Goal: Task Accomplishment & Management: Complete application form

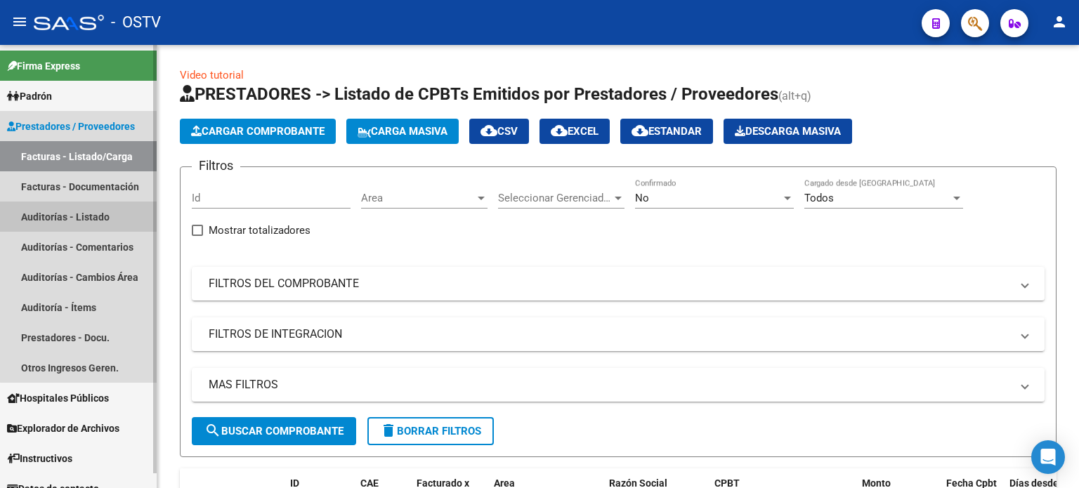
click at [88, 213] on link "Auditorías - Listado" at bounding box center [78, 217] width 157 height 30
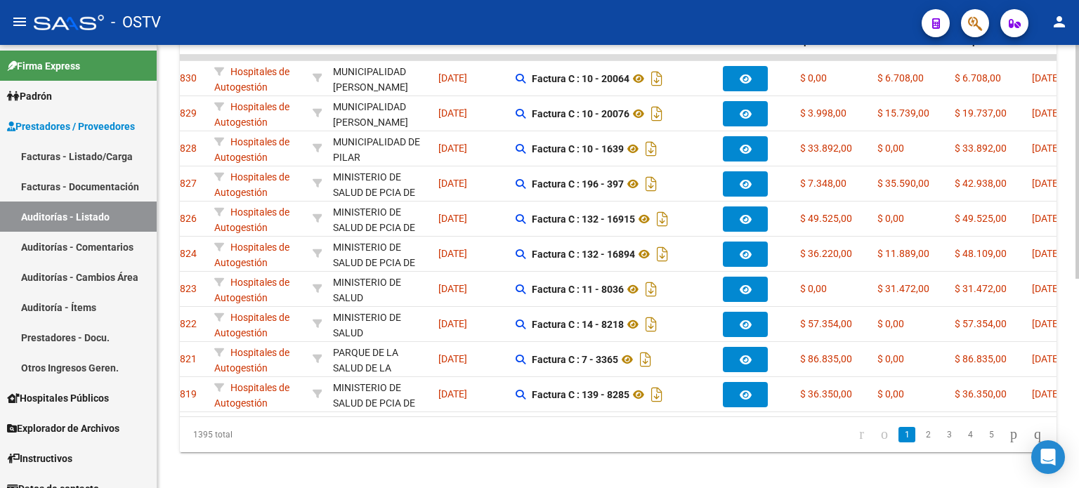
scroll to position [0, 84]
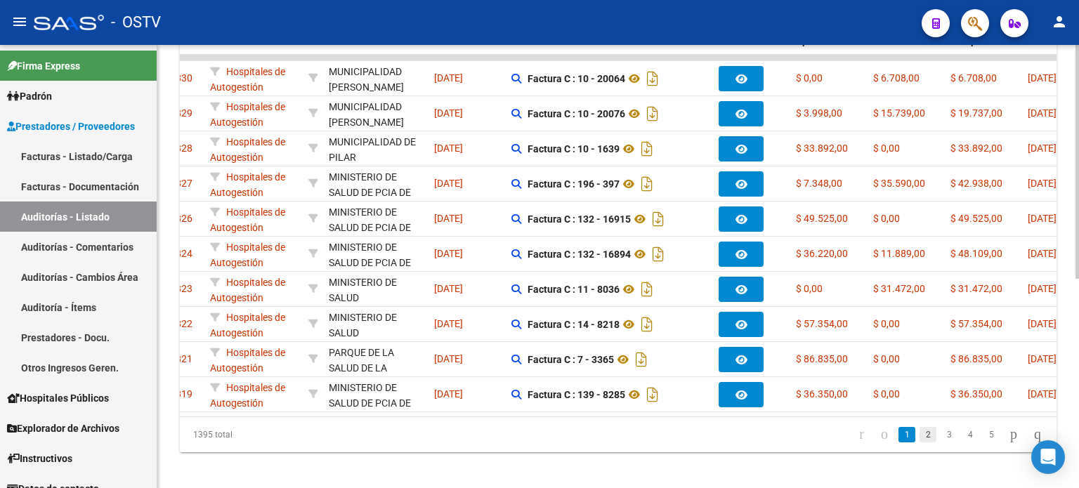
click at [920, 443] on link "2" at bounding box center [928, 434] width 17 height 15
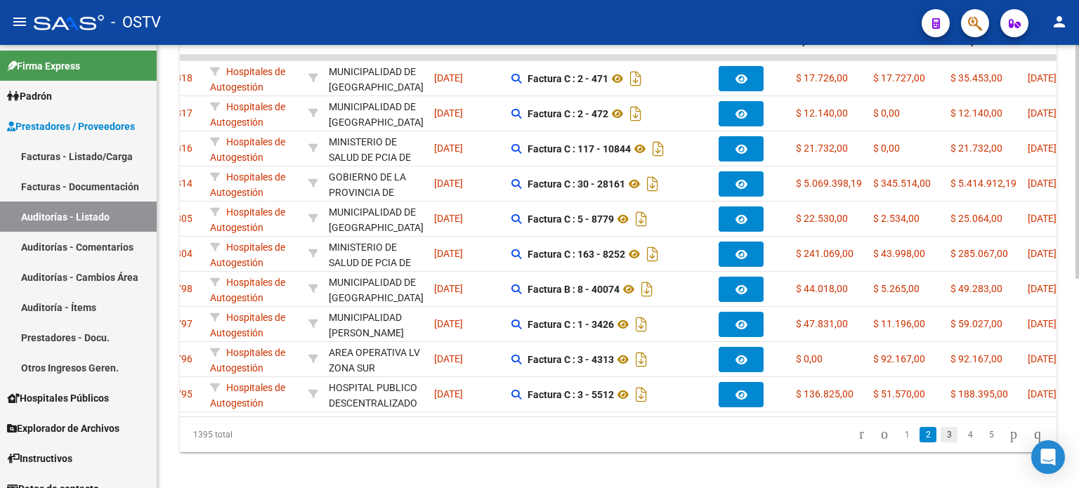
click at [941, 443] on link "3" at bounding box center [949, 434] width 17 height 15
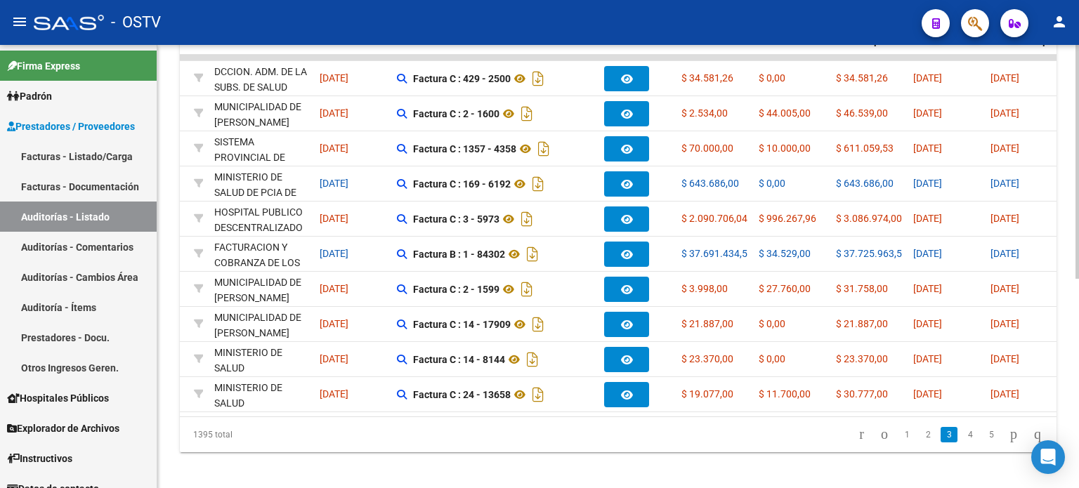
scroll to position [0, 0]
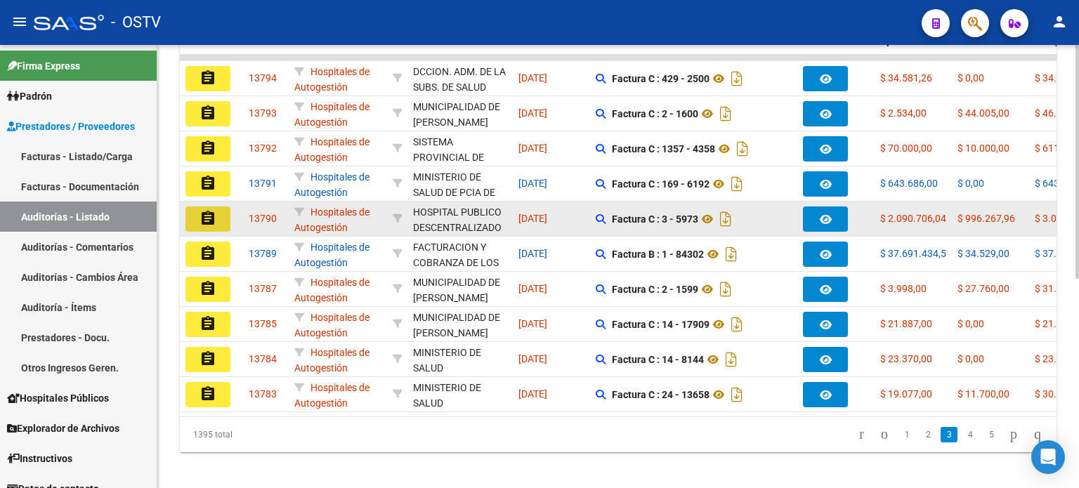
click at [191, 213] on button "assignment" at bounding box center [208, 219] width 45 height 25
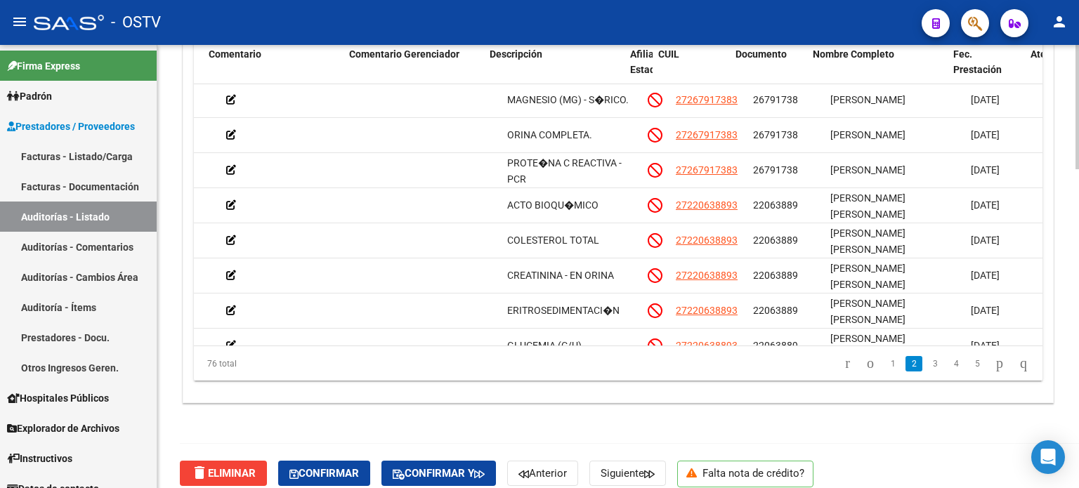
scroll to position [107, 488]
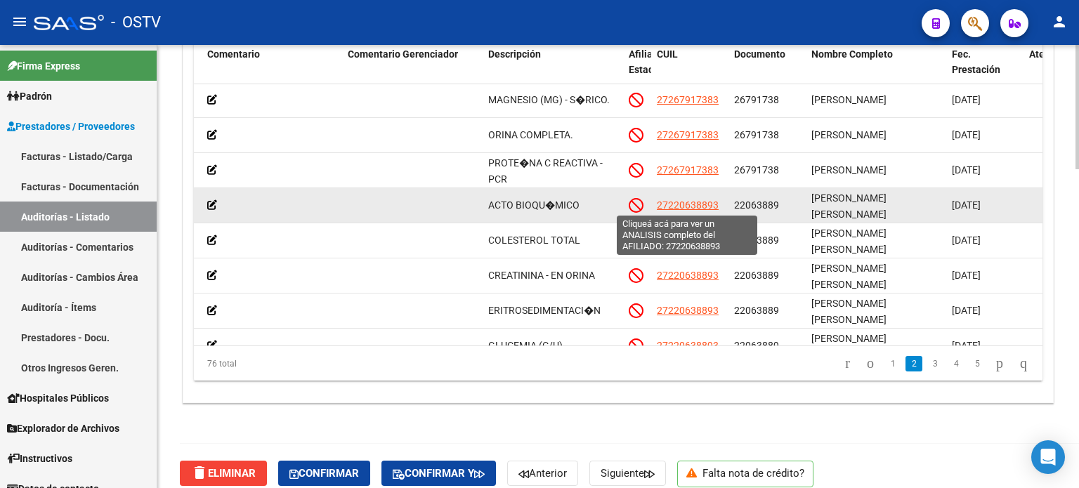
click at [701, 206] on span "27220638893" at bounding box center [688, 205] width 62 height 11
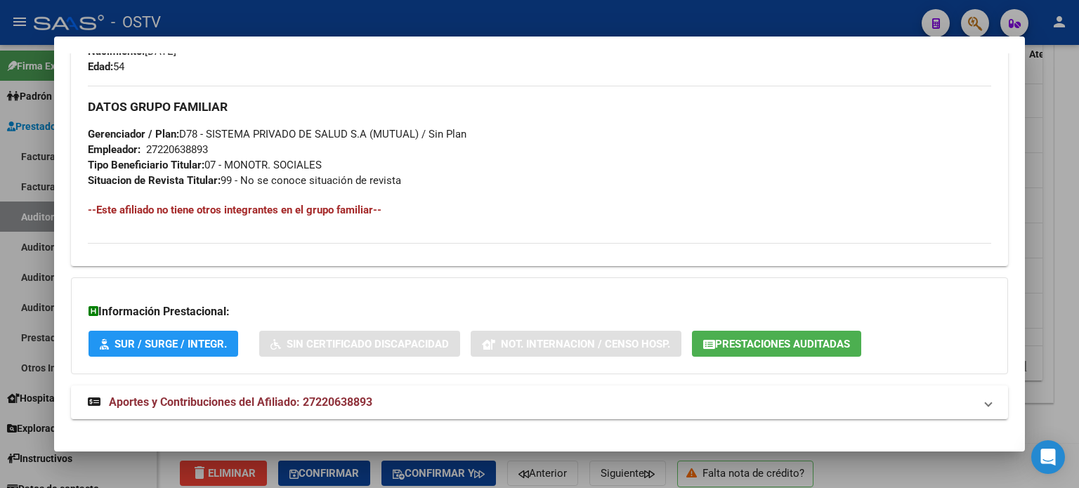
scroll to position [687, 0]
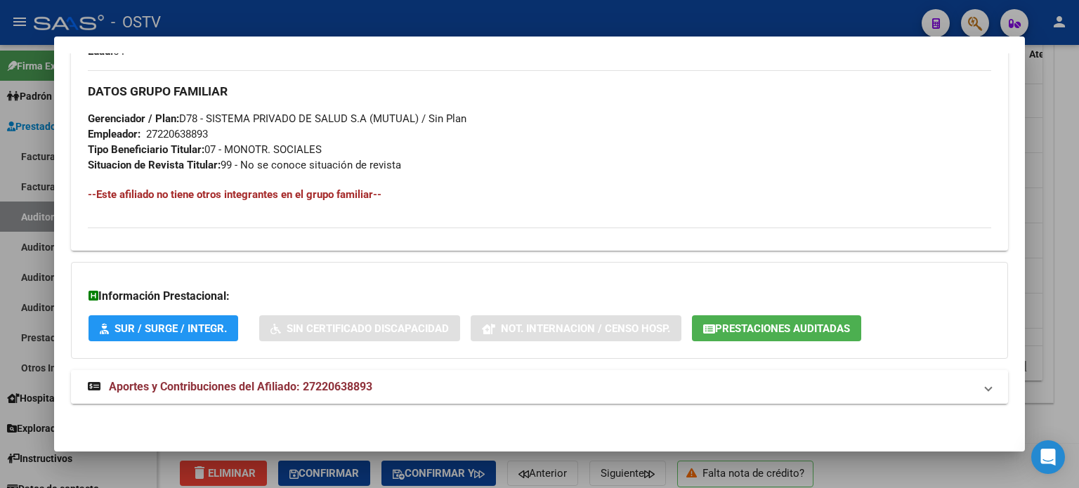
click at [412, 384] on mat-panel-title "Aportes y Contribuciones del Afiliado: 27220638893" at bounding box center [531, 387] width 887 height 17
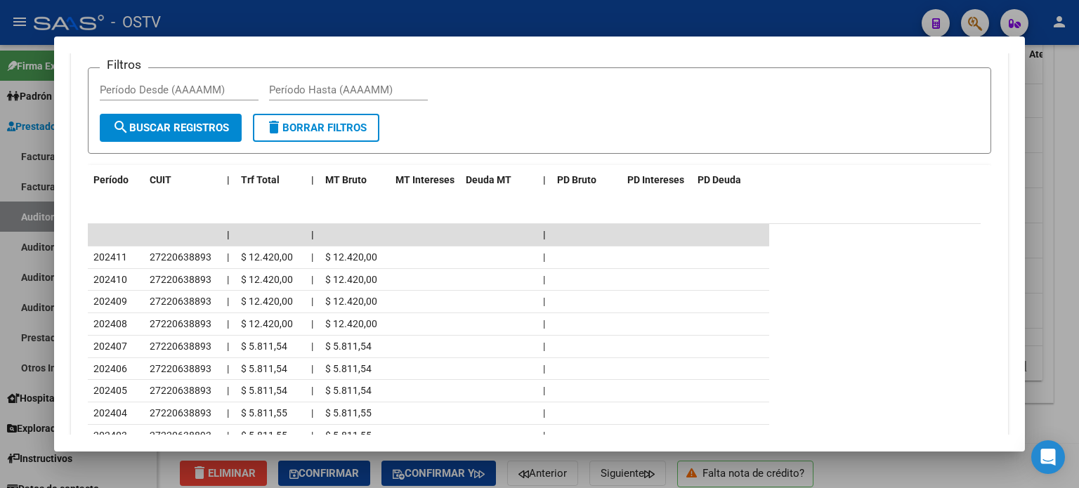
scroll to position [1249, 0]
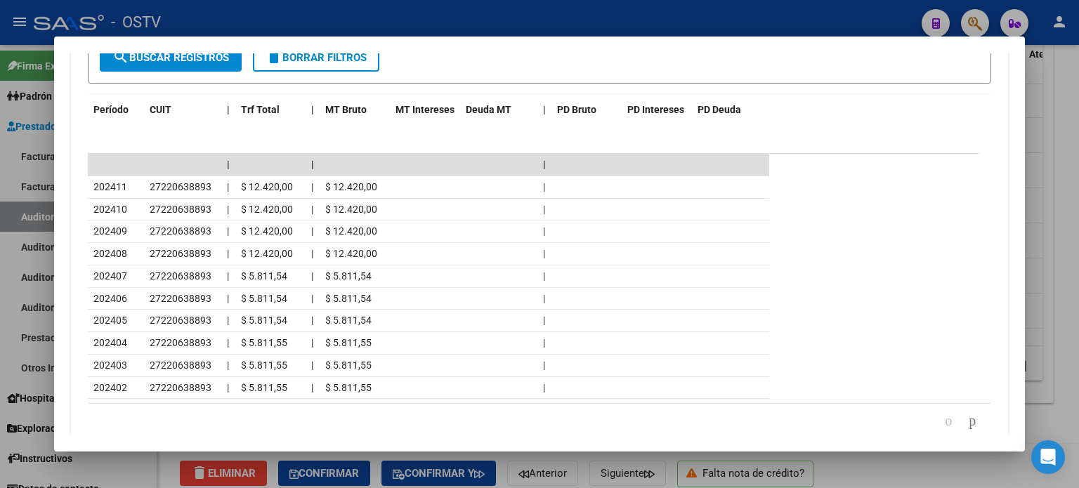
click at [1059, 363] on div at bounding box center [539, 244] width 1079 height 488
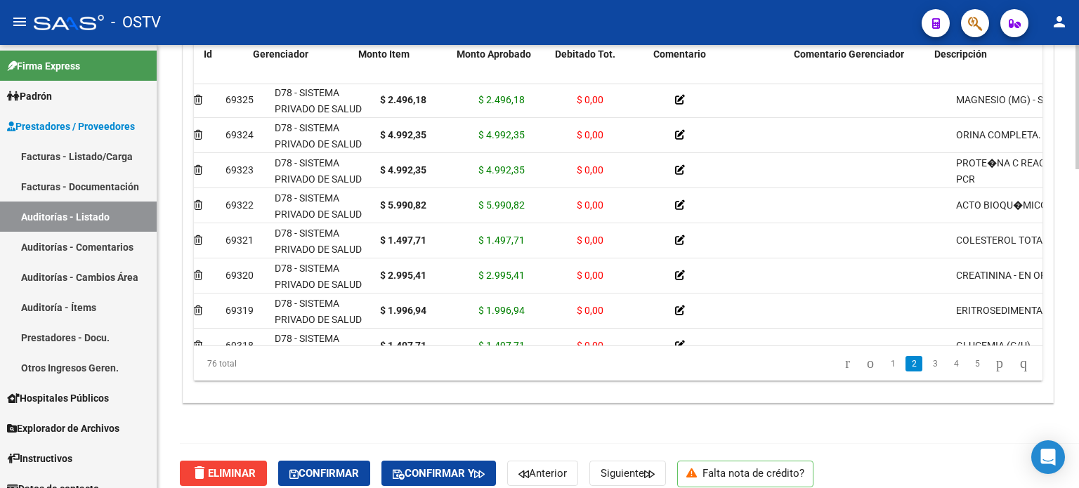
scroll to position [107, 0]
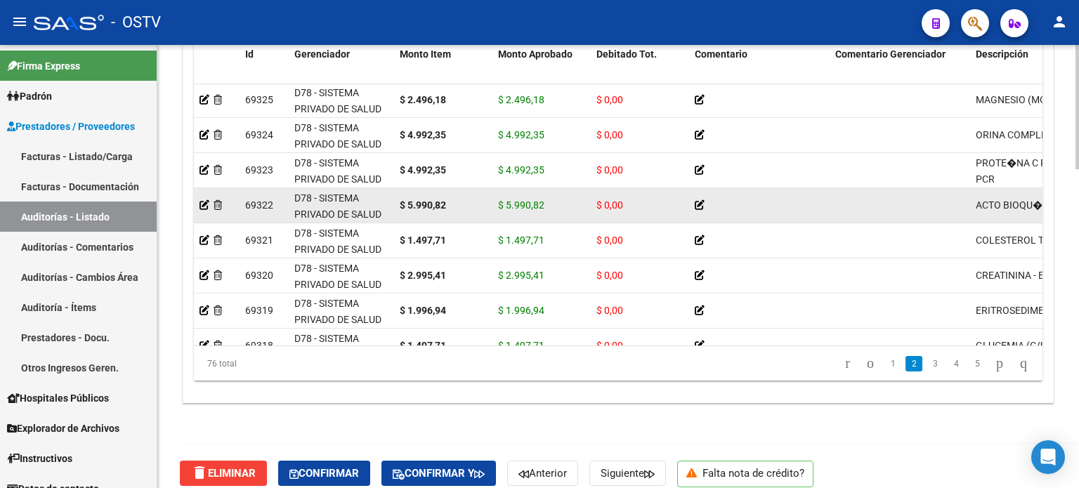
click at [697, 202] on icon at bounding box center [700, 205] width 10 height 10
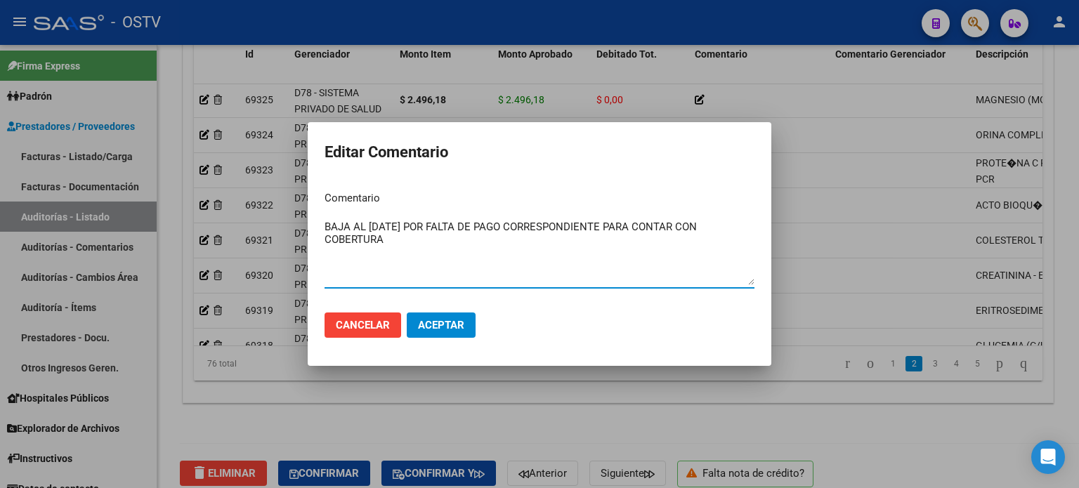
type textarea "BAJA AL [DATE] POR FALTA DE PAGO CORRESPONDIENTE PARA CONTAR CON COBERTURA"
click at [450, 325] on span "Aceptar" at bounding box center [441, 325] width 46 height 13
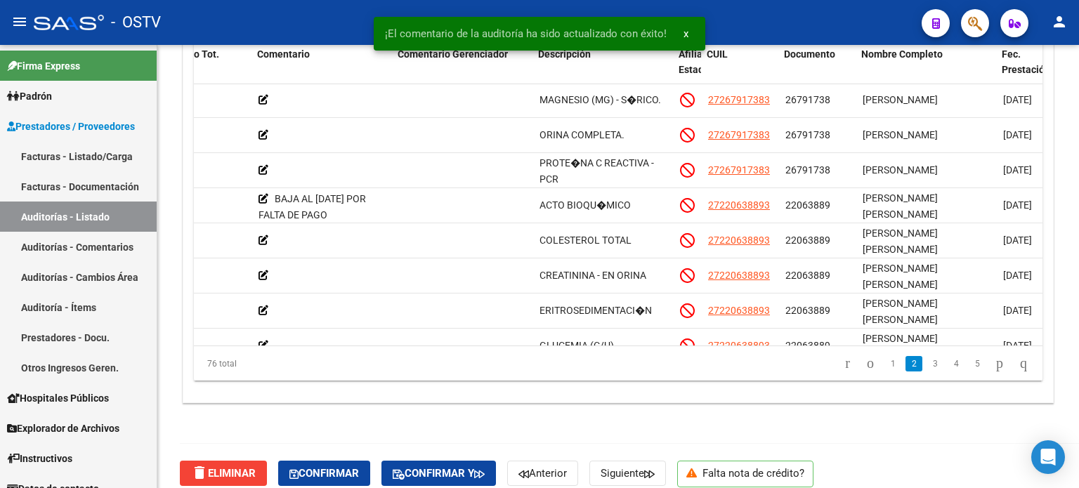
scroll to position [107, 451]
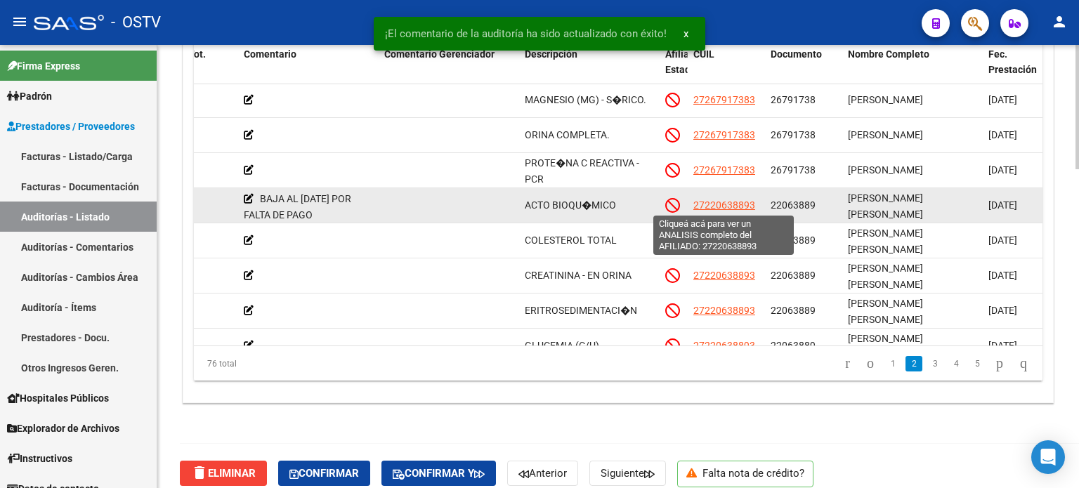
click at [722, 201] on span "27220638893" at bounding box center [725, 205] width 62 height 11
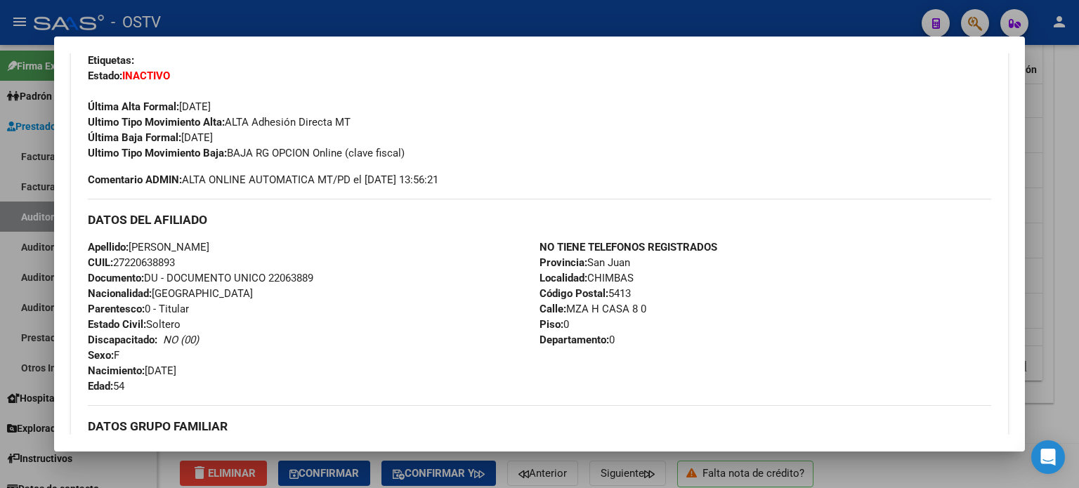
scroll to position [687, 0]
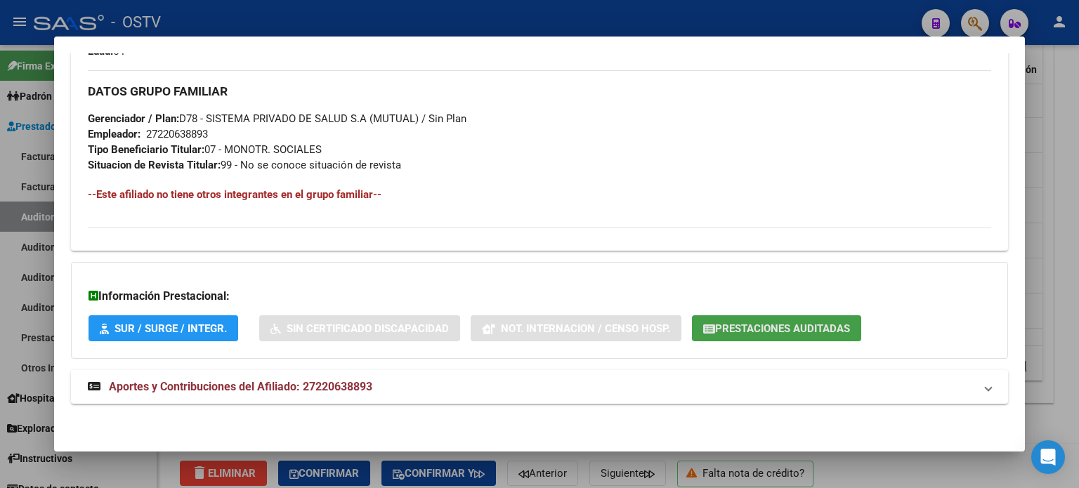
click at [784, 325] on span "Prestaciones Auditadas" at bounding box center [782, 329] width 135 height 13
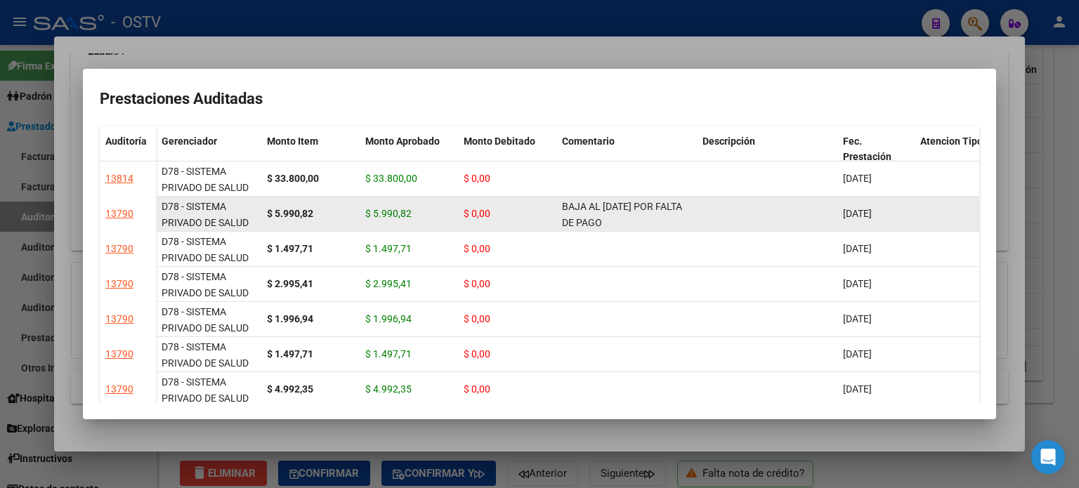
drag, startPoint x: 371, startPoint y: 212, endPoint x: 417, endPoint y: 214, distance: 45.7
click at [417, 214] on div "$ 5.990,82" at bounding box center [408, 214] width 87 height 16
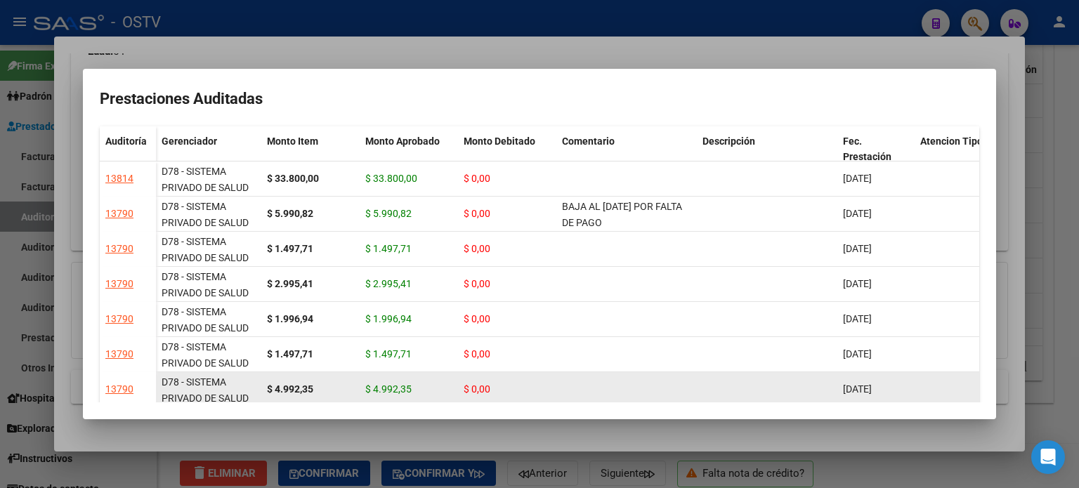
drag, startPoint x: 368, startPoint y: 387, endPoint x: 412, endPoint y: 389, distance: 45.0
click at [412, 389] on div "$ 4.992,35" at bounding box center [408, 390] width 87 height 16
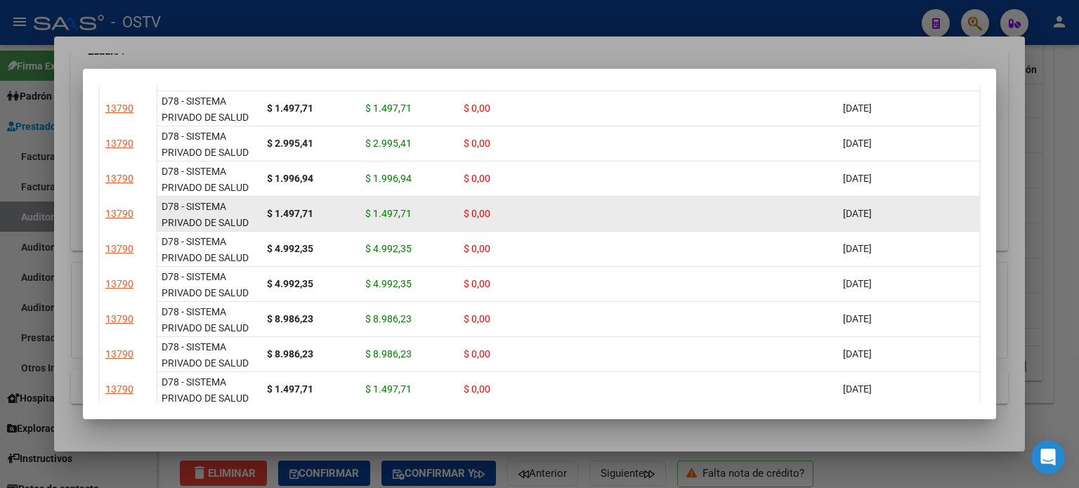
scroll to position [202, 0]
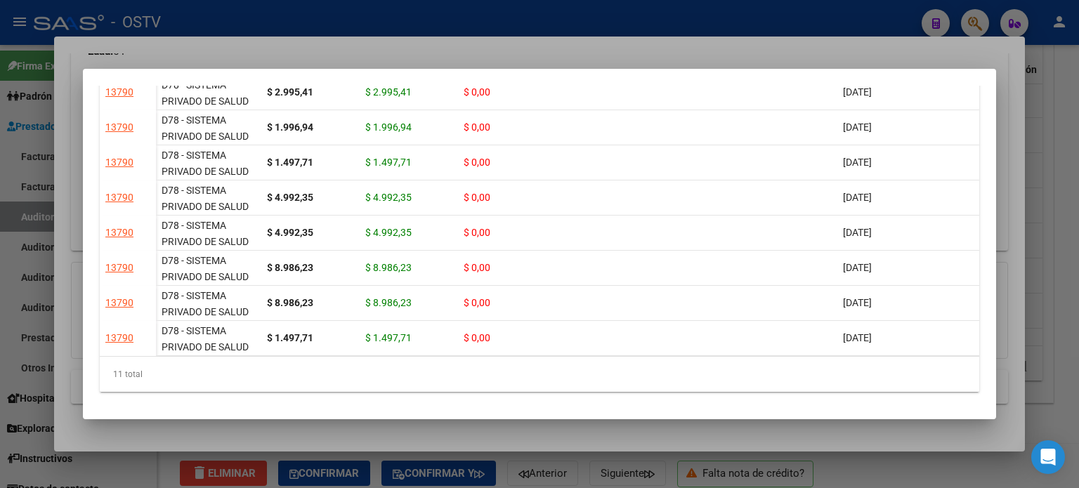
click at [1053, 167] on div at bounding box center [539, 244] width 1079 height 488
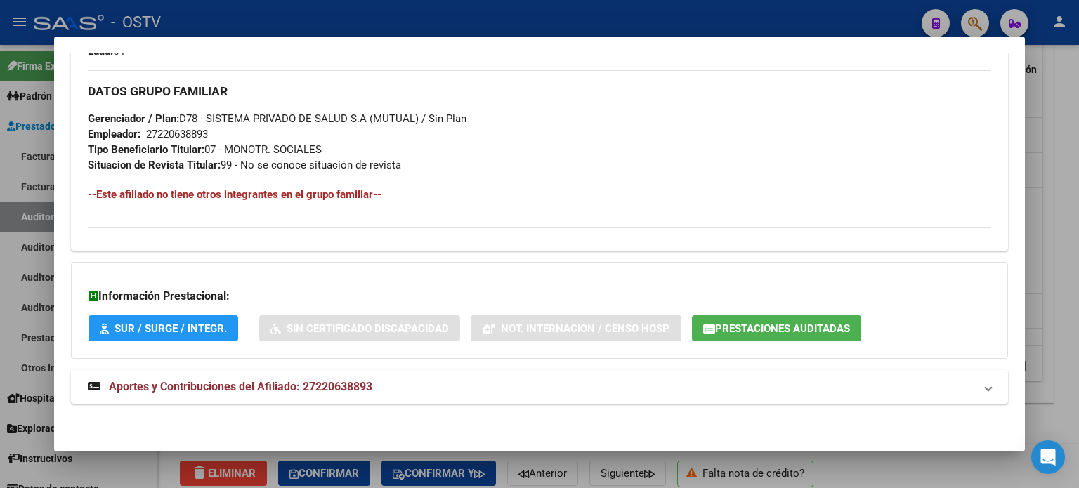
click at [1077, 267] on div at bounding box center [539, 244] width 1079 height 488
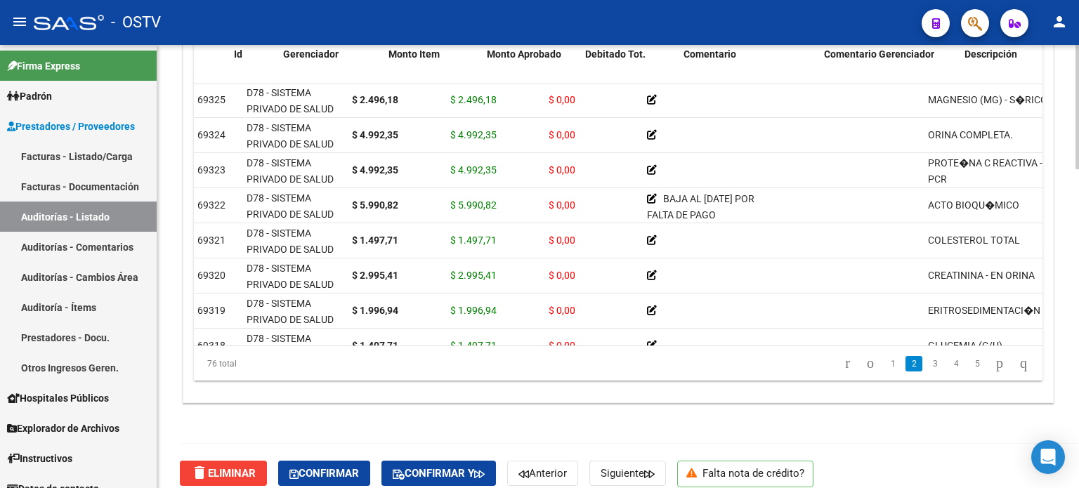
scroll to position [107, 0]
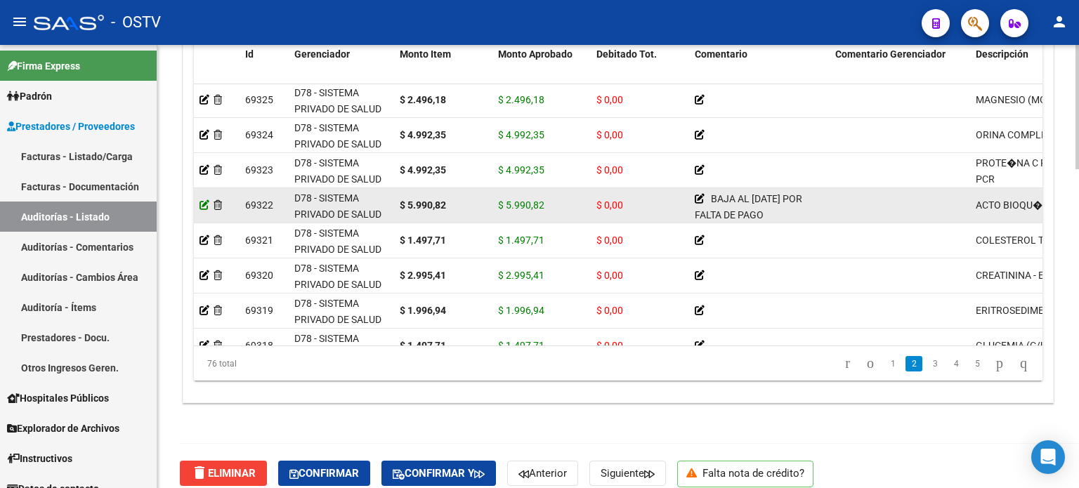
click at [203, 204] on icon at bounding box center [205, 205] width 10 height 10
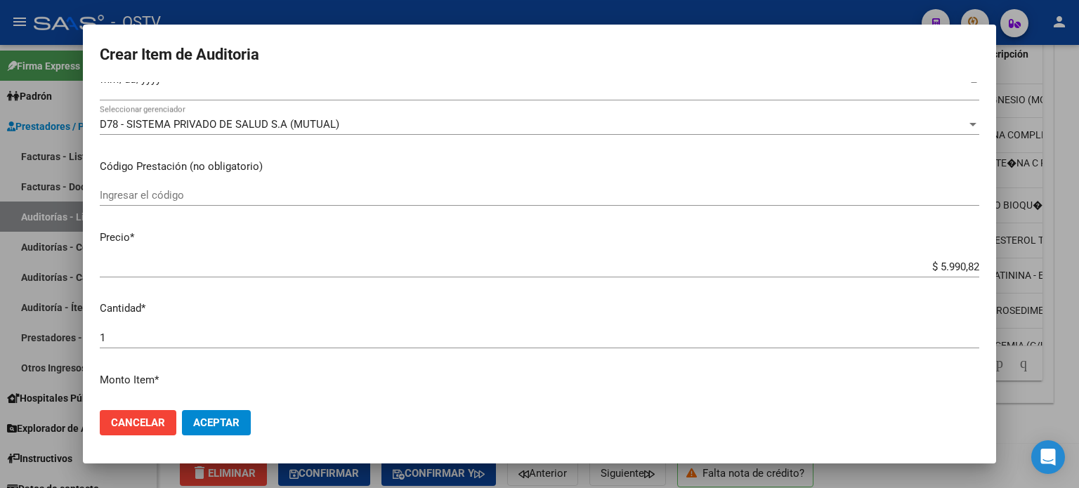
scroll to position [248, 0]
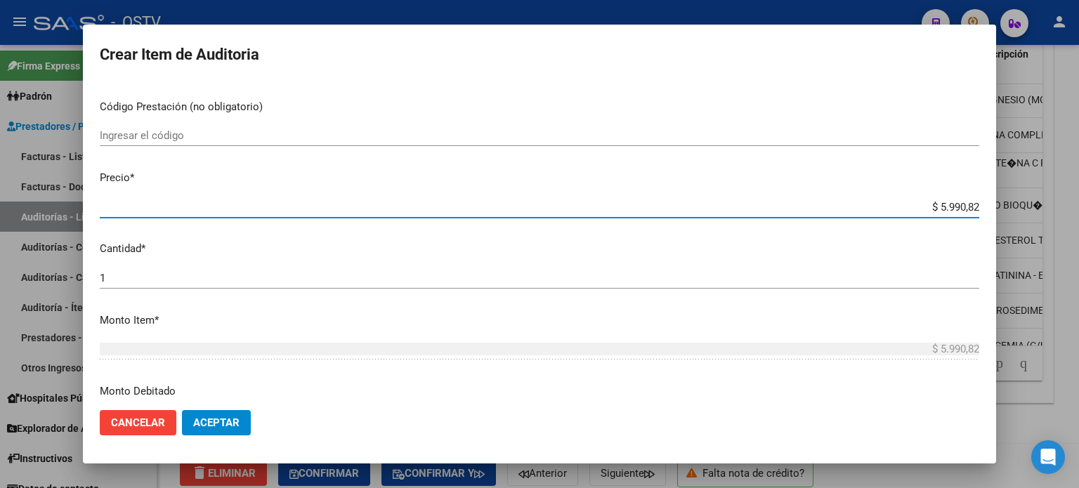
drag, startPoint x: 920, startPoint y: 202, endPoint x: 982, endPoint y: 206, distance: 62.0
click at [982, 206] on mat-dialog-content "22063889 Nro Documento 27220638893 CUIL Afiliado Inactivo QUIROGA SALINAS TRINI…" at bounding box center [540, 241] width 914 height 318
type input "$ 0,04"
type input "$ 0,43"
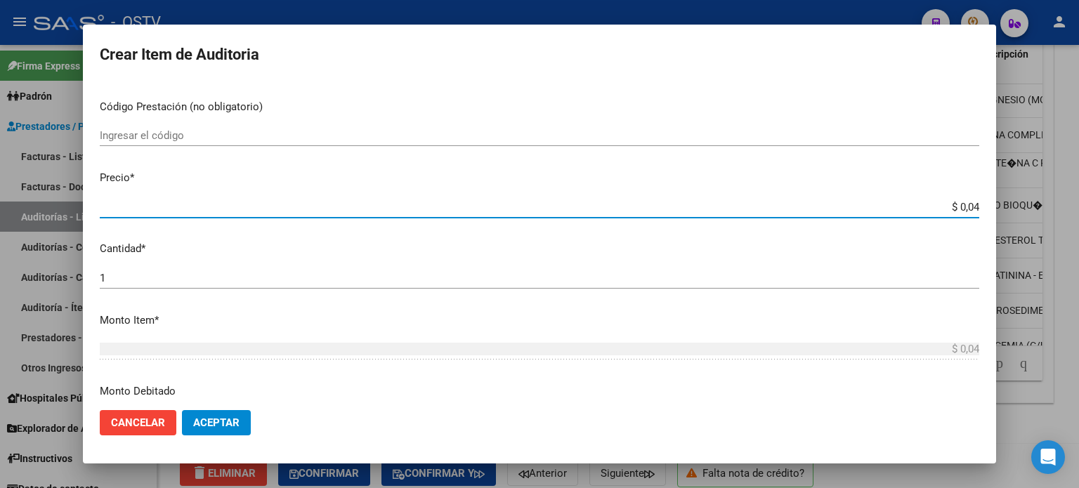
type input "$ 0,43"
type input "$ 4,34"
type input "$ 43,43"
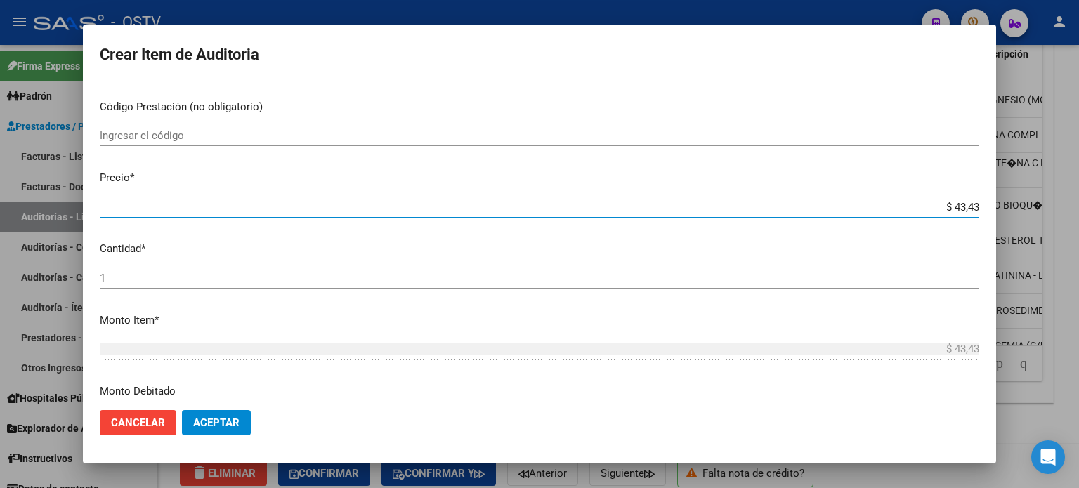
type input "$ 434,33"
type input "$ 4.343,34"
type input "$ 43.433,46"
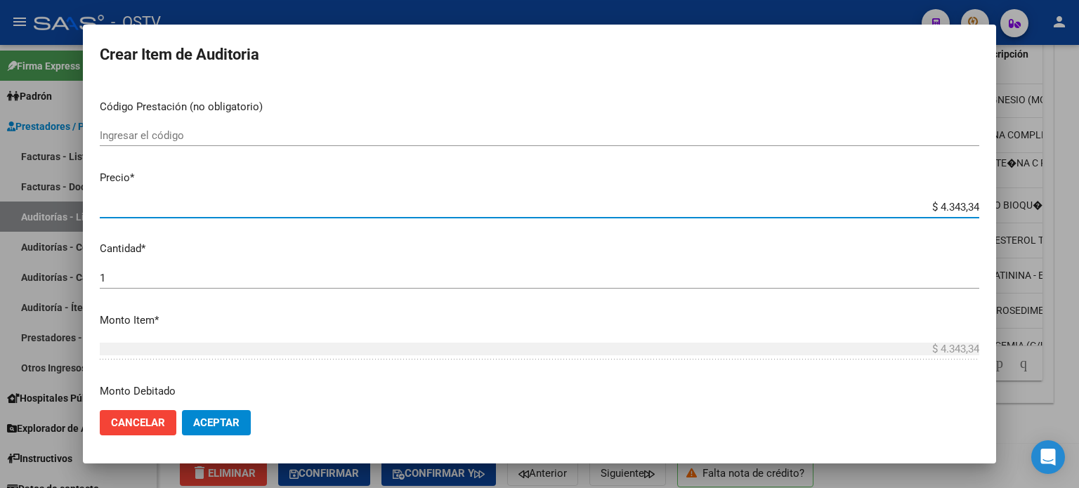
type input "$ 43.433,46"
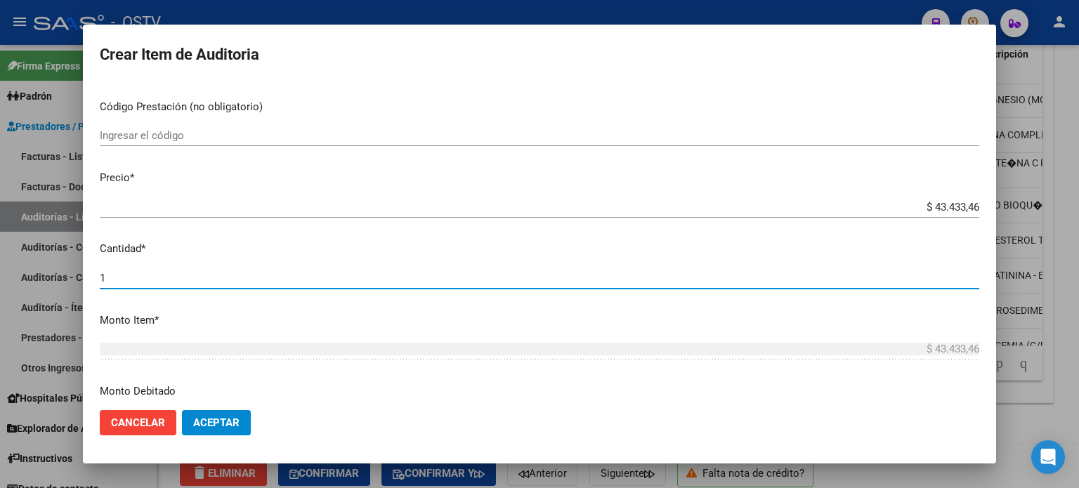
scroll to position [427, 0]
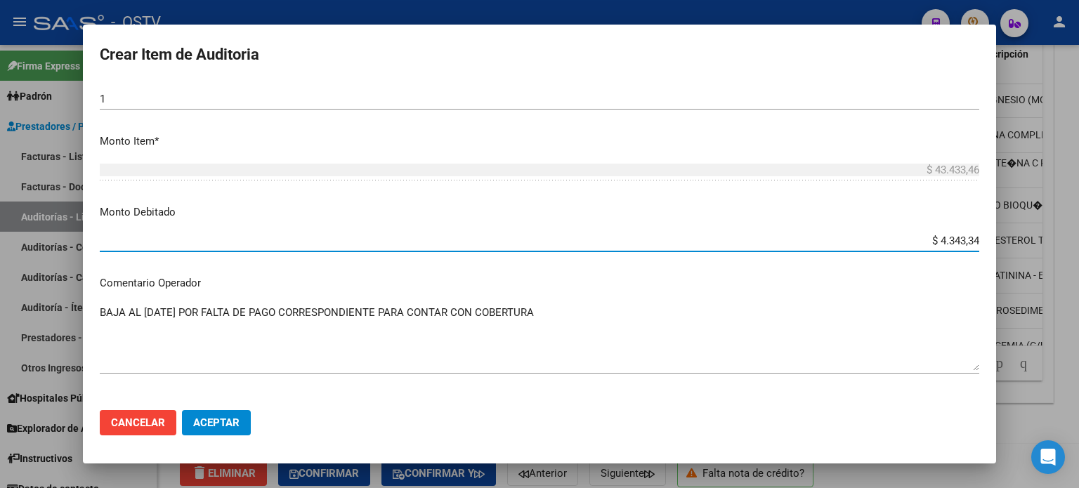
type input "$ 43.433,46"
click at [234, 424] on span "Aceptar" at bounding box center [216, 423] width 46 height 13
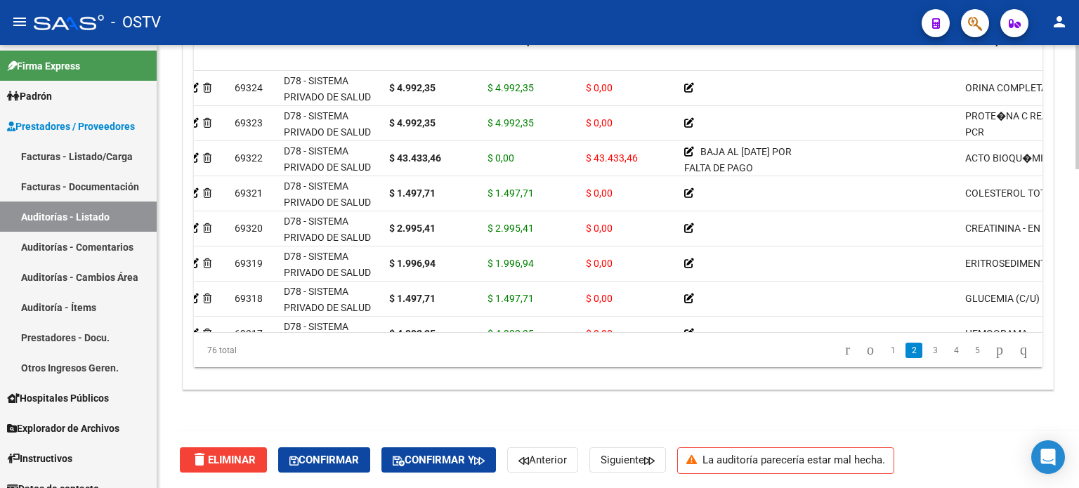
scroll to position [141, 8]
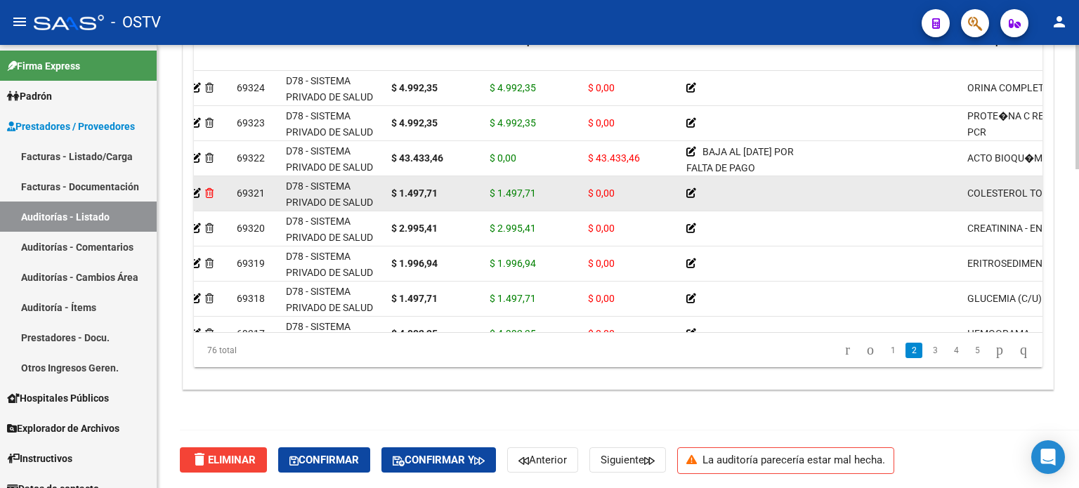
click at [209, 190] on icon at bounding box center [209, 193] width 8 height 10
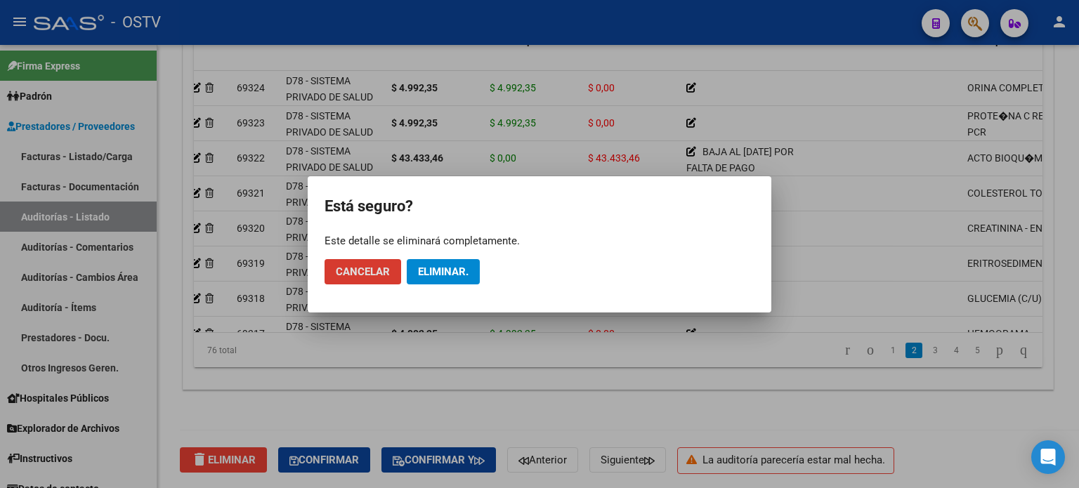
click at [430, 271] on span "Eliminar." at bounding box center [443, 272] width 51 height 13
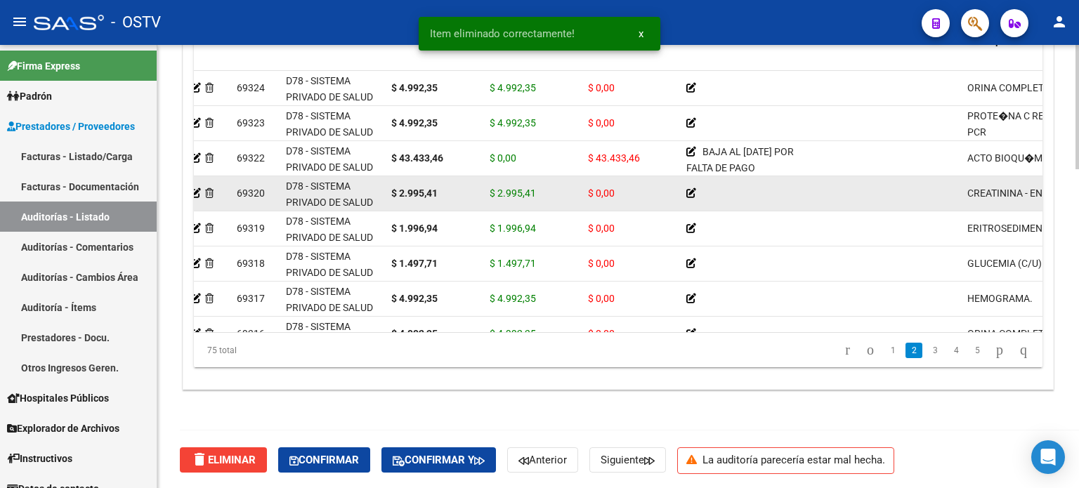
scroll to position [1110, 0]
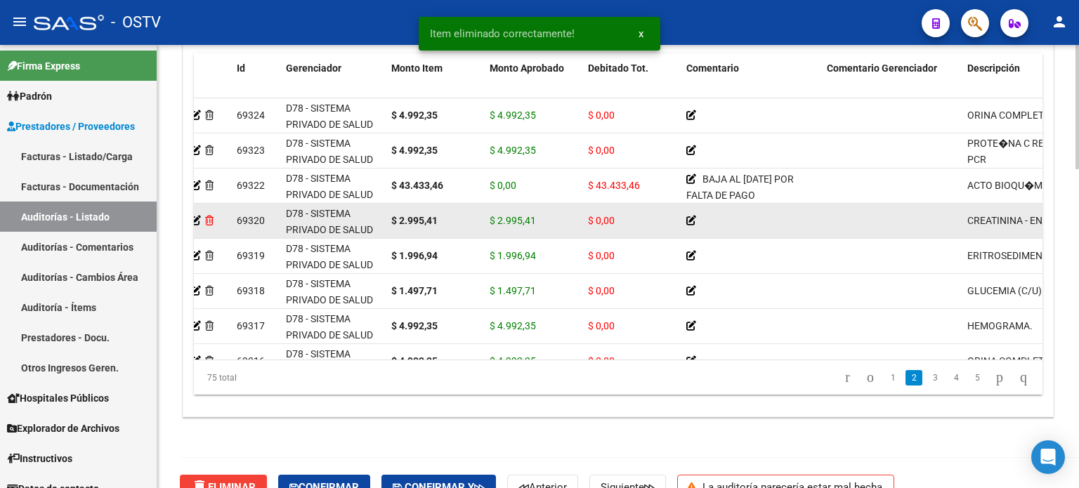
click at [207, 219] on icon at bounding box center [209, 221] width 8 height 10
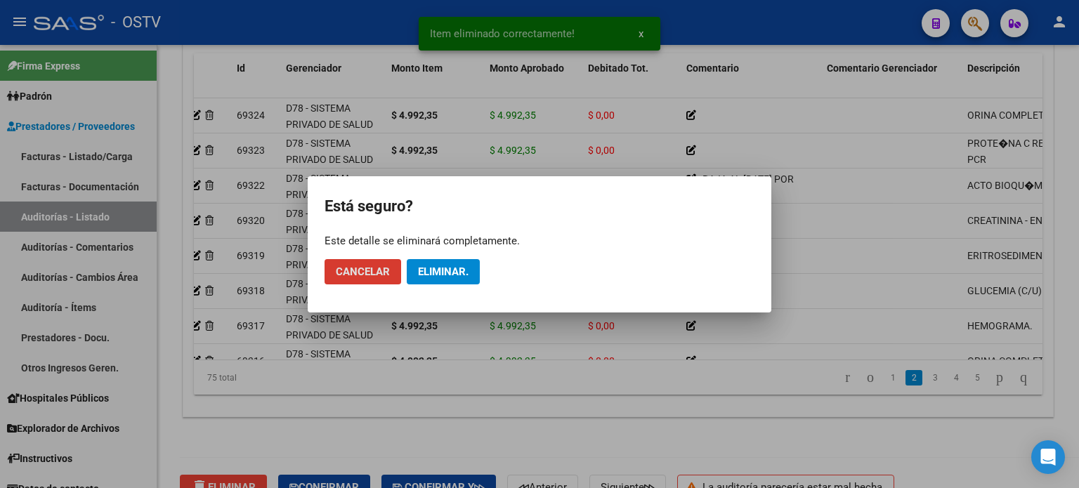
click at [426, 273] on span "Eliminar." at bounding box center [443, 272] width 51 height 13
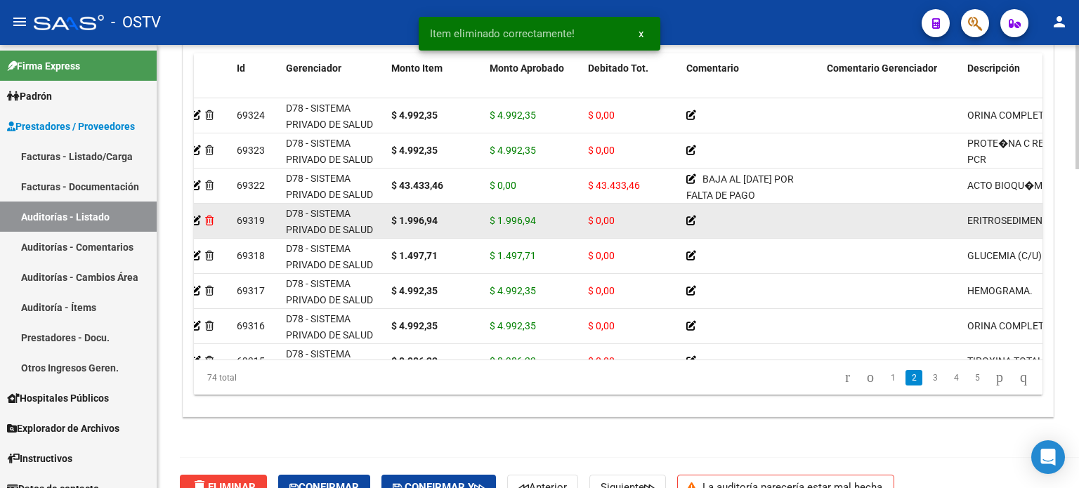
click at [210, 218] on icon at bounding box center [209, 221] width 8 height 10
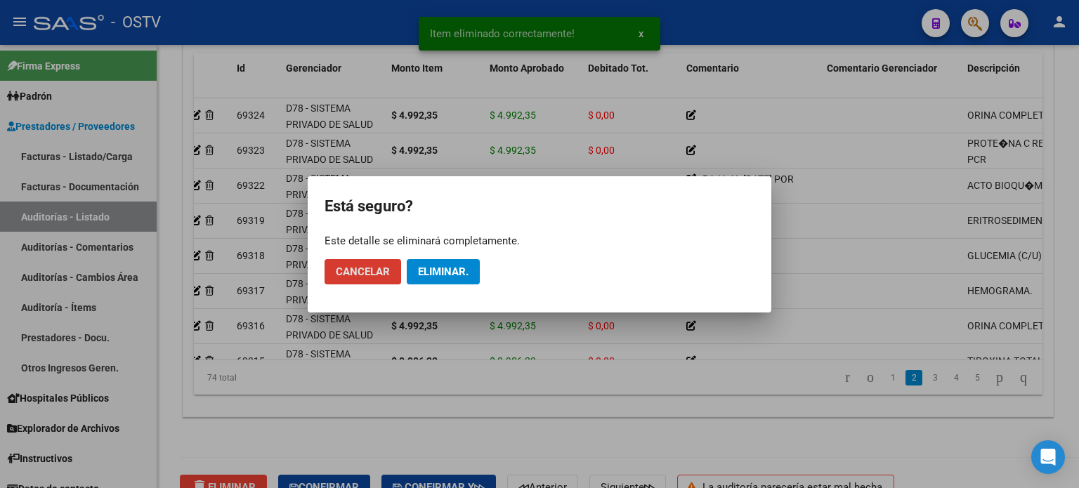
click at [426, 266] on span "Eliminar." at bounding box center [443, 272] width 51 height 13
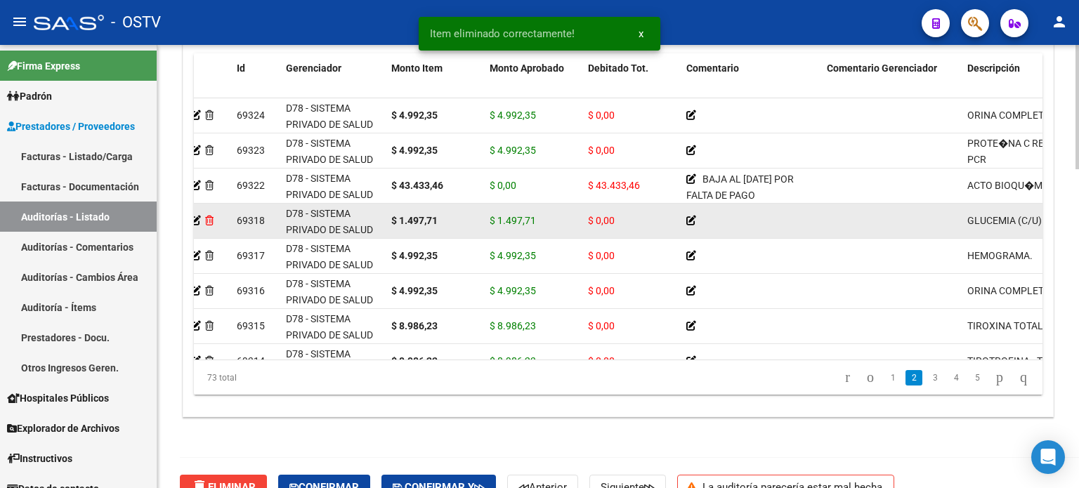
click at [212, 218] on icon at bounding box center [209, 221] width 8 height 10
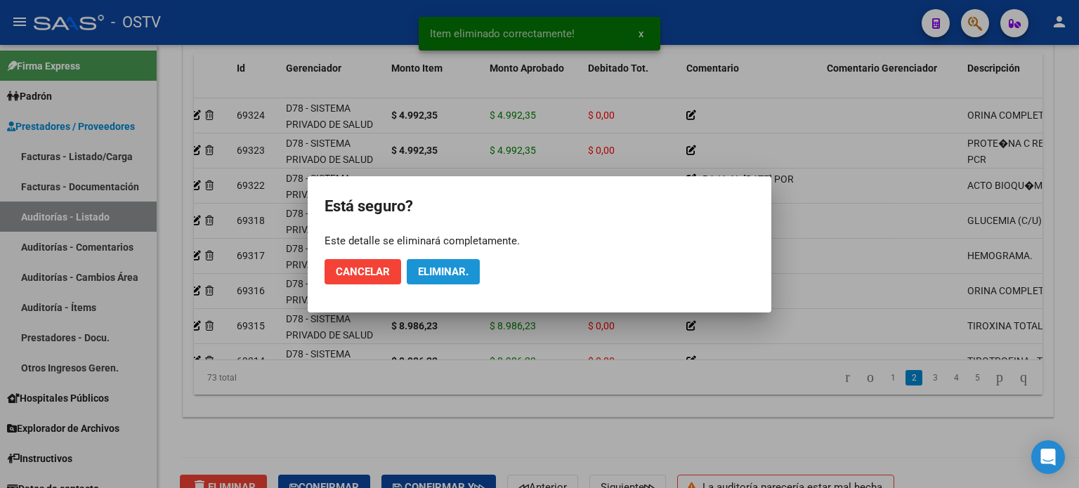
click at [413, 269] on button "Eliminar." at bounding box center [443, 271] width 73 height 25
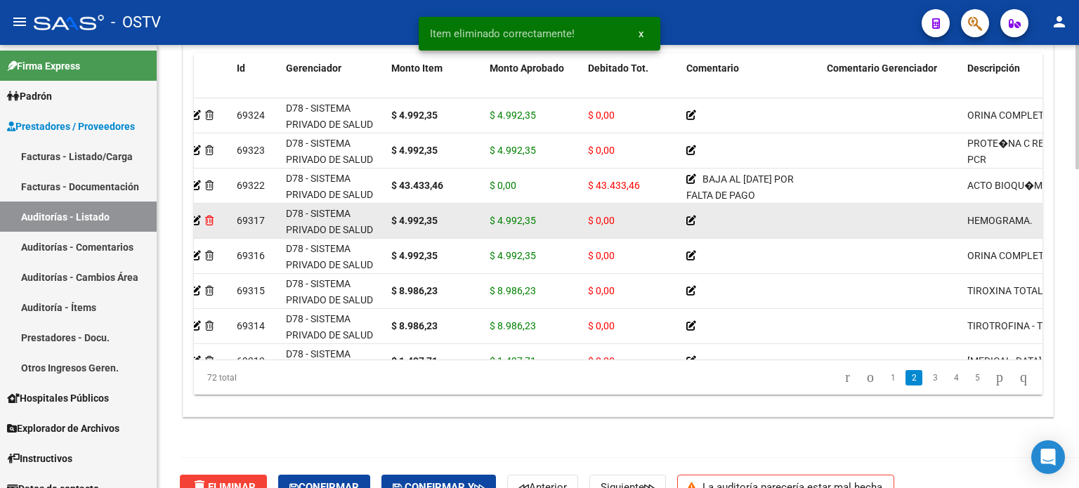
click at [207, 217] on icon at bounding box center [209, 221] width 8 height 10
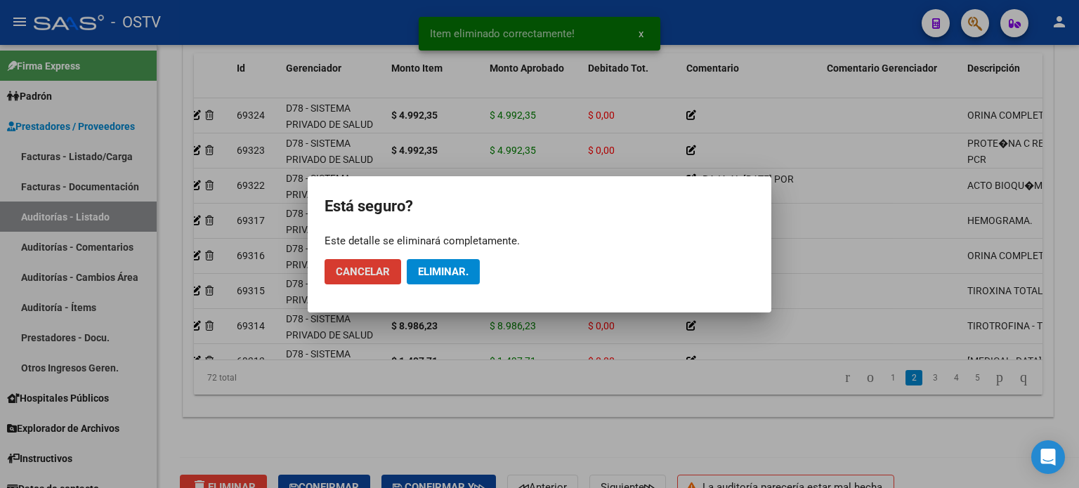
click at [439, 266] on span "Eliminar." at bounding box center [443, 272] width 51 height 13
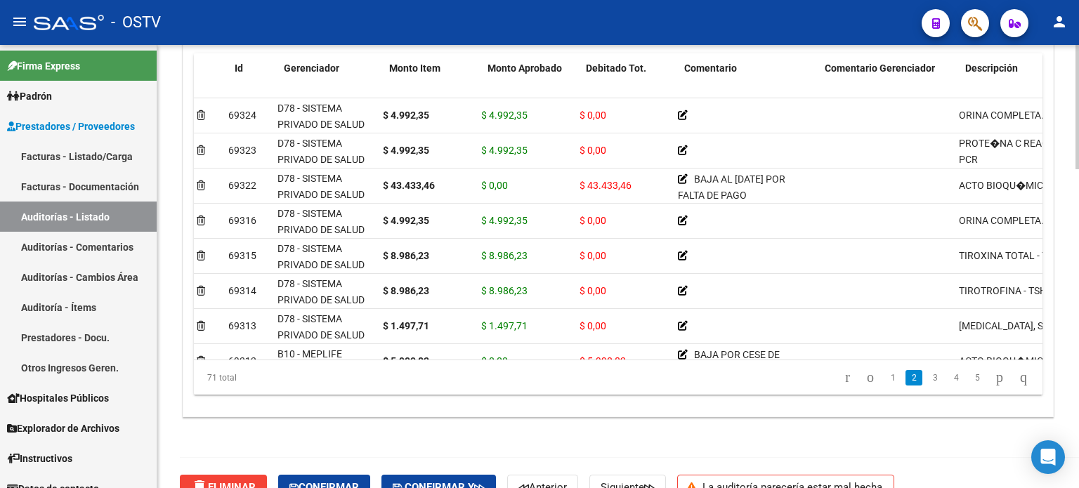
scroll to position [141, 0]
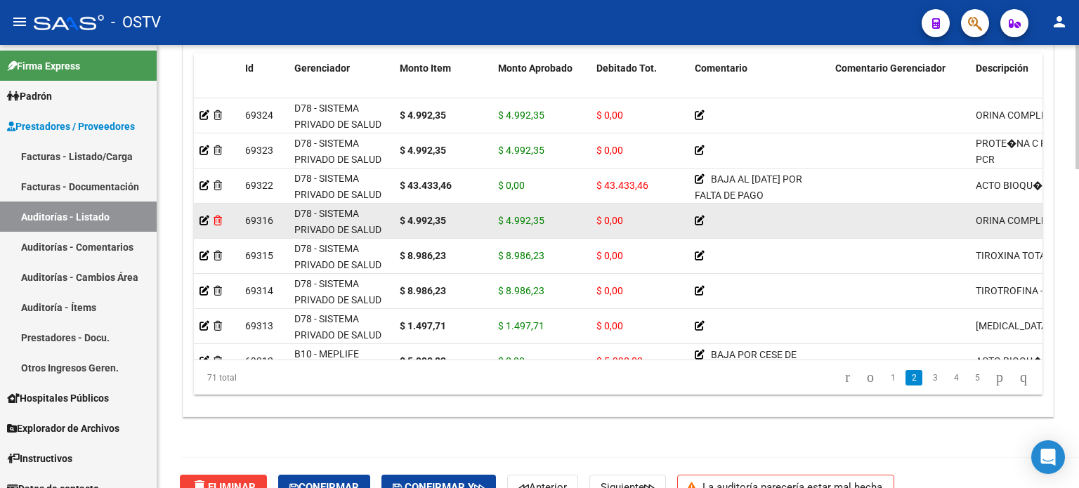
click at [219, 219] on icon at bounding box center [218, 221] width 8 height 10
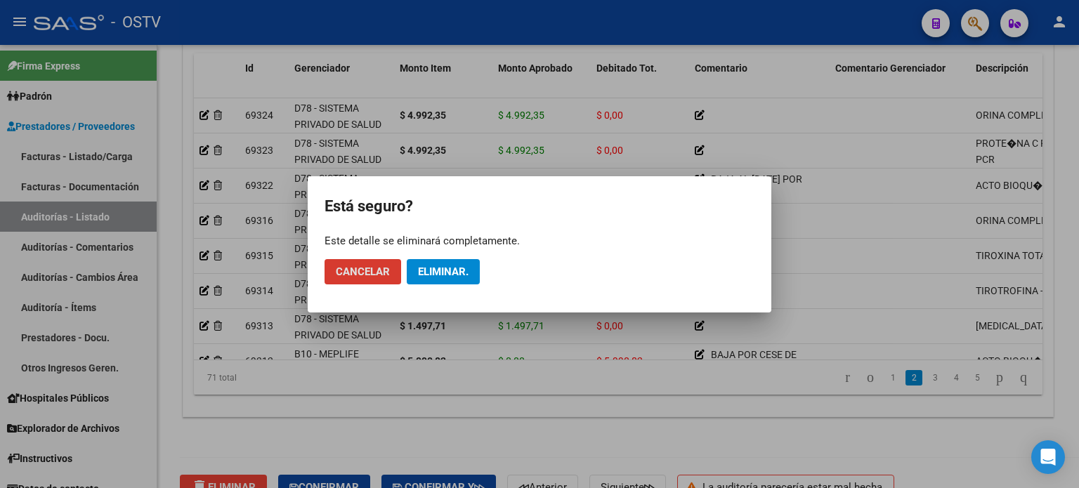
click at [434, 263] on button "Eliminar." at bounding box center [443, 271] width 73 height 25
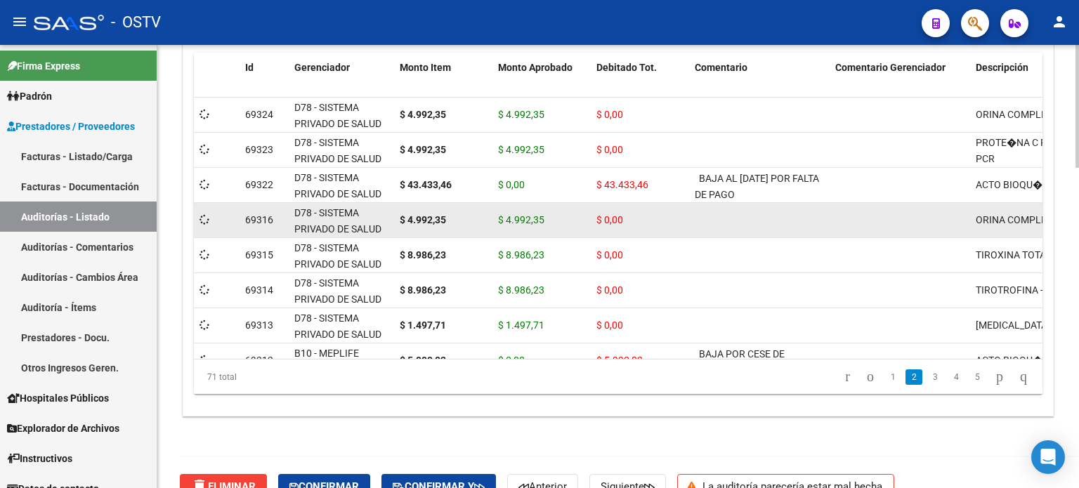
scroll to position [1110, 0]
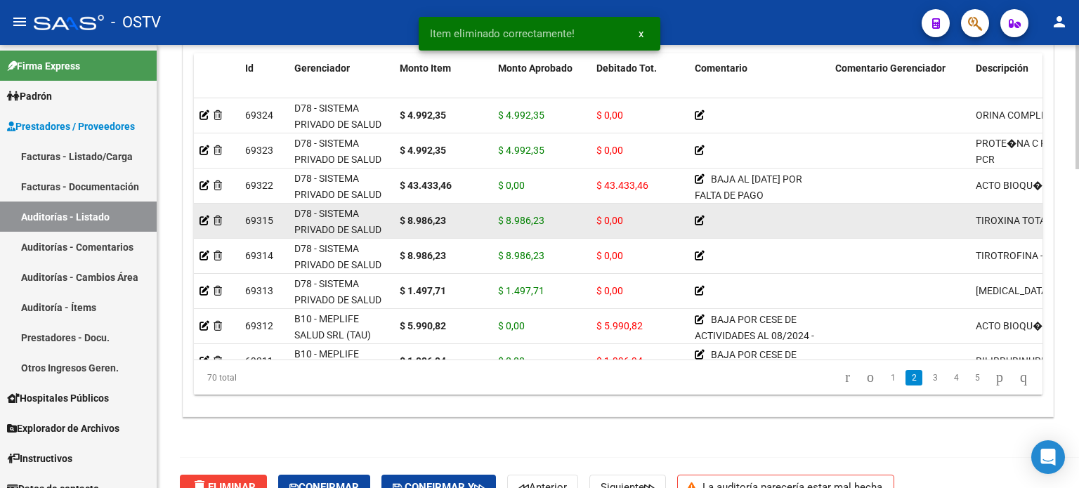
click at [219, 220] on icon at bounding box center [218, 221] width 8 height 10
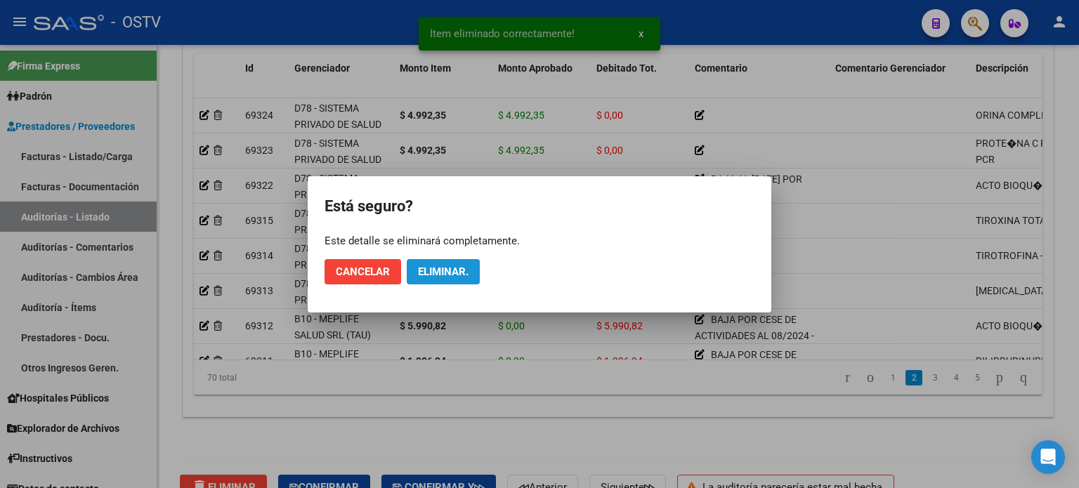
click at [441, 273] on span "Eliminar." at bounding box center [443, 272] width 51 height 13
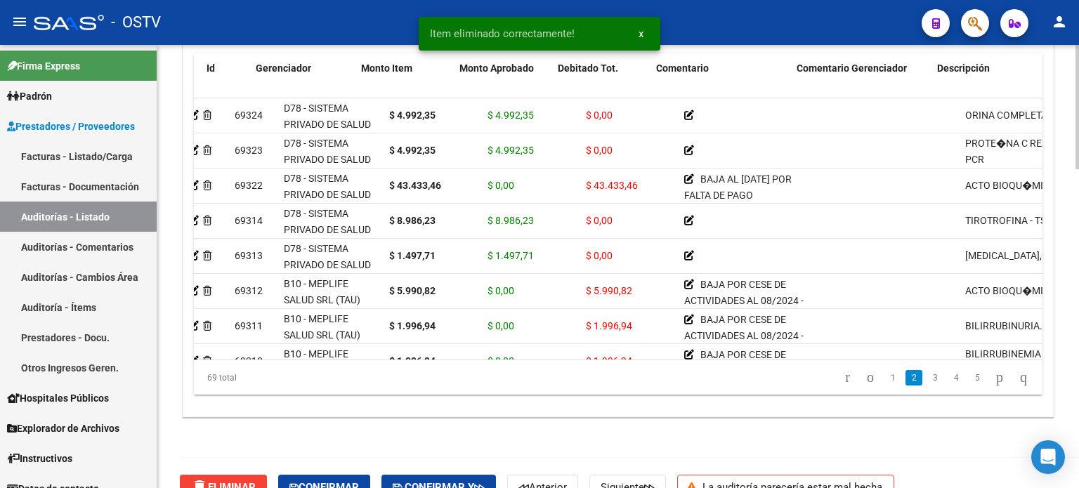
scroll to position [141, 0]
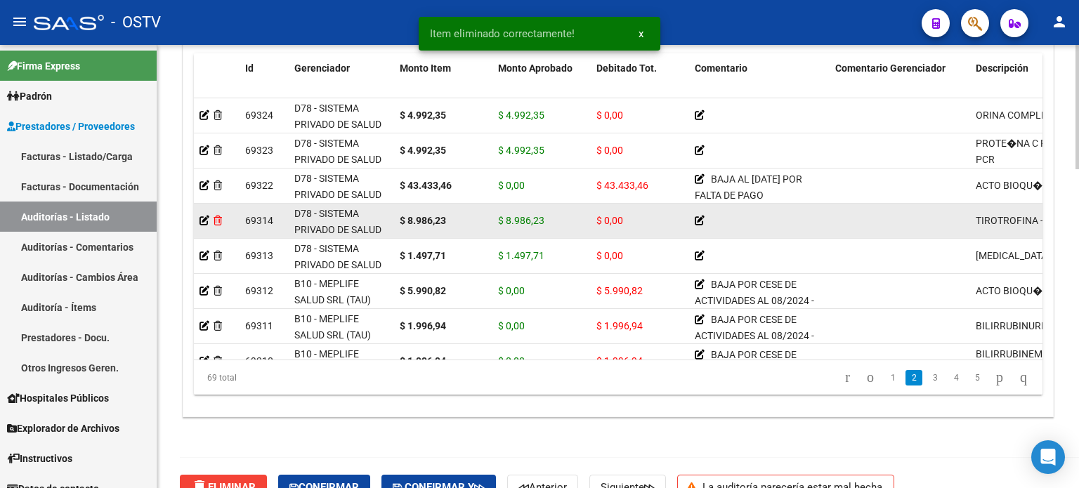
click at [219, 218] on icon at bounding box center [218, 221] width 8 height 10
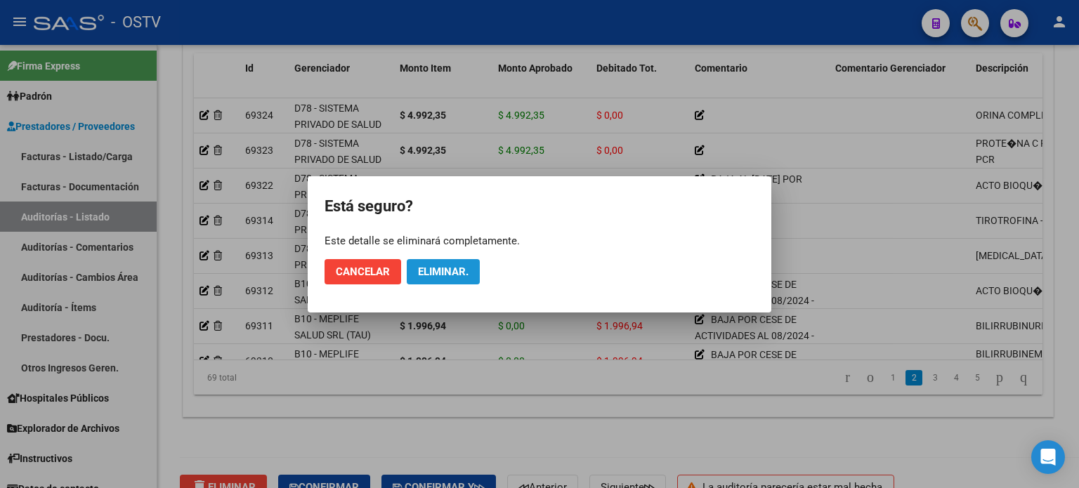
click at [439, 269] on span "Eliminar." at bounding box center [443, 272] width 51 height 13
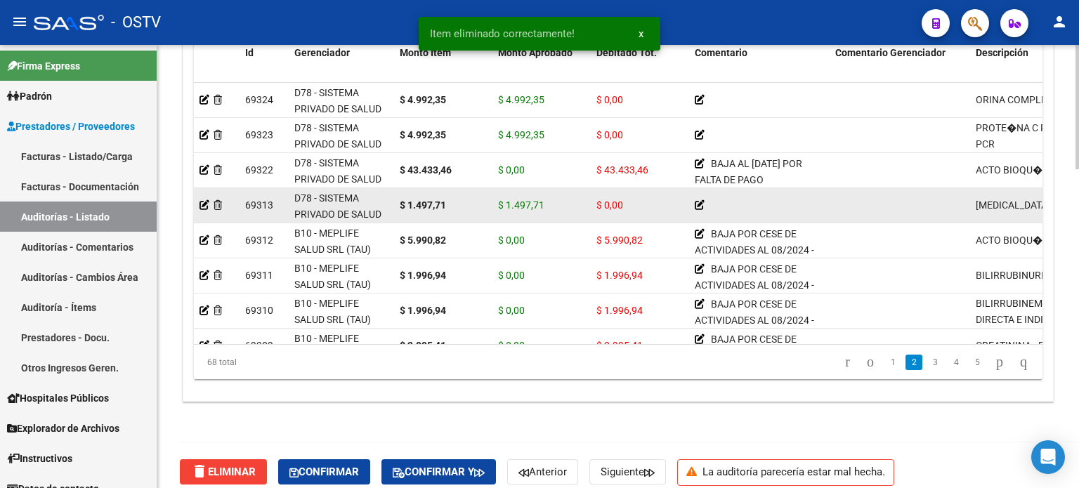
scroll to position [1110, 0]
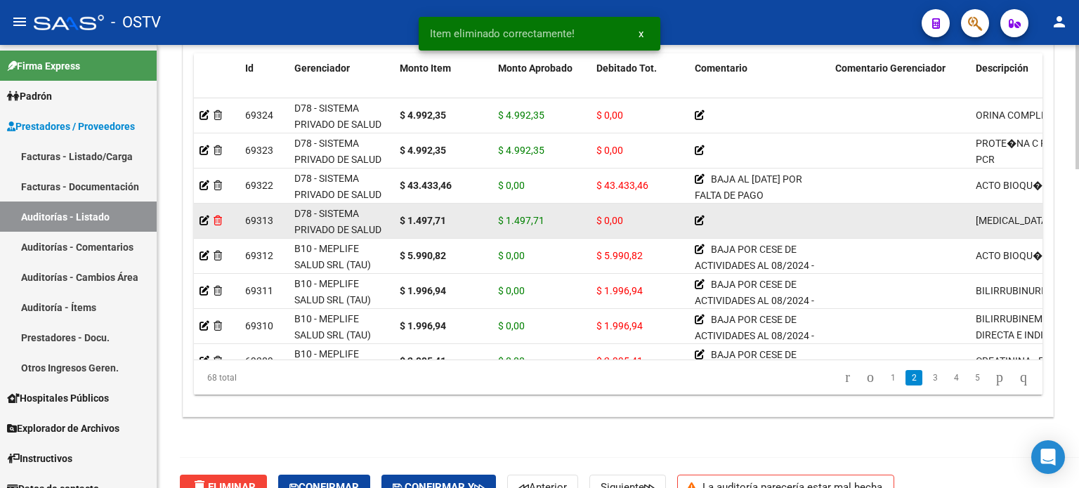
click at [219, 216] on icon at bounding box center [218, 221] width 8 height 10
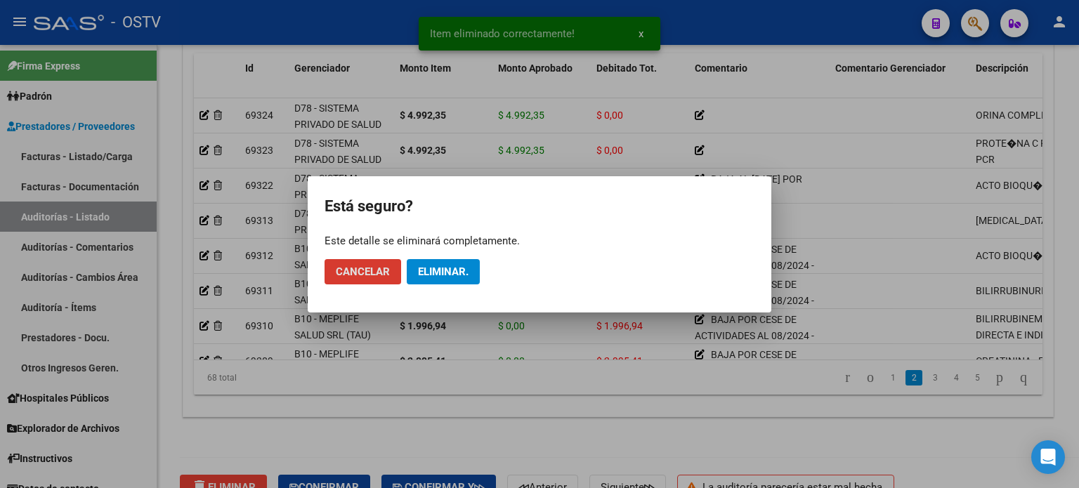
drag, startPoint x: 413, startPoint y: 267, endPoint x: 430, endPoint y: 267, distance: 16.9
click at [416, 267] on button "Eliminar." at bounding box center [443, 271] width 73 height 25
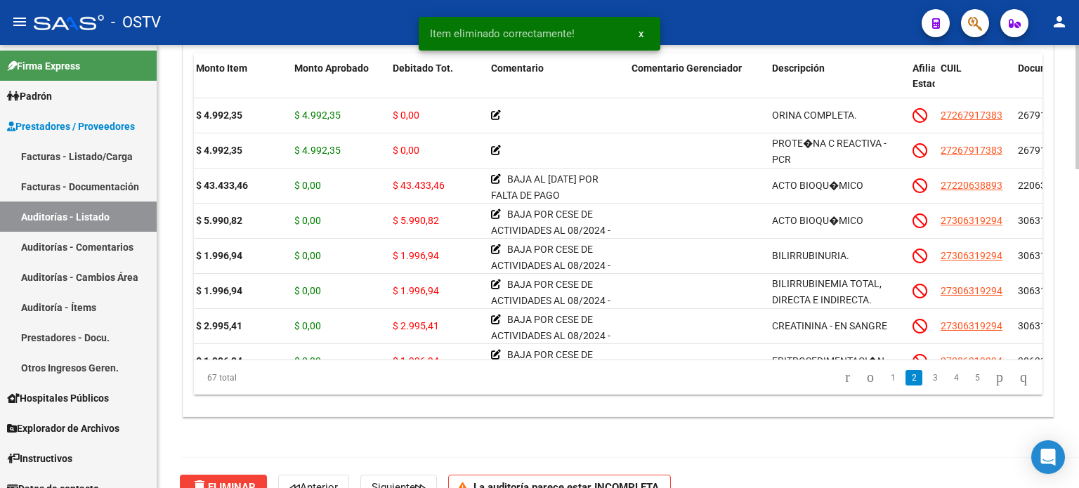
scroll to position [141, 0]
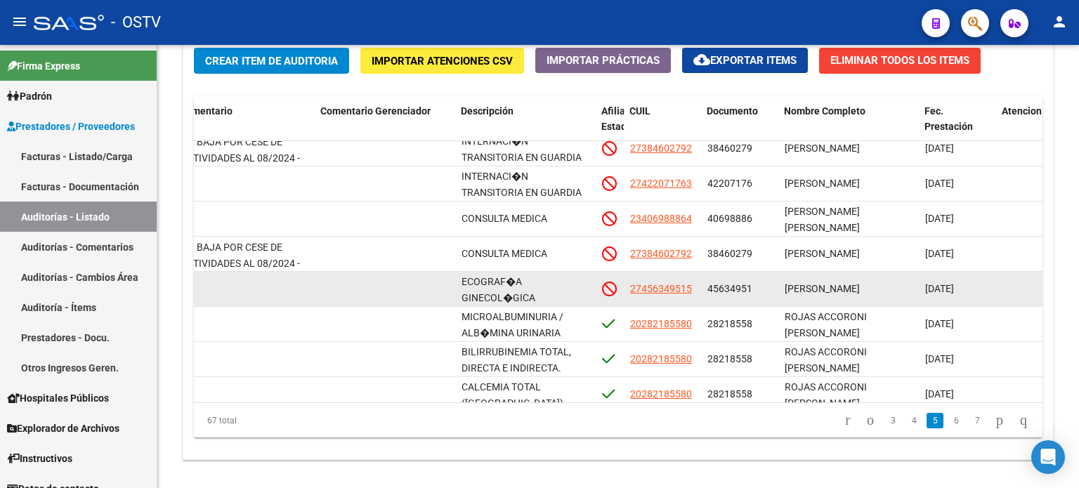
scroll to position [981, 514]
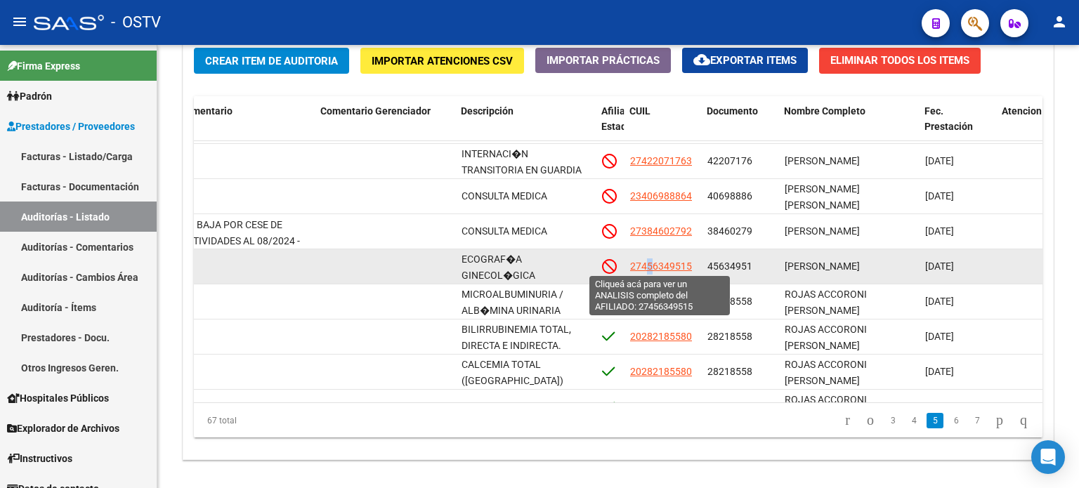
click at [649, 264] on span "27456349515" at bounding box center [661, 266] width 62 height 11
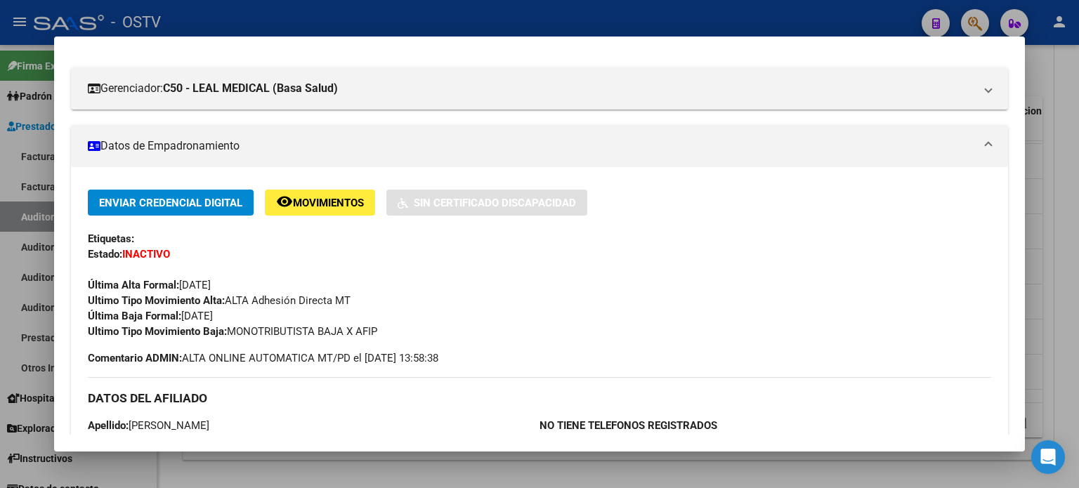
scroll to position [160, 0]
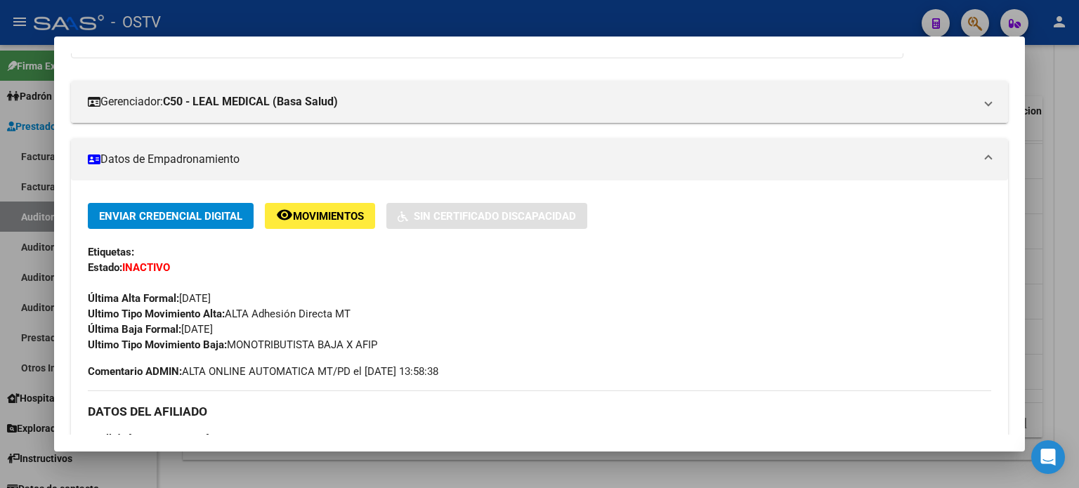
click at [610, 460] on div at bounding box center [539, 244] width 1079 height 488
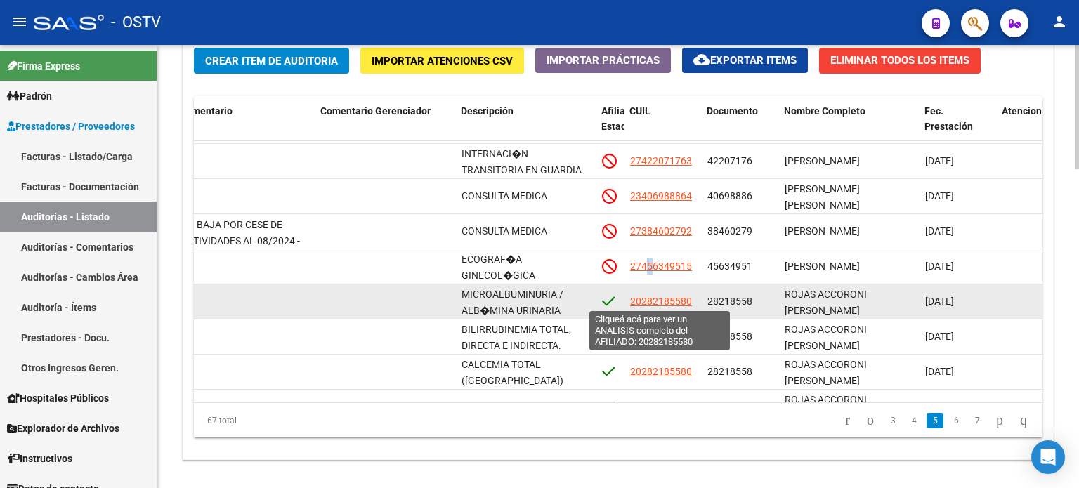
click at [658, 304] on span "20282185580" at bounding box center [661, 301] width 62 height 11
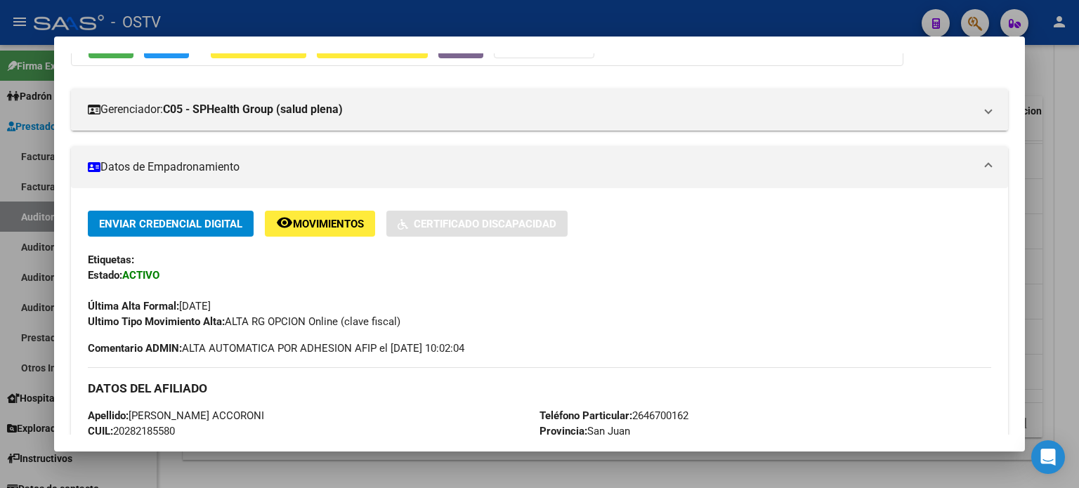
scroll to position [160, 0]
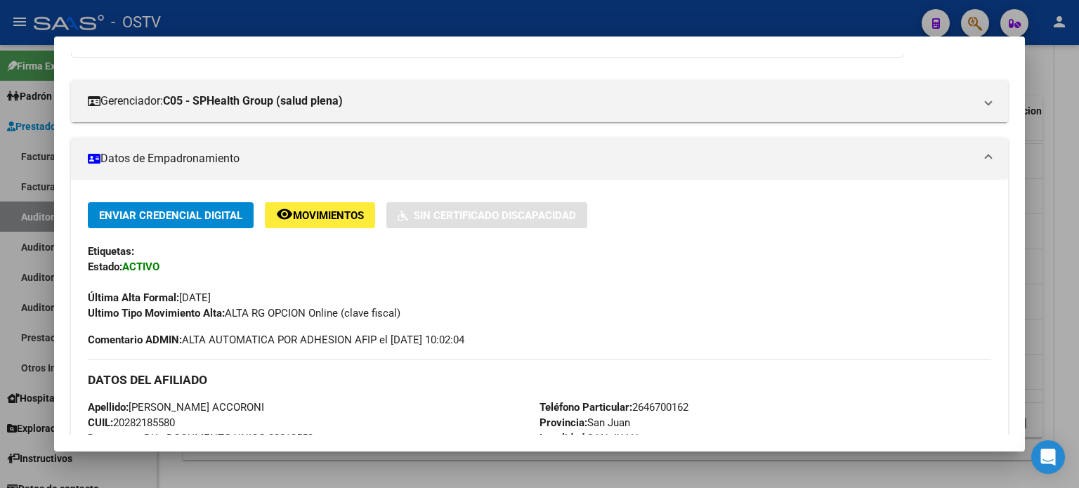
click at [625, 469] on div at bounding box center [539, 244] width 1079 height 488
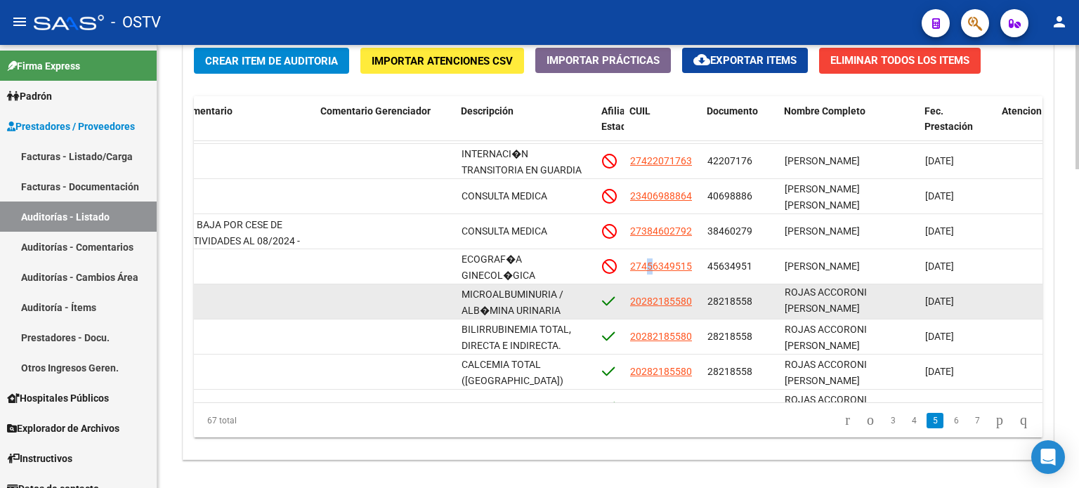
scroll to position [0, 0]
drag, startPoint x: 784, startPoint y: 292, endPoint x: 850, endPoint y: 294, distance: 66.8
click at [850, 294] on datatable-body-cell "ROJAS ACCORONI [PERSON_NAME]" at bounding box center [849, 302] width 141 height 34
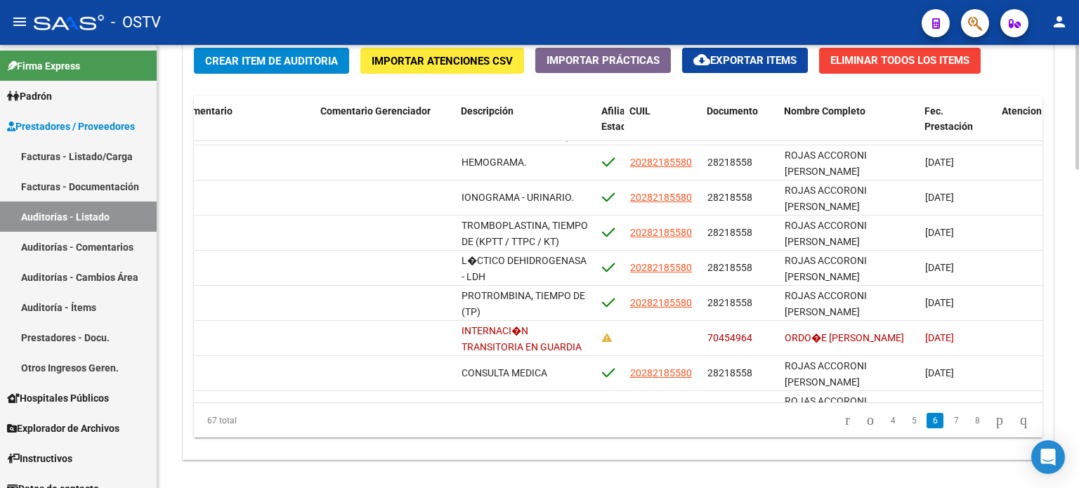
scroll to position [1403, 514]
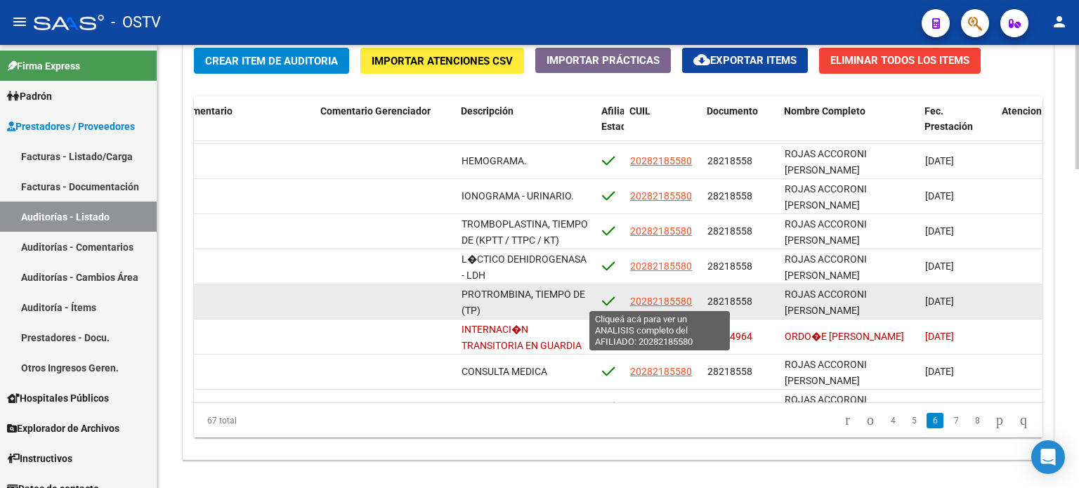
click at [680, 303] on span "20282185580" at bounding box center [661, 301] width 62 height 11
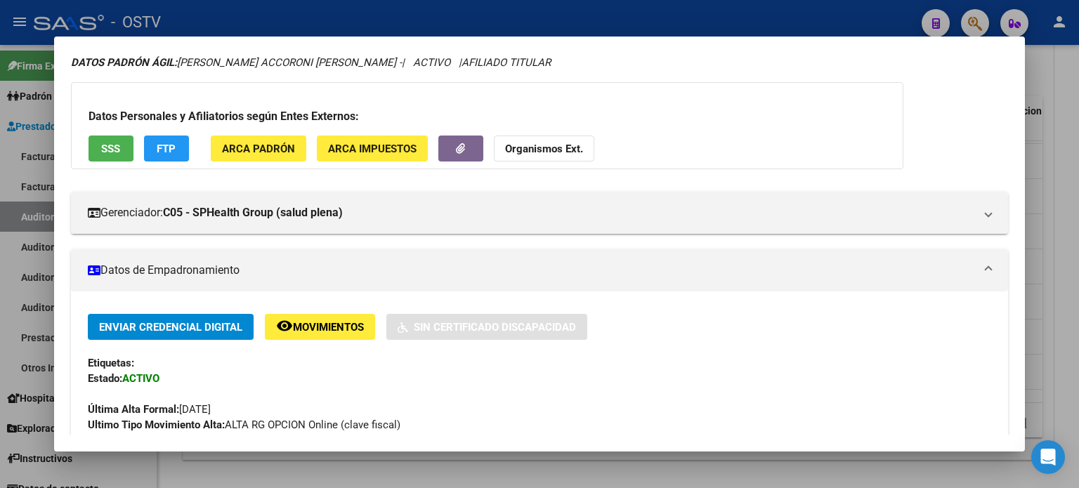
scroll to position [0, 0]
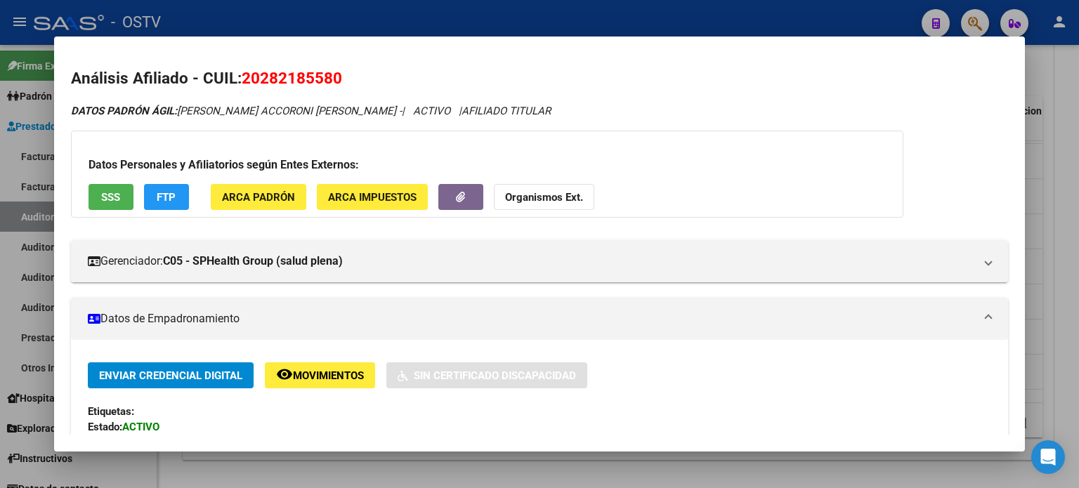
click at [110, 185] on button "SSS" at bounding box center [111, 197] width 45 height 26
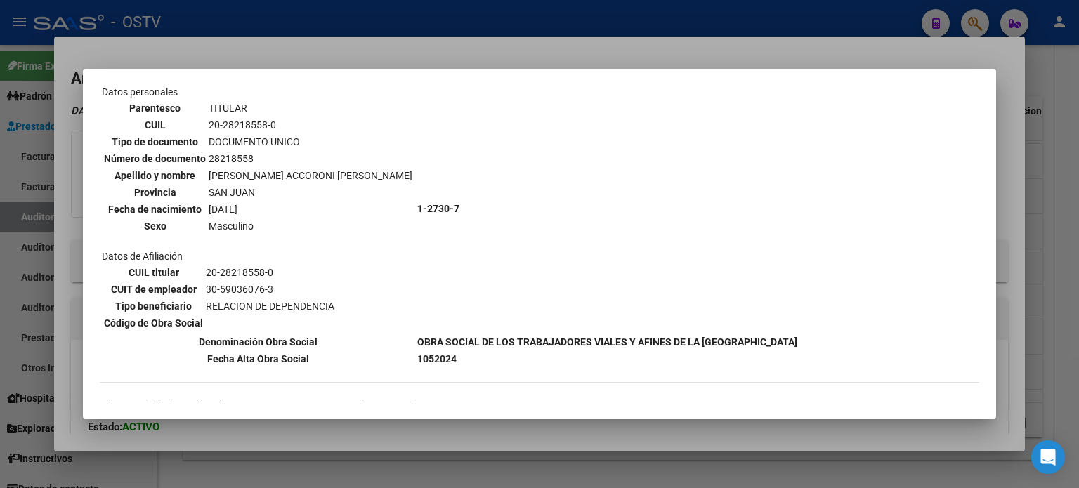
scroll to position [141, 0]
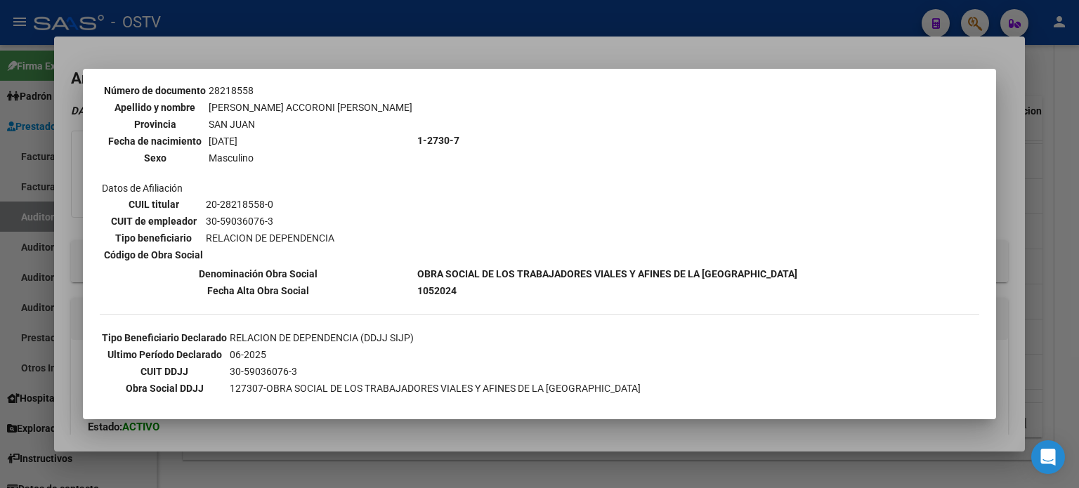
click at [463, 424] on div at bounding box center [539, 244] width 1079 height 488
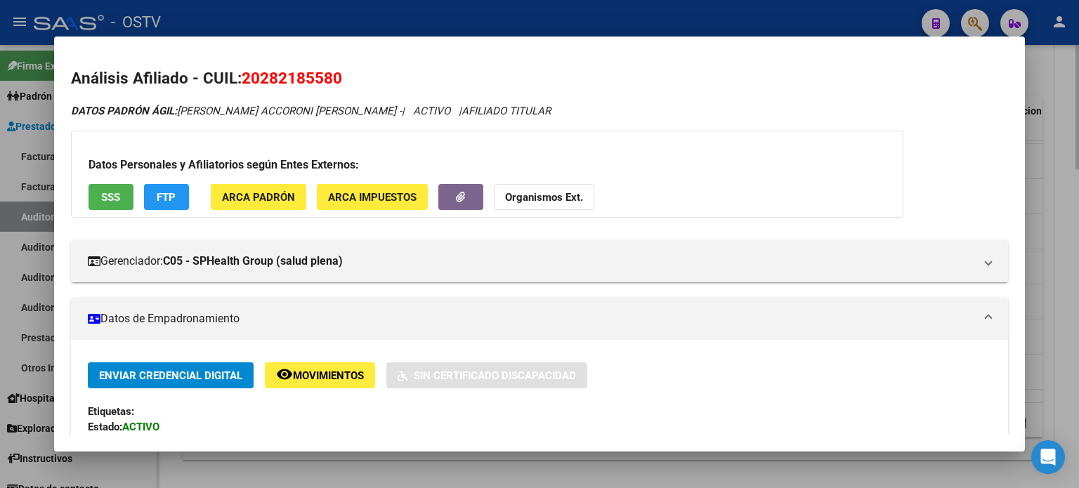
click at [559, 466] on div at bounding box center [539, 244] width 1079 height 488
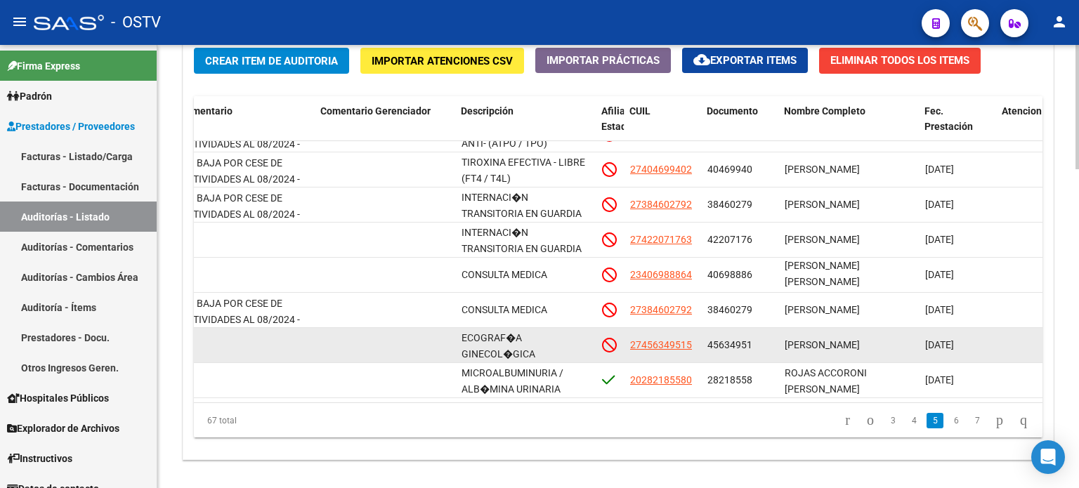
scroll to position [981, 514]
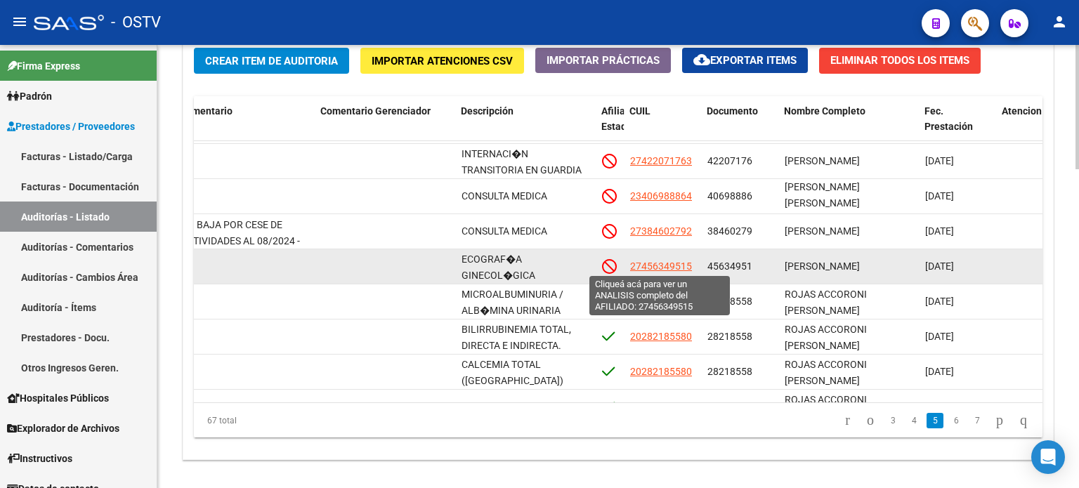
click at [668, 264] on span "27456349515" at bounding box center [661, 266] width 62 height 11
type textarea "27456349515"
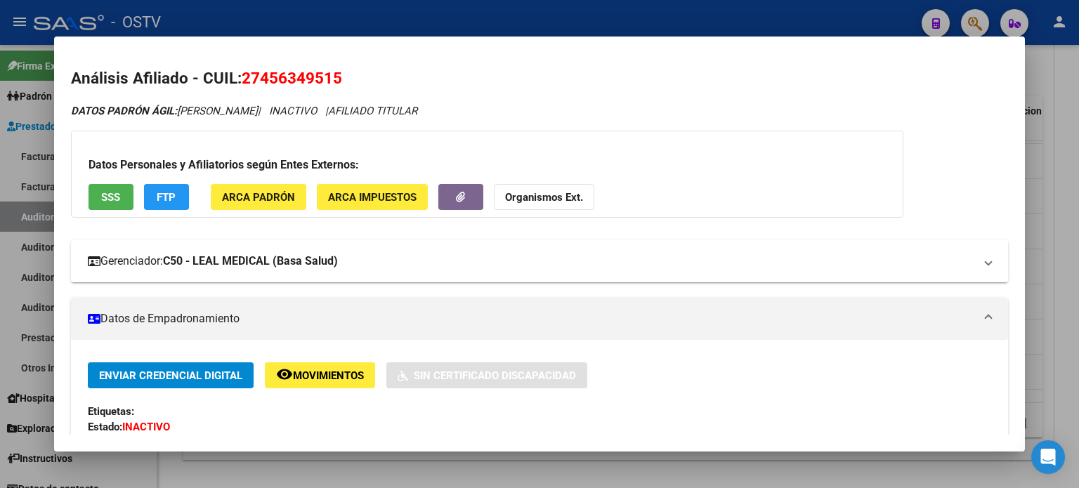
scroll to position [141, 0]
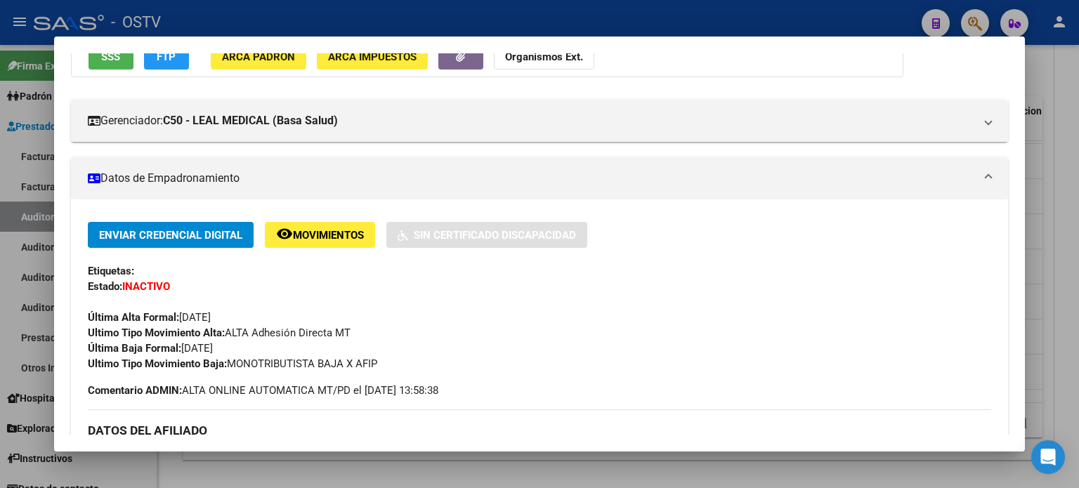
click at [1049, 246] on div at bounding box center [539, 244] width 1079 height 488
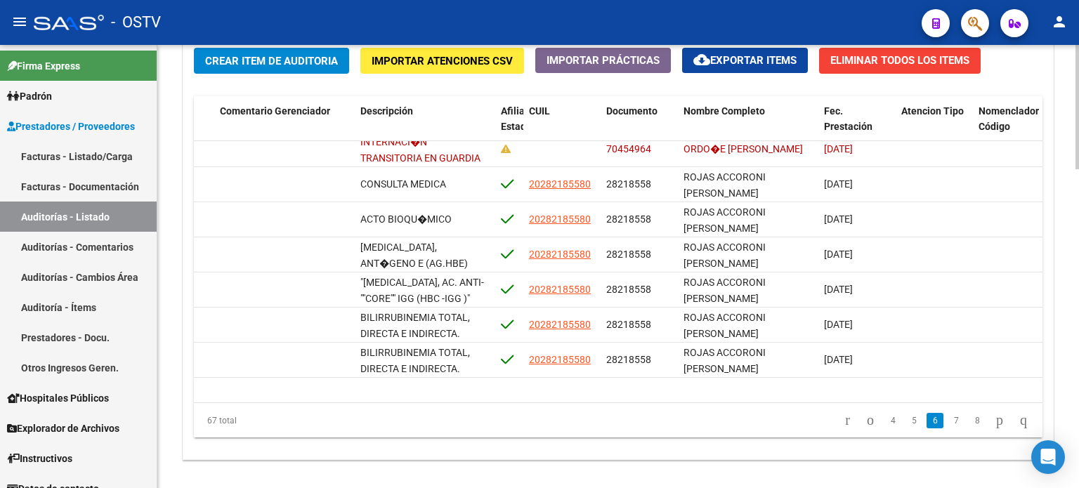
scroll to position [1545, 616]
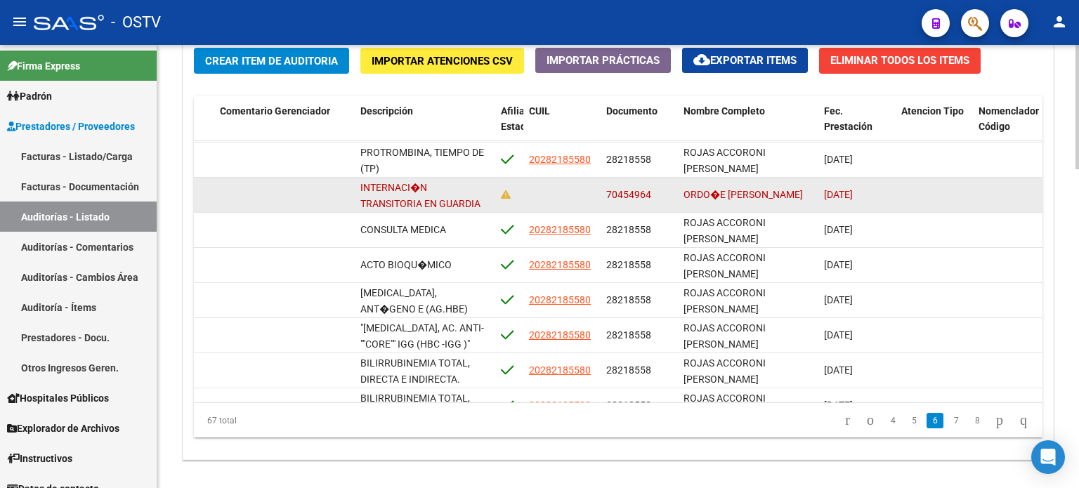
click at [629, 193] on span "70454964" at bounding box center [628, 194] width 45 height 11
click at [569, 193] on div at bounding box center [562, 195] width 66 height 16
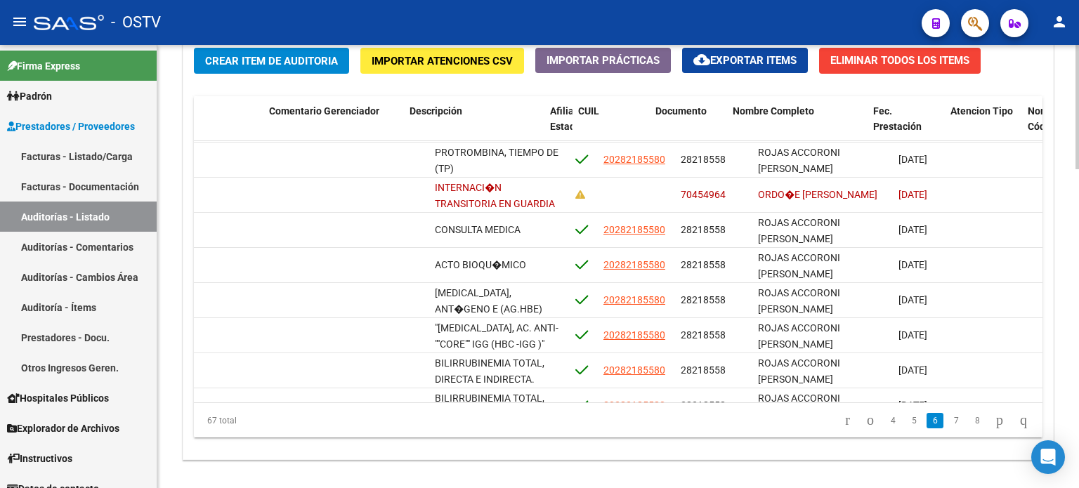
scroll to position [1545, 566]
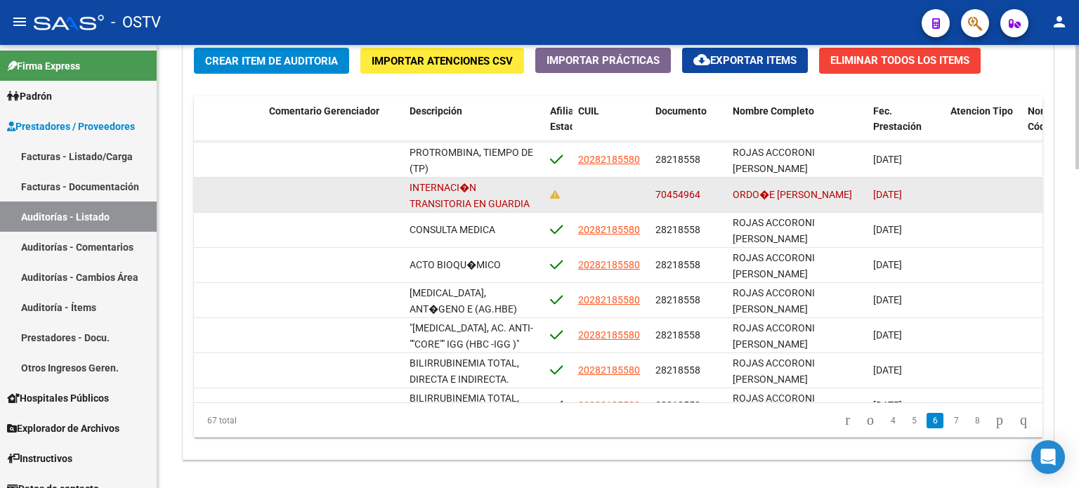
click at [757, 193] on div "ORDO�E [PERSON_NAME]" at bounding box center [797, 195] width 129 height 16
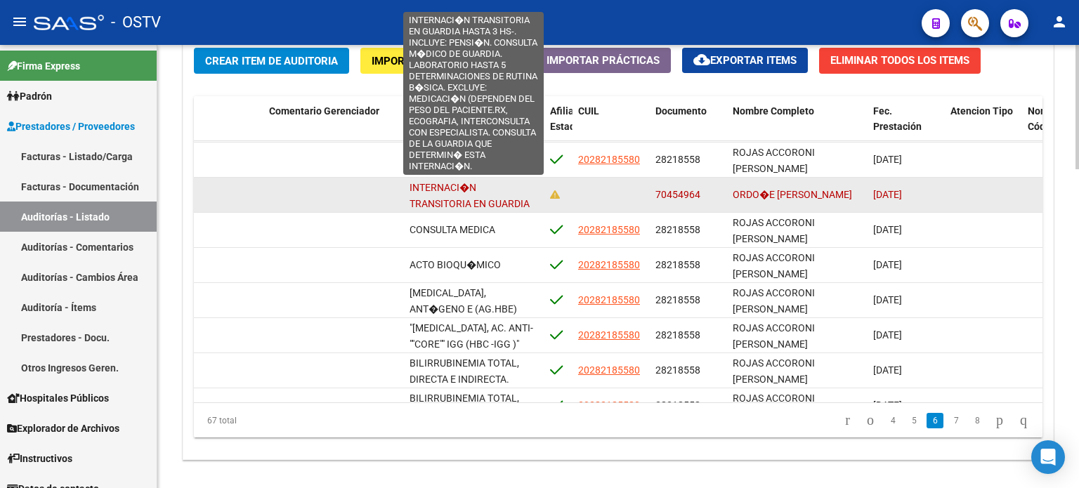
click at [500, 202] on span "INTERNACI�N TRANSITORIA EN GUARDIA HASTA 3 HS-. INCLUYE: PENSI�N. CONSULTA M�DI…" at bounding box center [474, 307] width 129 height 251
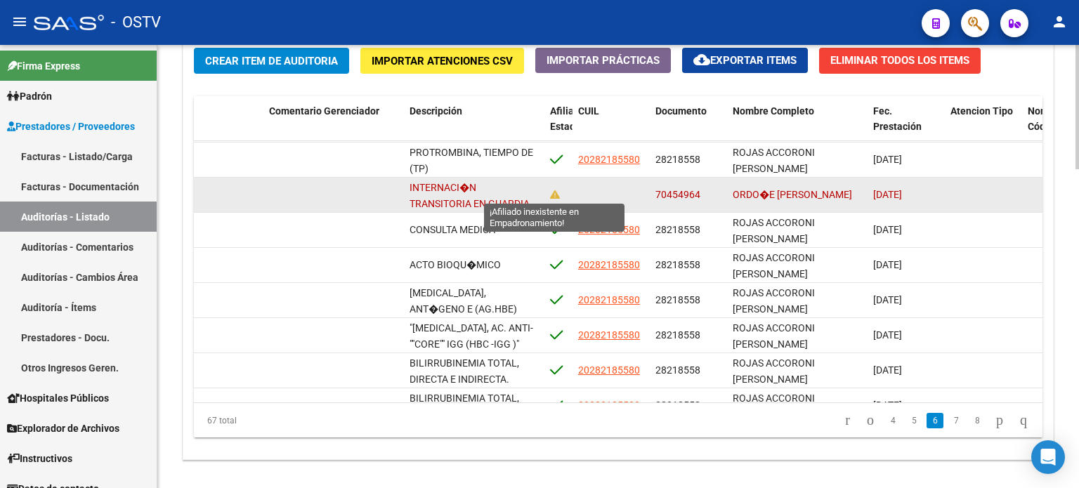
click at [554, 193] on icon at bounding box center [555, 195] width 10 height 10
click at [611, 192] on div at bounding box center [611, 195] width 66 height 16
click at [697, 192] on span "70454964" at bounding box center [678, 194] width 45 height 11
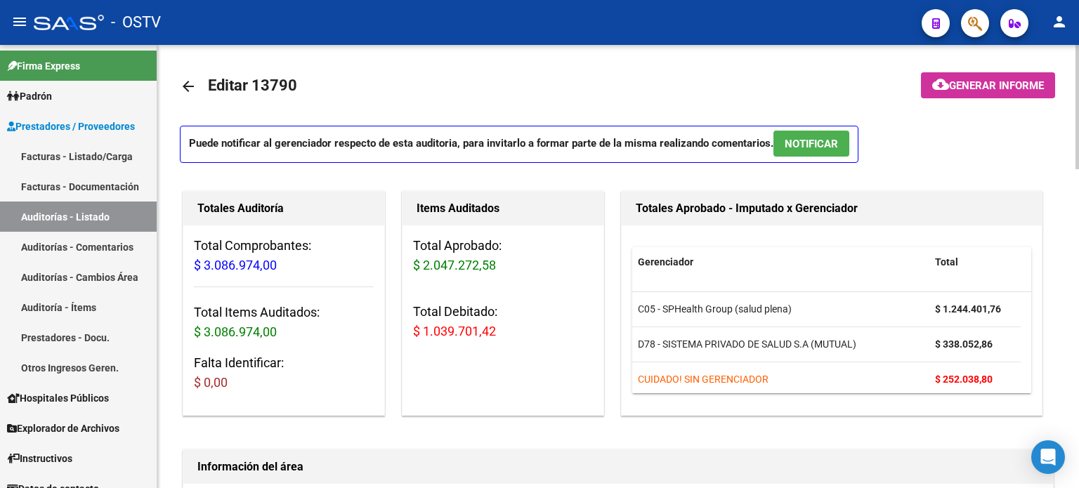
scroll to position [0, 0]
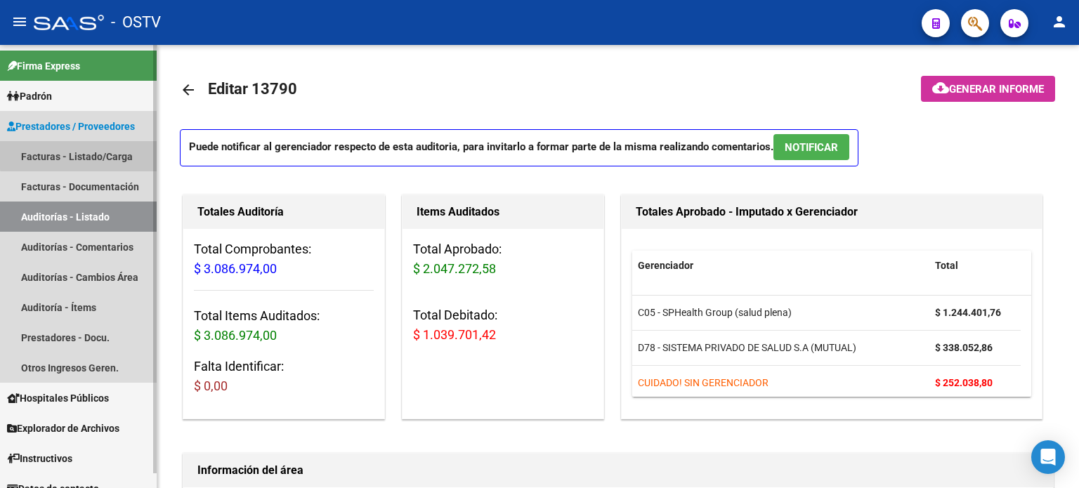
click at [87, 154] on link "Facturas - Listado/Carga" at bounding box center [78, 156] width 157 height 30
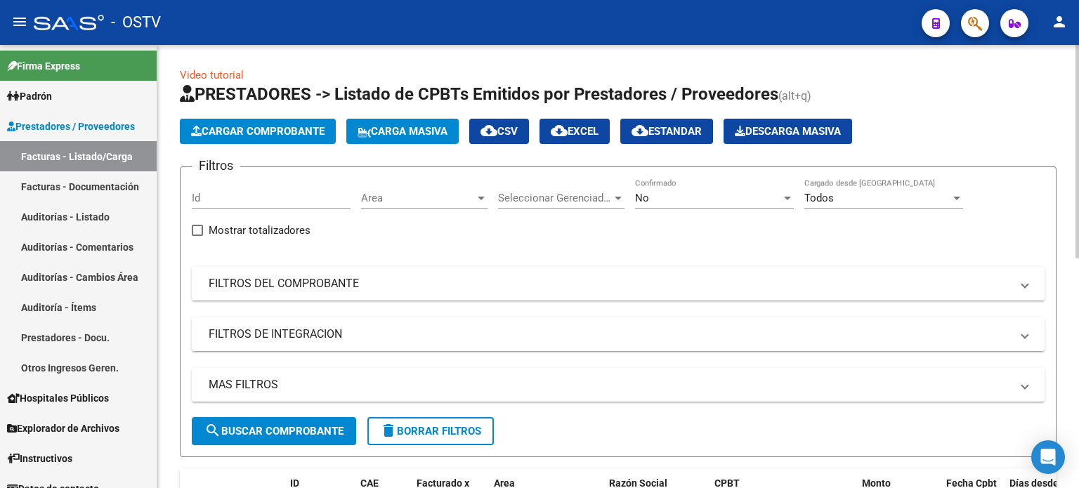
click at [663, 201] on div "No" at bounding box center [708, 198] width 146 height 13
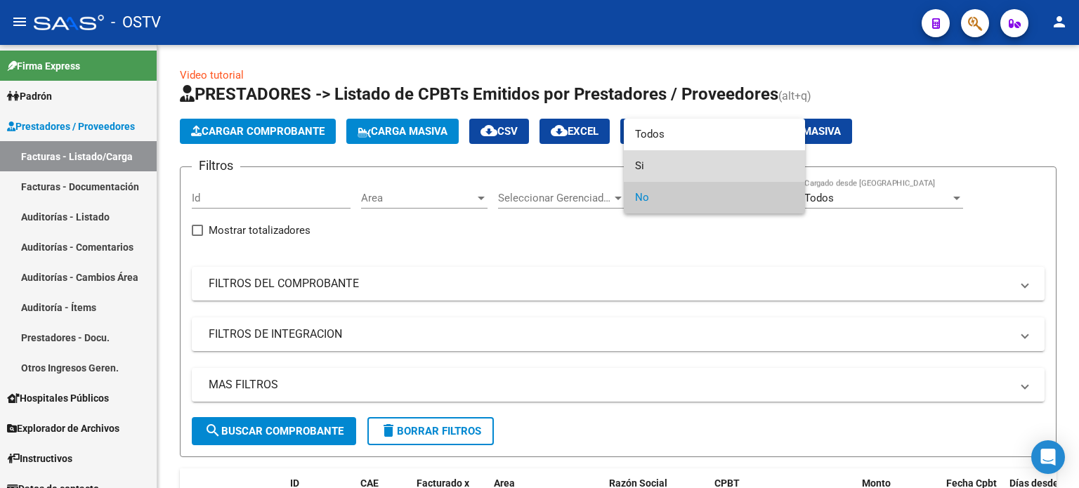
click at [665, 154] on span "Si" at bounding box center [714, 166] width 159 height 32
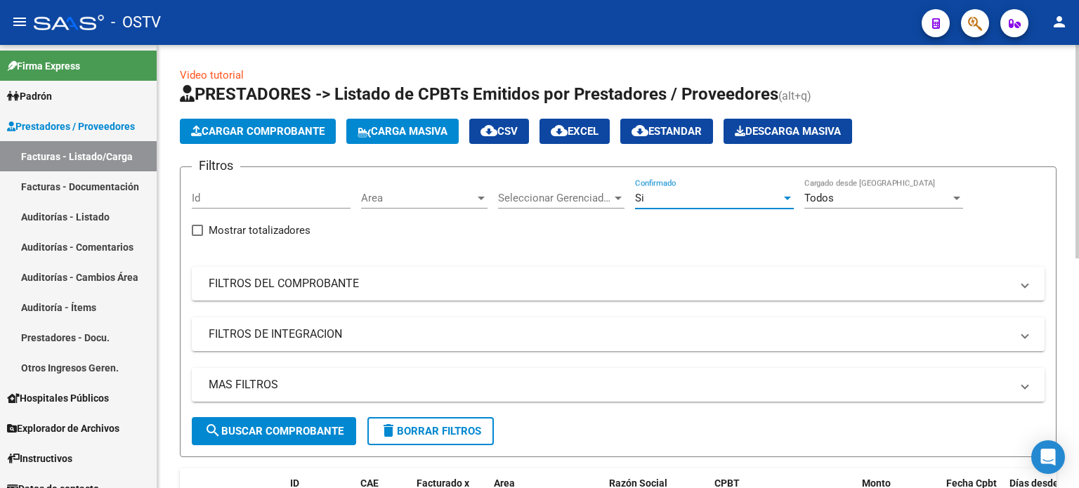
click at [412, 196] on span "Area" at bounding box center [418, 198] width 114 height 13
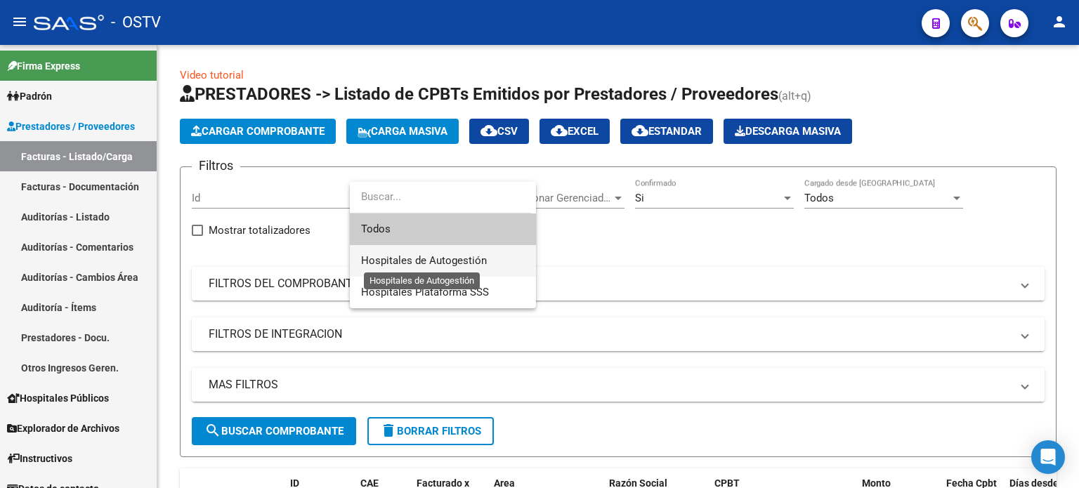
click at [418, 262] on span "Hospitales de Autogestión" at bounding box center [424, 260] width 126 height 13
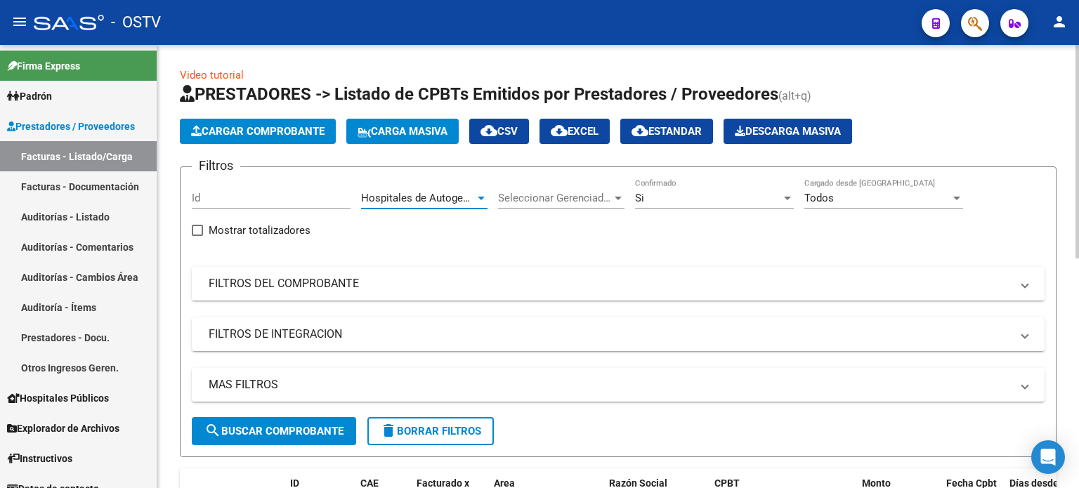
click at [320, 280] on mat-panel-title "FILTROS DEL COMPROBANTE" at bounding box center [610, 283] width 803 height 15
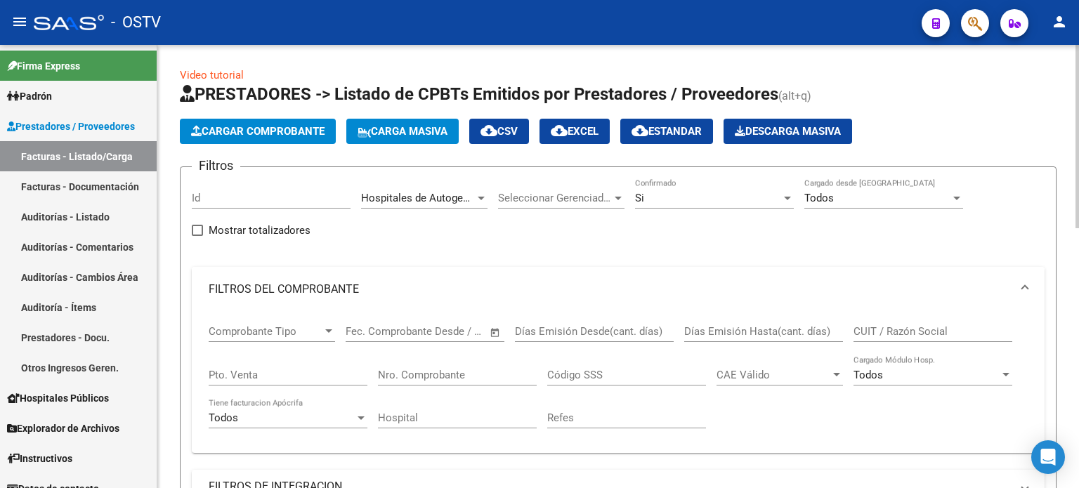
click at [332, 282] on mat-panel-title "FILTROS DEL COMPROBANTE" at bounding box center [610, 289] width 803 height 15
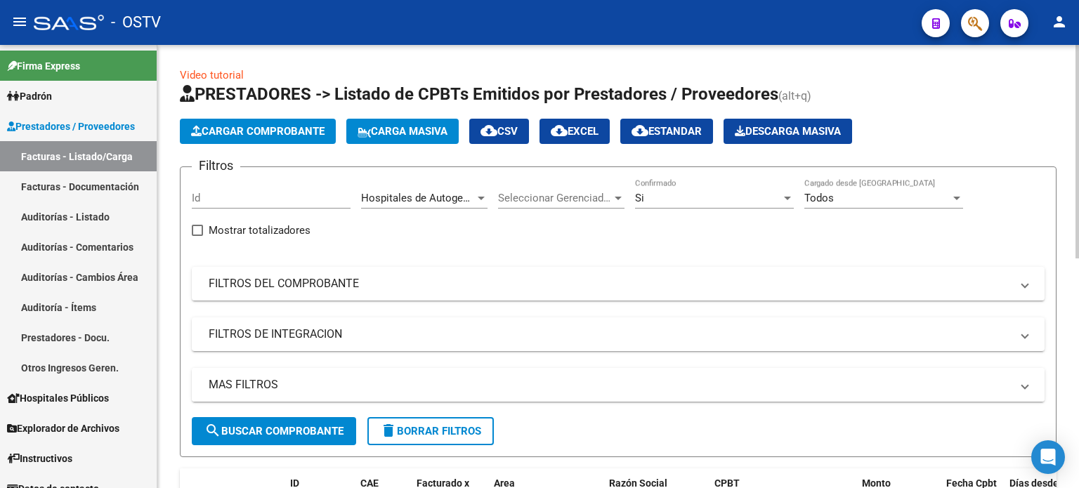
click at [325, 384] on mat-panel-title "MAS FILTROS" at bounding box center [610, 384] width 803 height 15
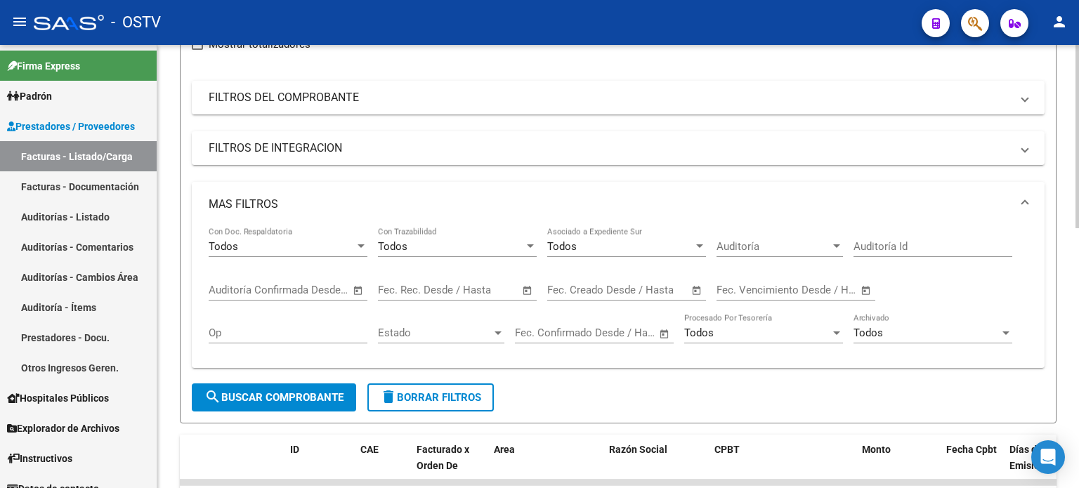
scroll to position [211, 0]
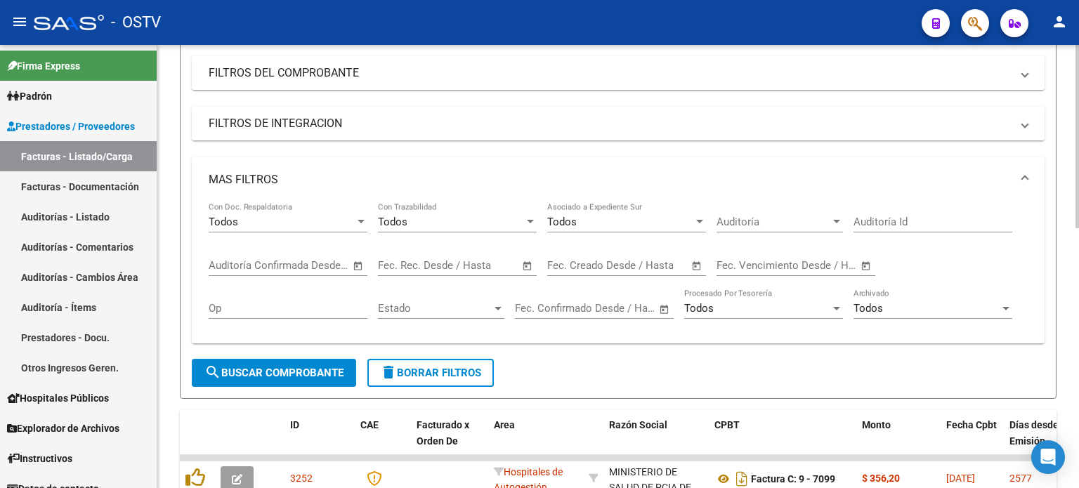
click at [785, 226] on span "Auditoría" at bounding box center [774, 222] width 114 height 13
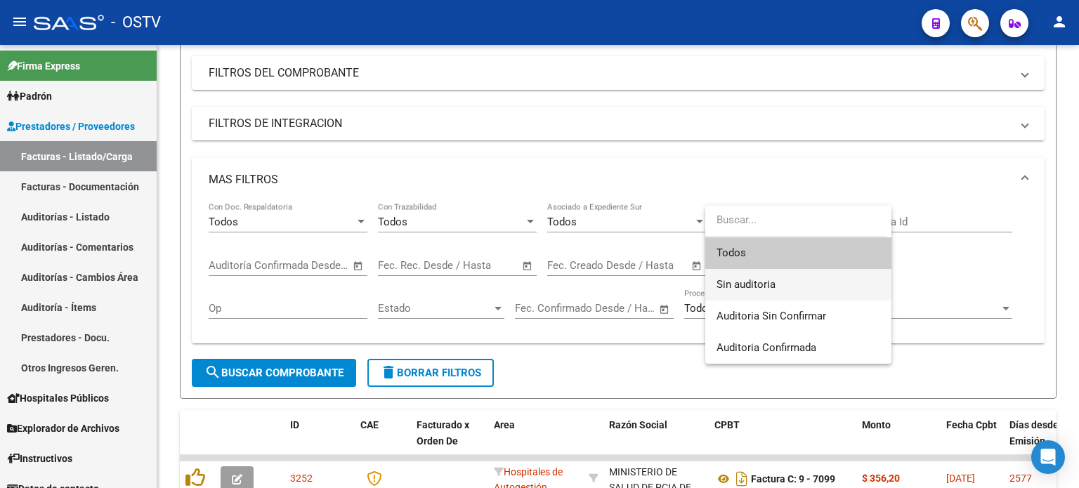
click at [782, 283] on span "Sin auditoria" at bounding box center [799, 285] width 164 height 32
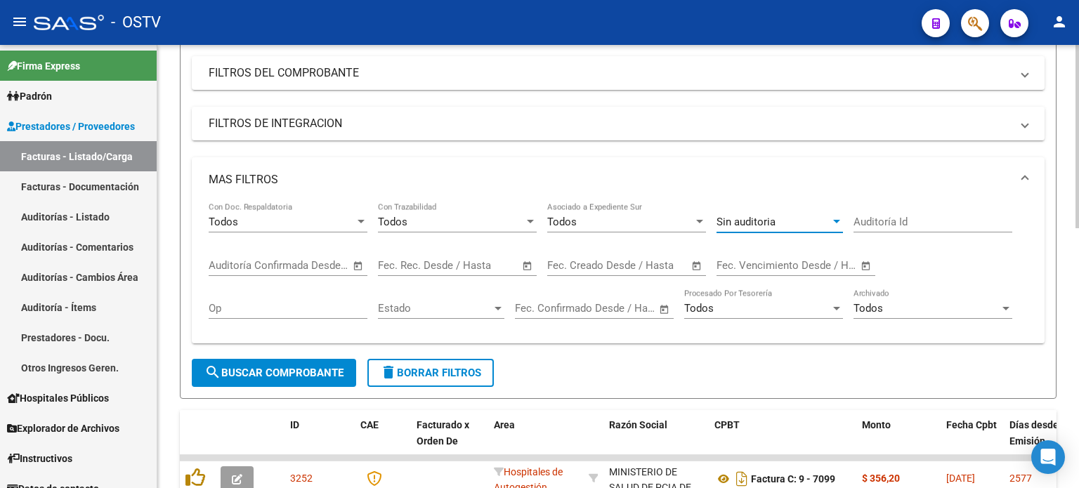
click at [448, 262] on input "text" at bounding box center [470, 265] width 68 height 13
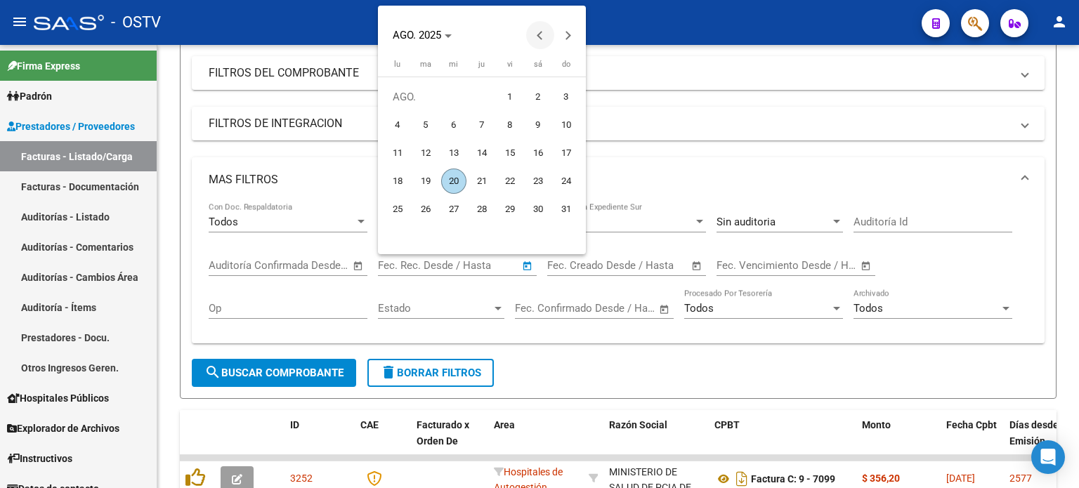
click at [533, 32] on span "Previous month" at bounding box center [540, 35] width 28 height 28
click at [569, 95] on span "1" at bounding box center [566, 96] width 25 height 25
type input "[DATE]"
click at [401, 237] on span "30" at bounding box center [397, 237] width 25 height 25
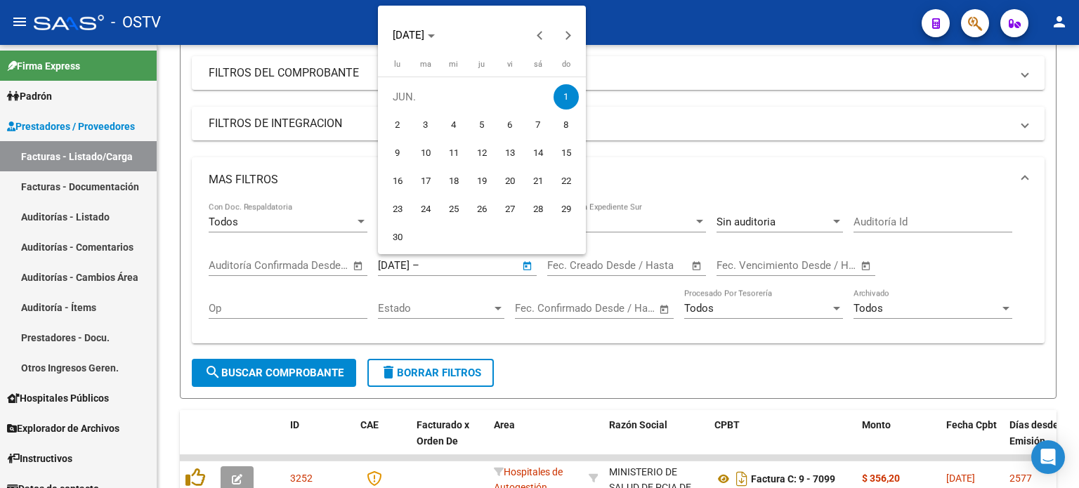
type input "[DATE]"
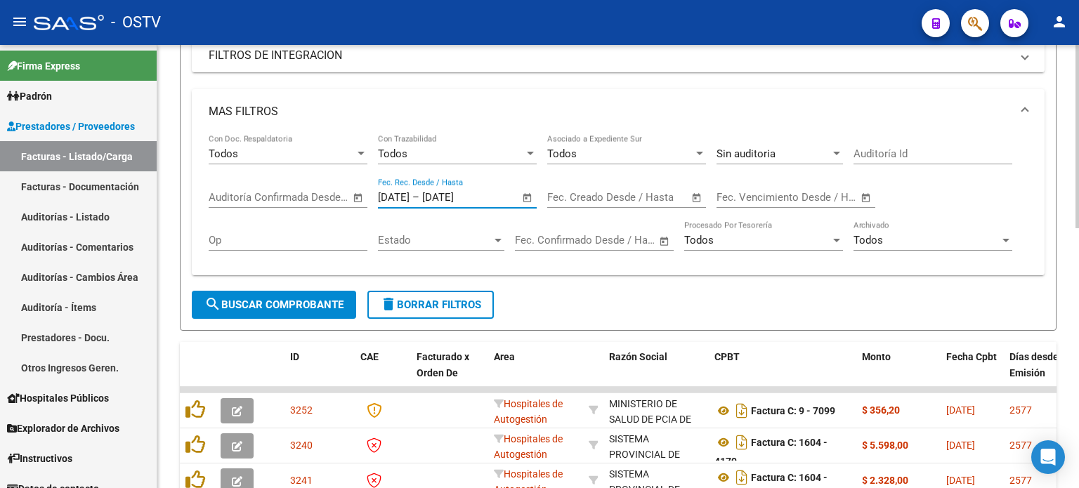
scroll to position [351, 0]
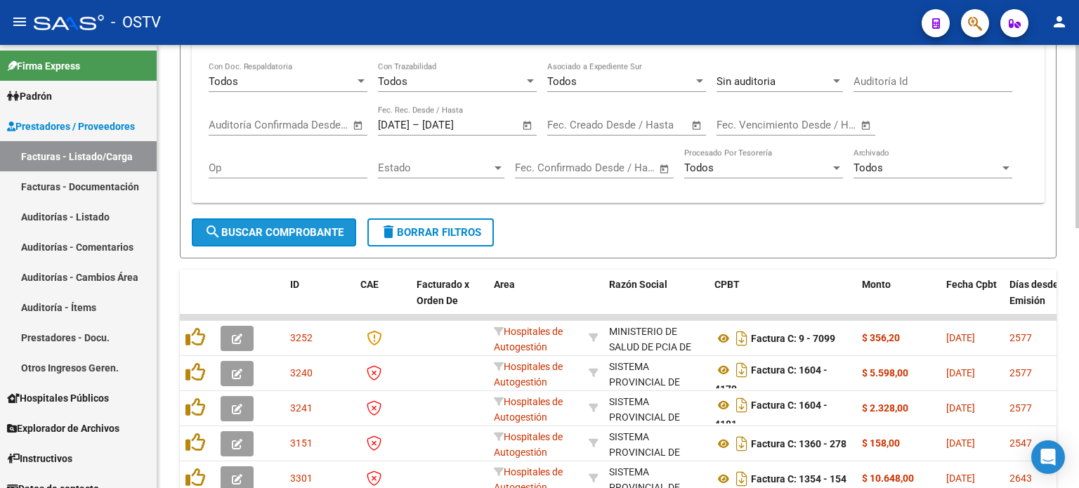
click at [294, 236] on span "search Buscar Comprobante" at bounding box center [273, 232] width 139 height 13
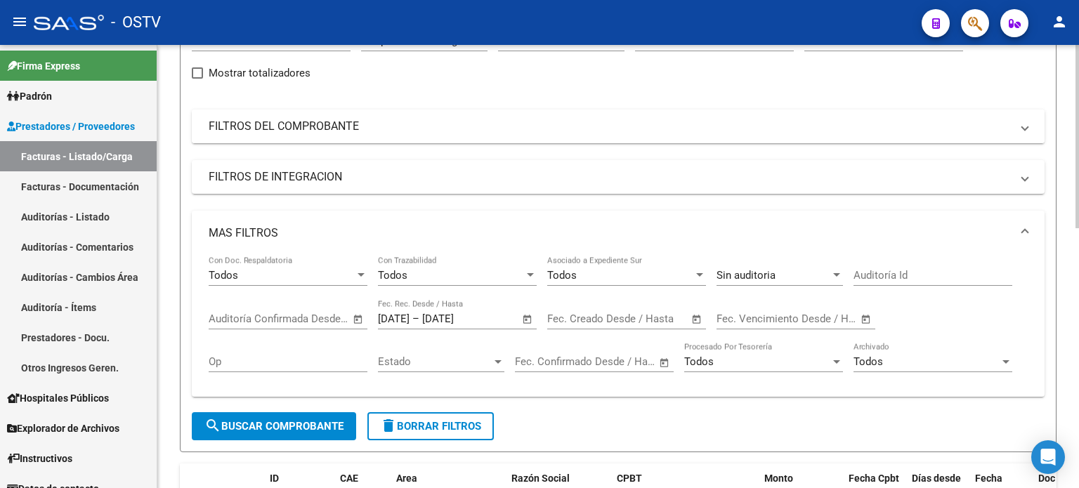
scroll to position [207, 0]
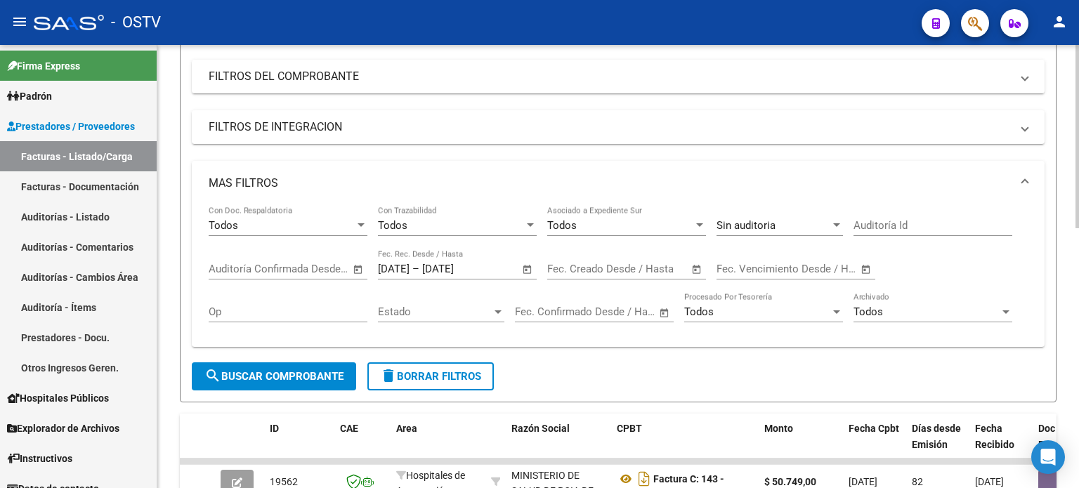
click at [469, 368] on button "delete Borrar Filtros" at bounding box center [431, 377] width 126 height 28
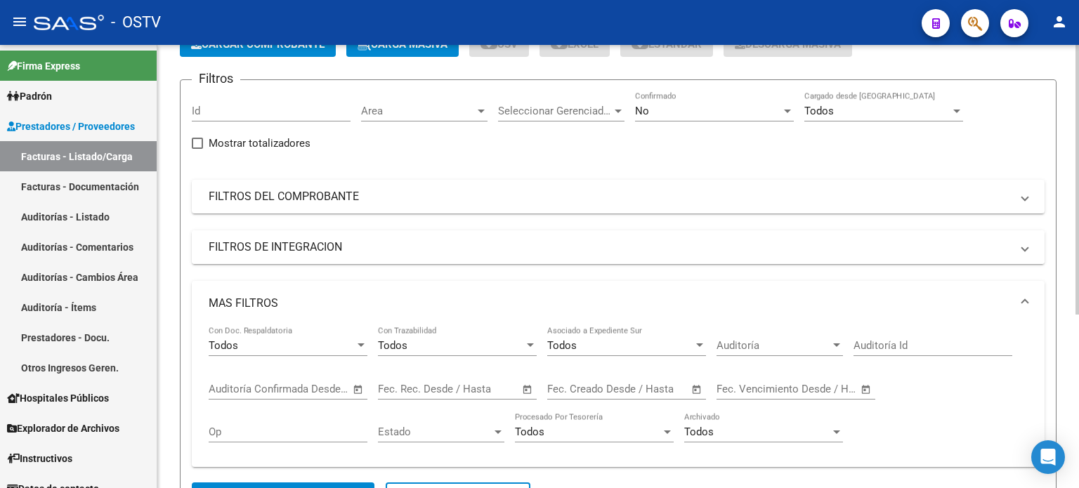
scroll to position [141, 0]
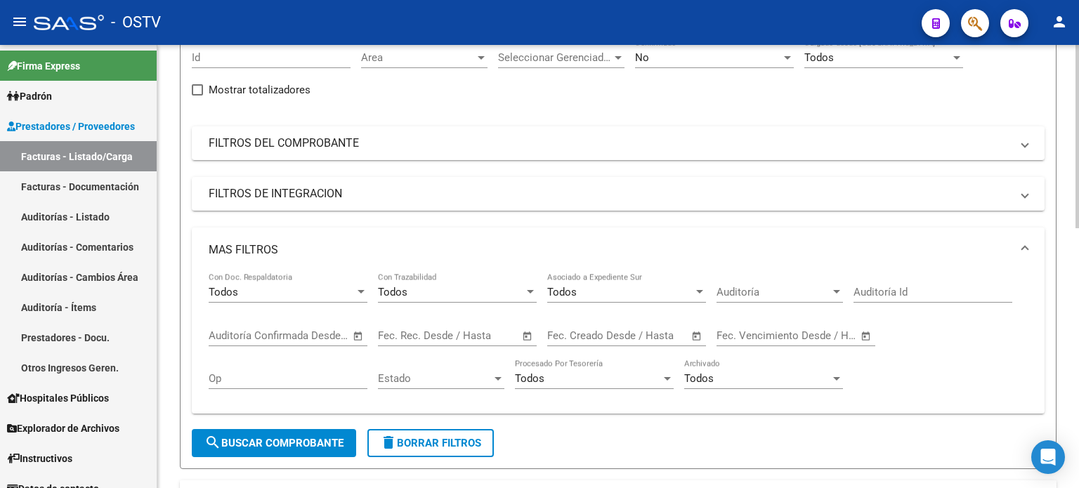
click at [461, 339] on input "text" at bounding box center [470, 336] width 68 height 13
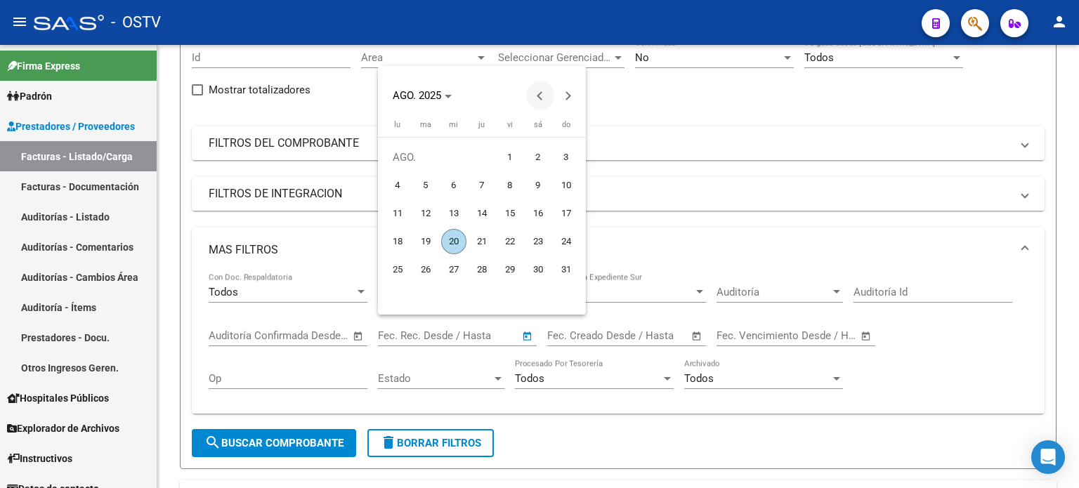
click at [545, 90] on span "Previous month" at bounding box center [540, 96] width 28 height 28
click at [489, 157] on span "1" at bounding box center [481, 157] width 25 height 25
type input "[DATE]"
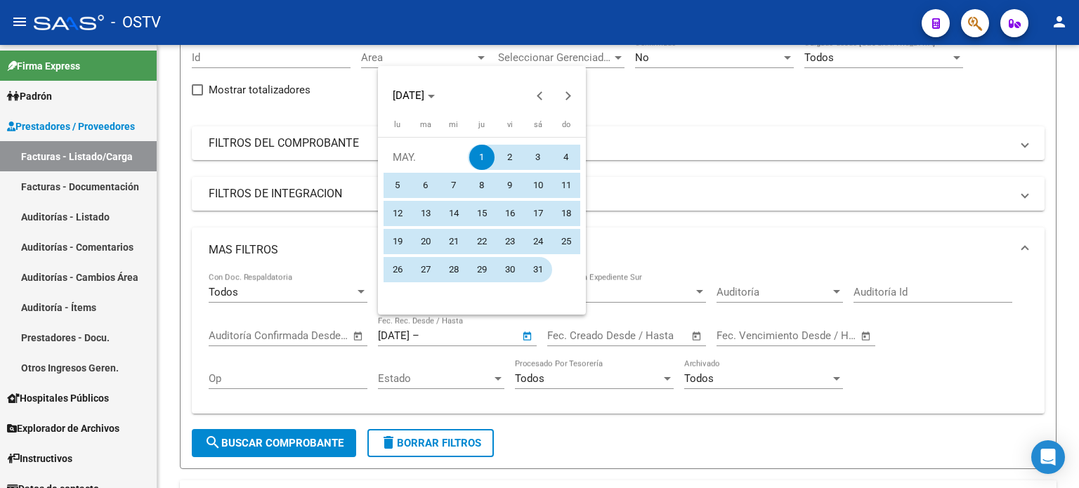
click at [540, 272] on span "31" at bounding box center [538, 269] width 25 height 25
type input "[DATE]"
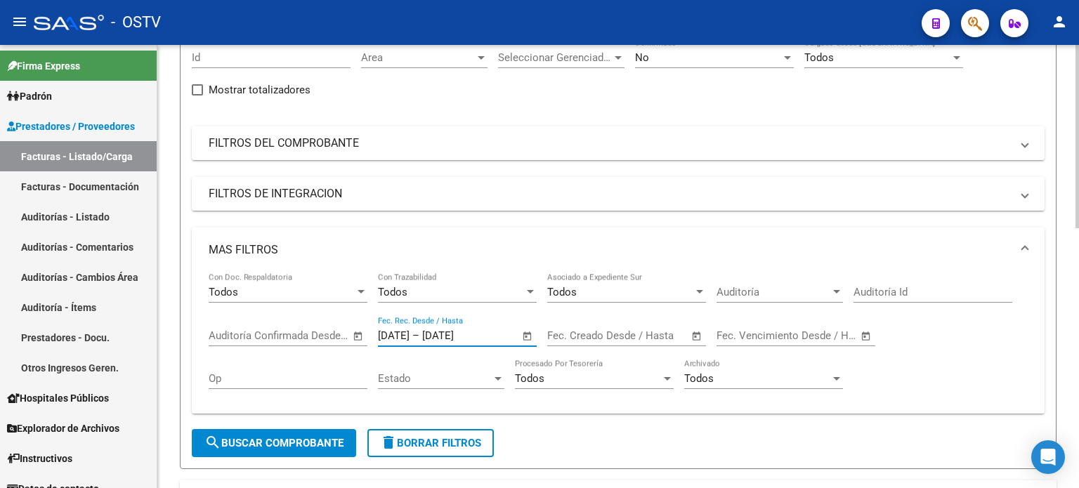
click at [318, 445] on span "search Buscar Comprobante" at bounding box center [273, 443] width 139 height 13
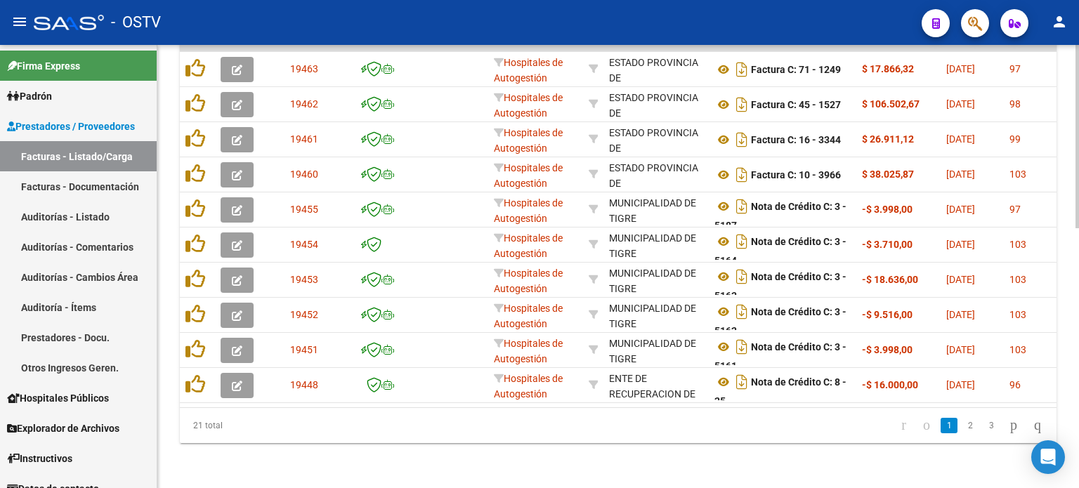
scroll to position [0, 222]
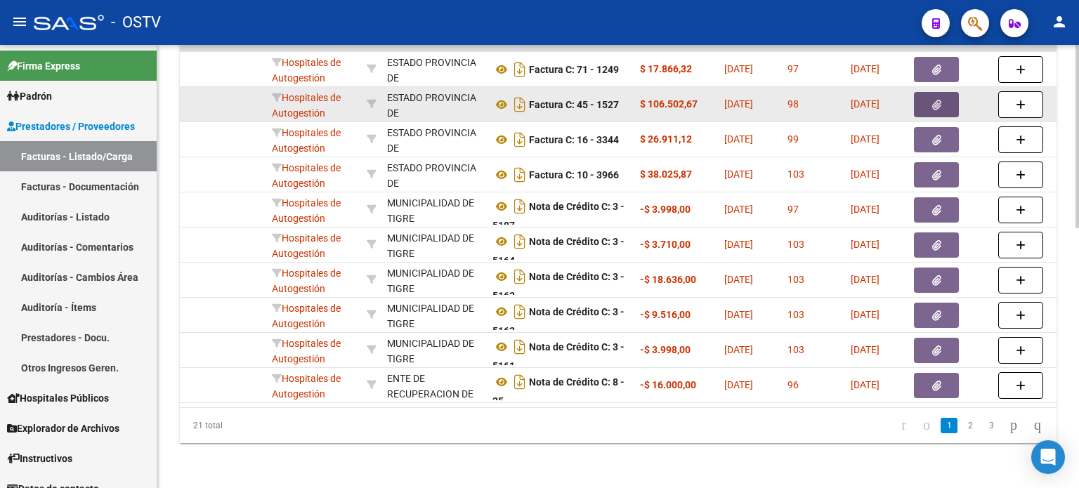
click at [944, 92] on button "button" at bounding box center [936, 104] width 45 height 25
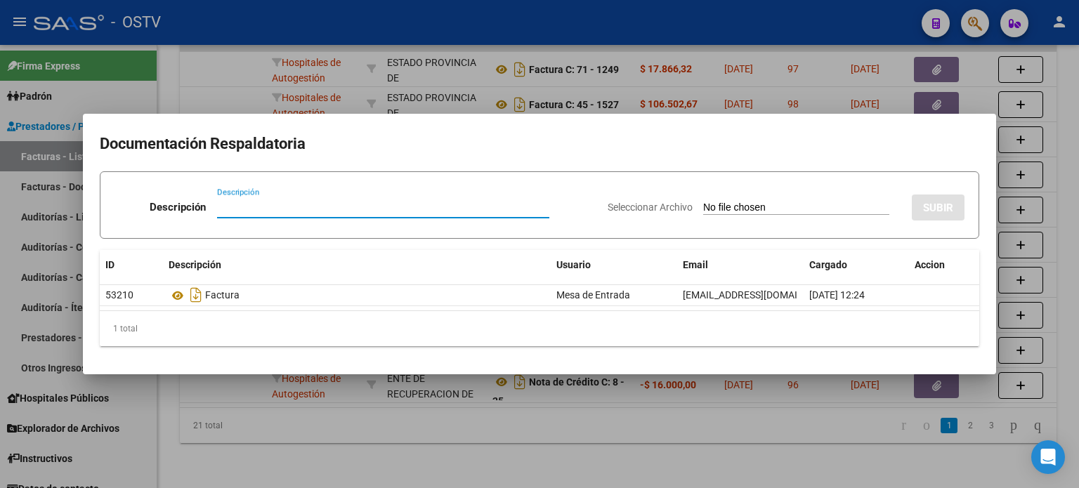
click at [497, 432] on div at bounding box center [539, 244] width 1079 height 488
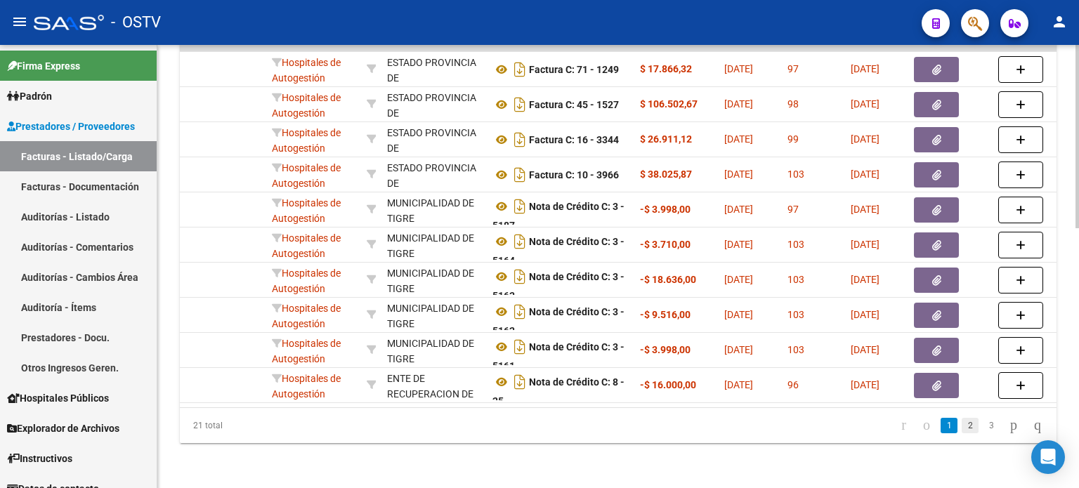
click at [962, 421] on link "2" at bounding box center [970, 425] width 17 height 15
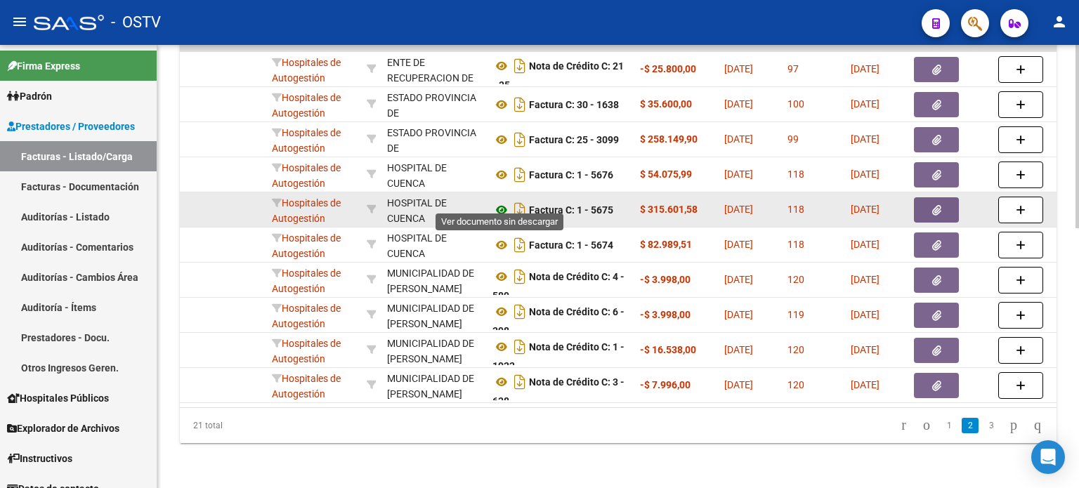
click at [505, 202] on icon at bounding box center [502, 210] width 18 height 17
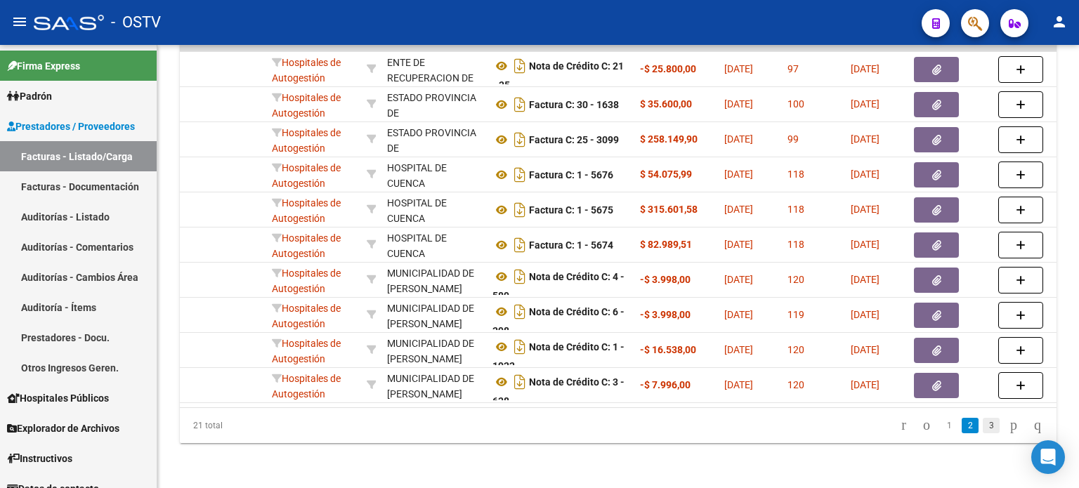
click at [983, 427] on link "3" at bounding box center [991, 425] width 17 height 15
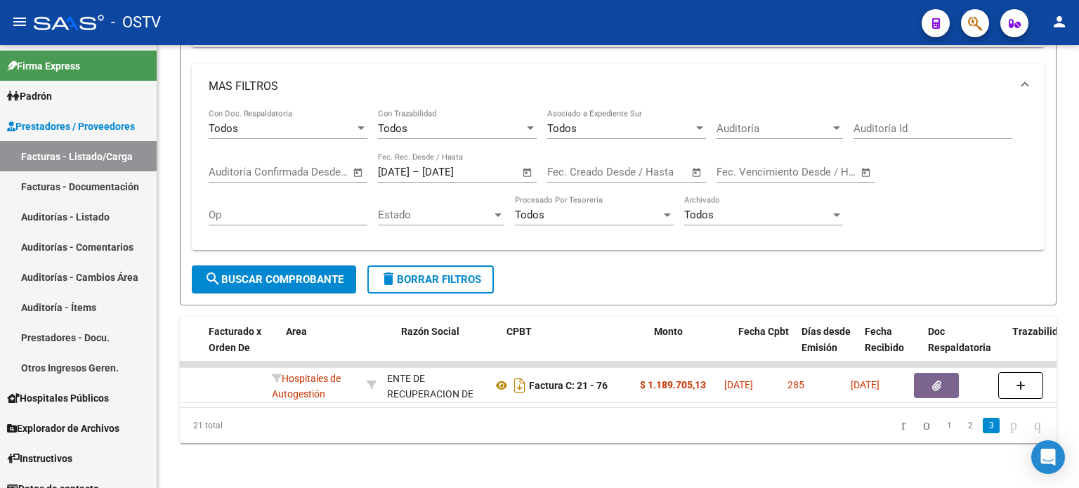
scroll to position [0, 0]
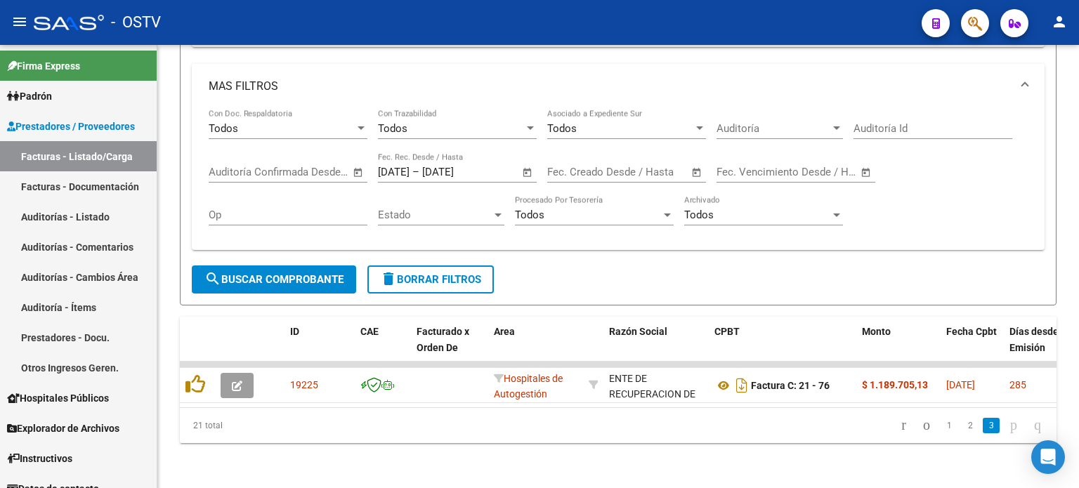
click at [528, 161] on span "Open calendar" at bounding box center [528, 173] width 34 height 34
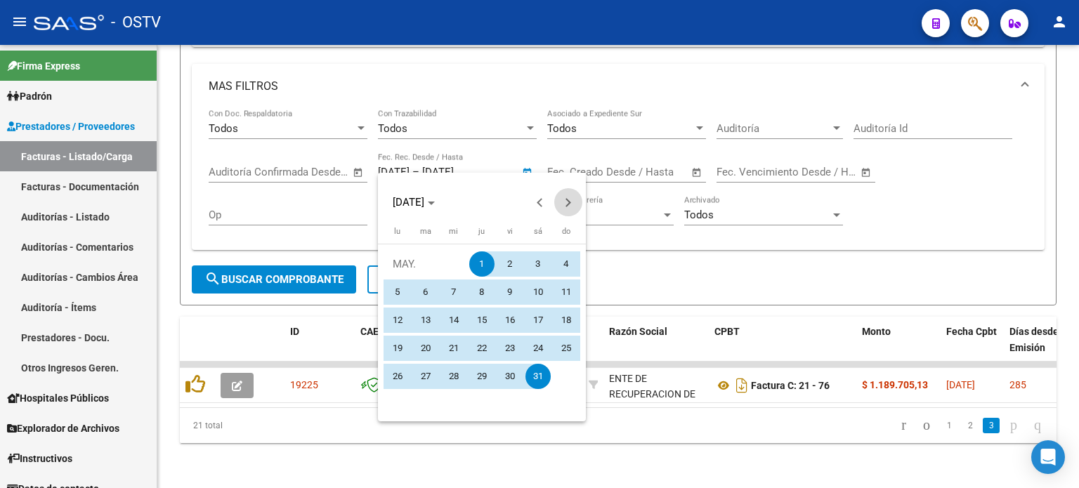
click at [568, 204] on button "Next month" at bounding box center [568, 202] width 28 height 28
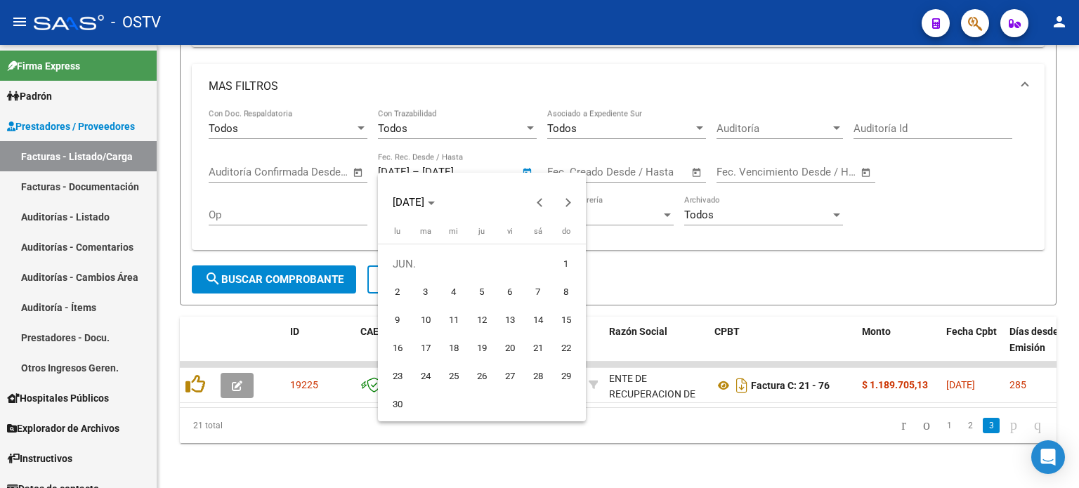
click at [563, 268] on span "1" at bounding box center [566, 264] width 25 height 25
type input "[DATE]"
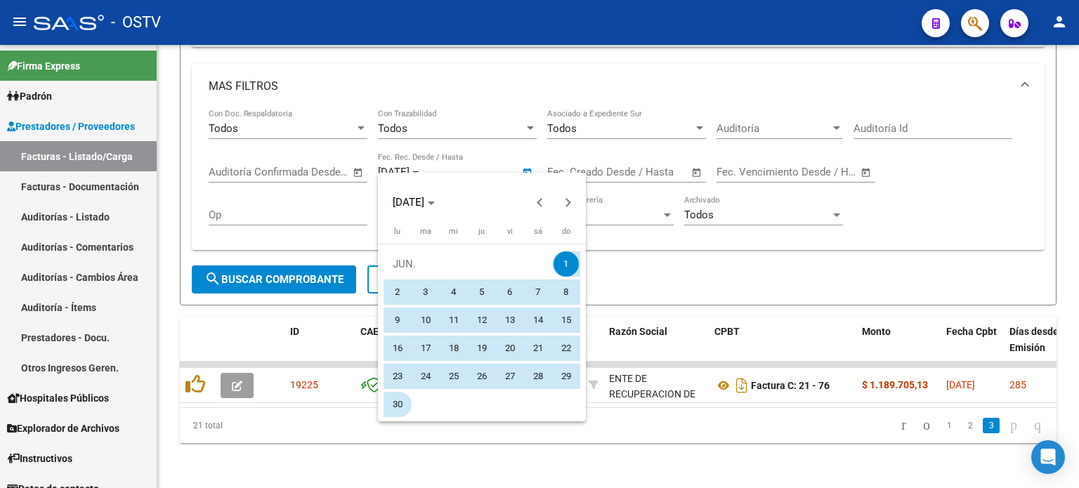
click at [392, 401] on span "30" at bounding box center [397, 404] width 25 height 25
type input "[DATE]"
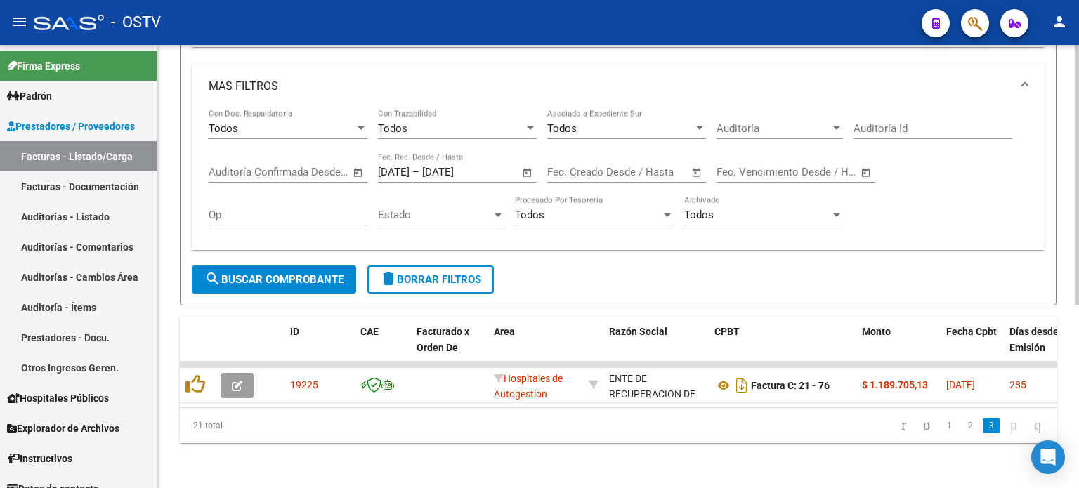
click at [277, 273] on span "search Buscar Comprobante" at bounding box center [273, 279] width 139 height 13
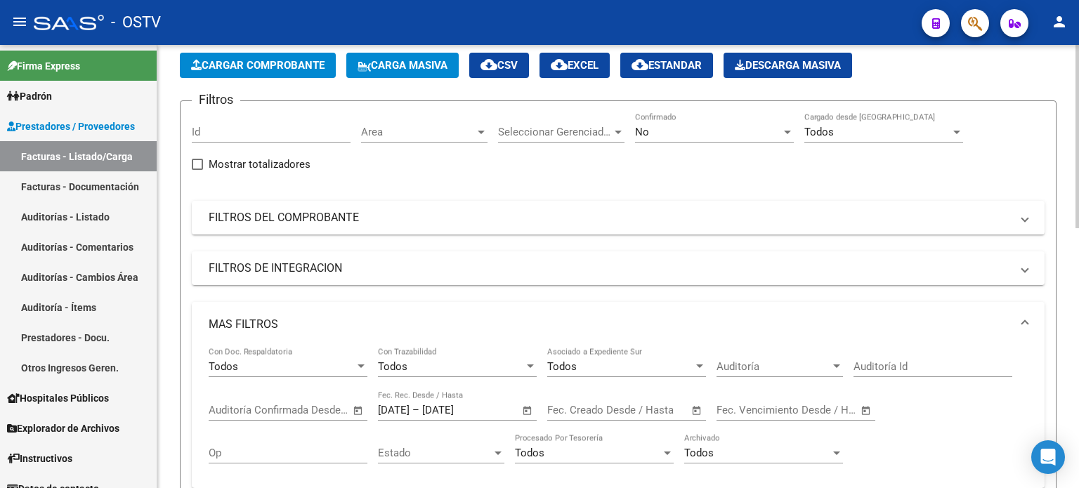
scroll to position [15, 0]
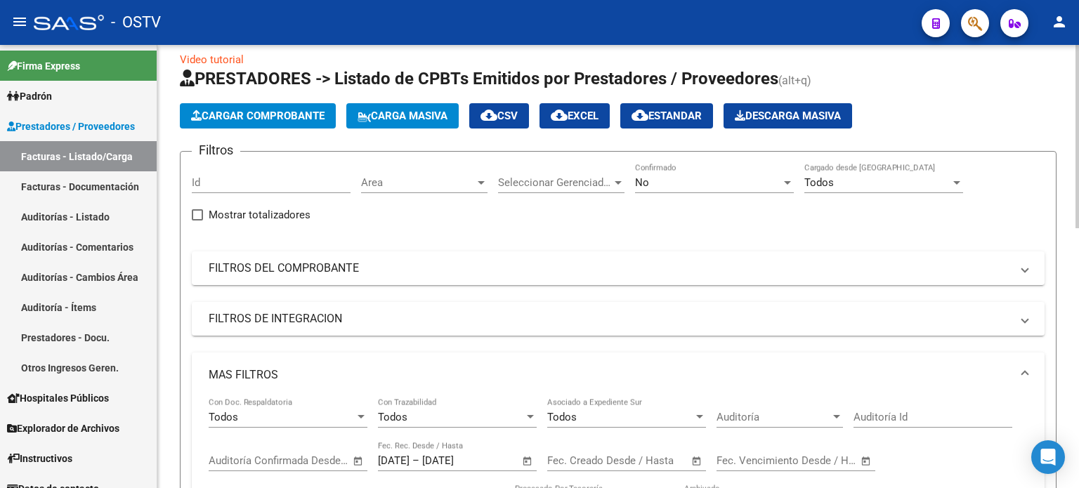
click at [1079, 129] on div at bounding box center [1078, 142] width 4 height 183
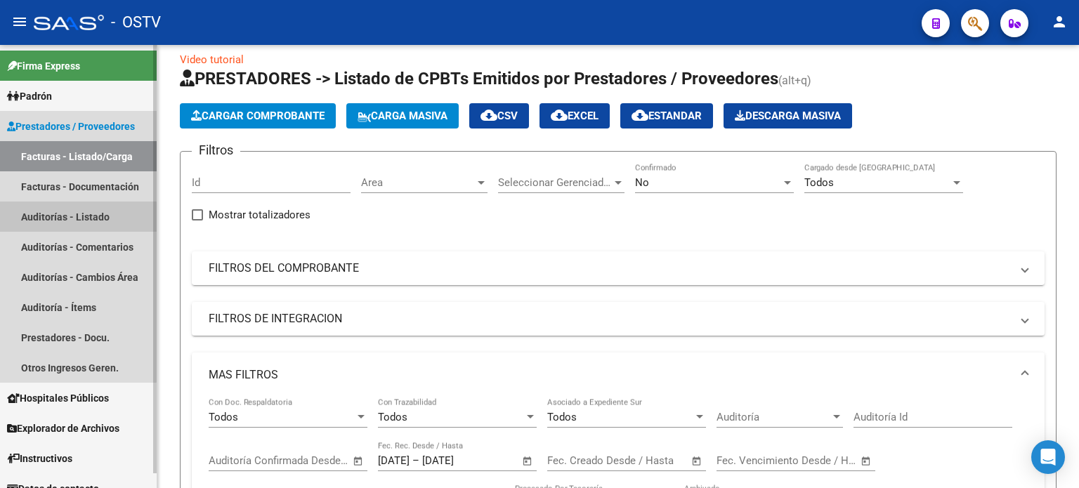
click at [65, 225] on link "Auditorías - Listado" at bounding box center [78, 217] width 157 height 30
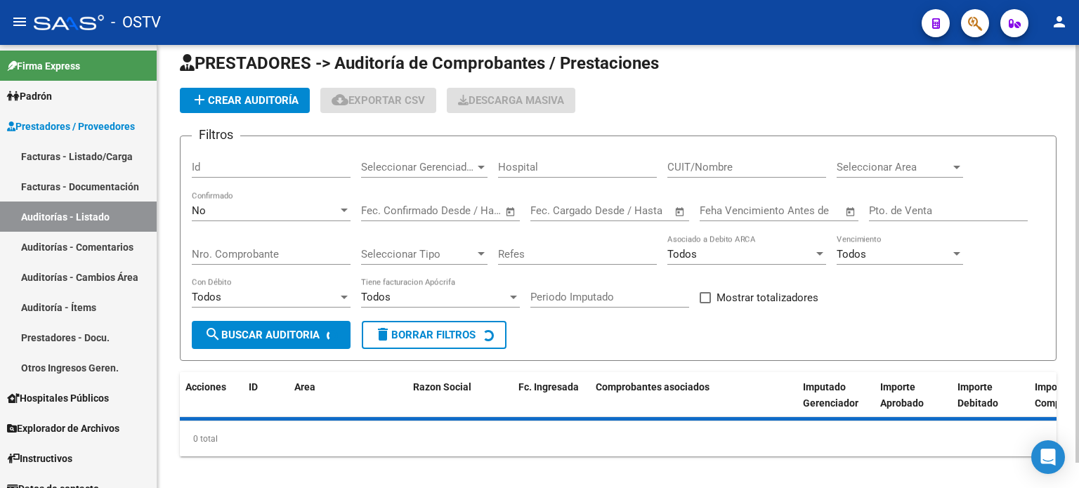
click at [251, 100] on span "add Crear Auditoría" at bounding box center [245, 100] width 108 height 13
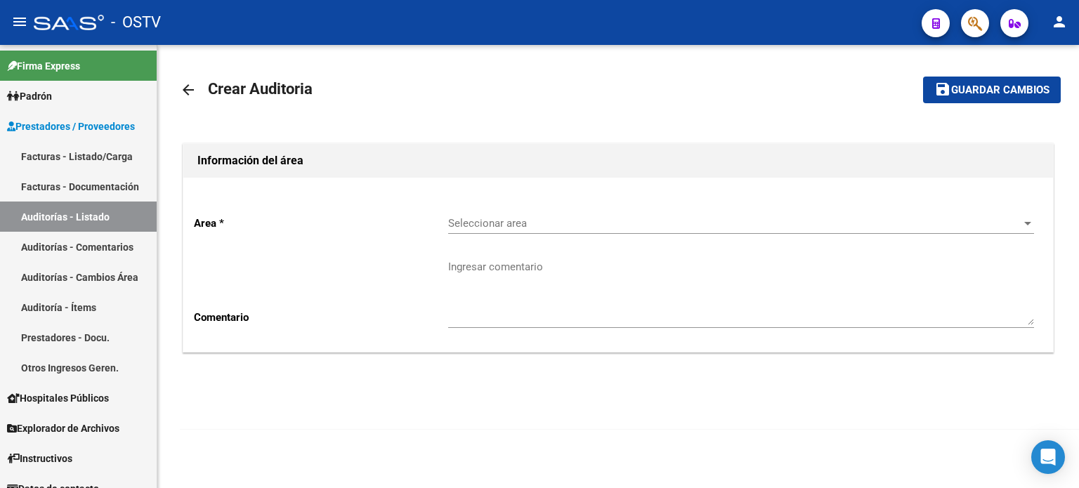
click at [500, 219] on span "Seleccionar area" at bounding box center [734, 223] width 573 height 13
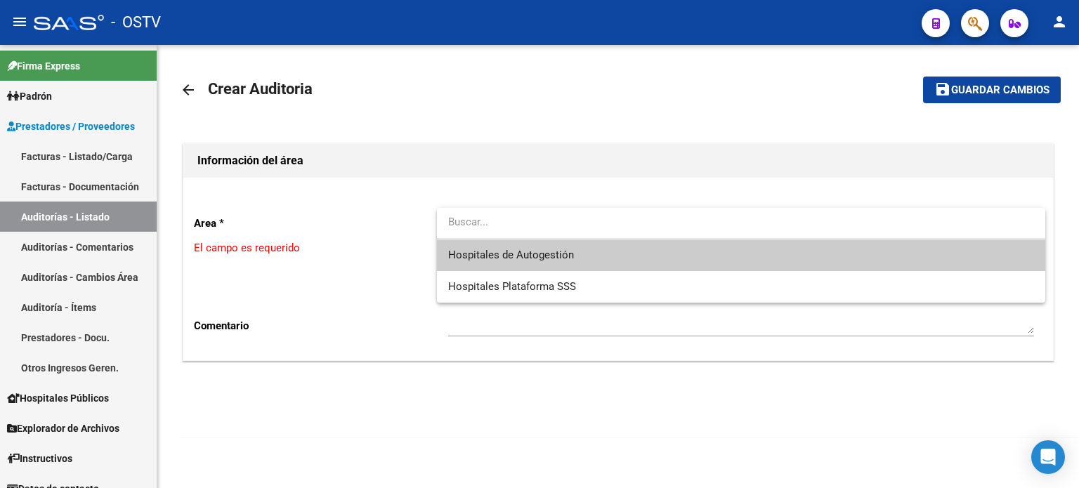
click at [514, 255] on span "Hospitales de Autogestión" at bounding box center [511, 255] width 126 height 13
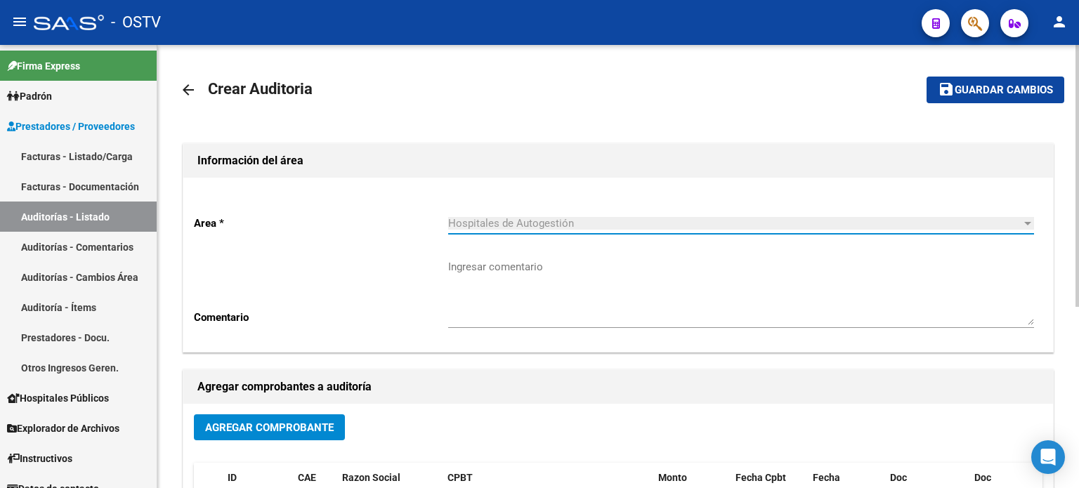
click at [318, 427] on span "Agregar Comprobante" at bounding box center [269, 428] width 129 height 13
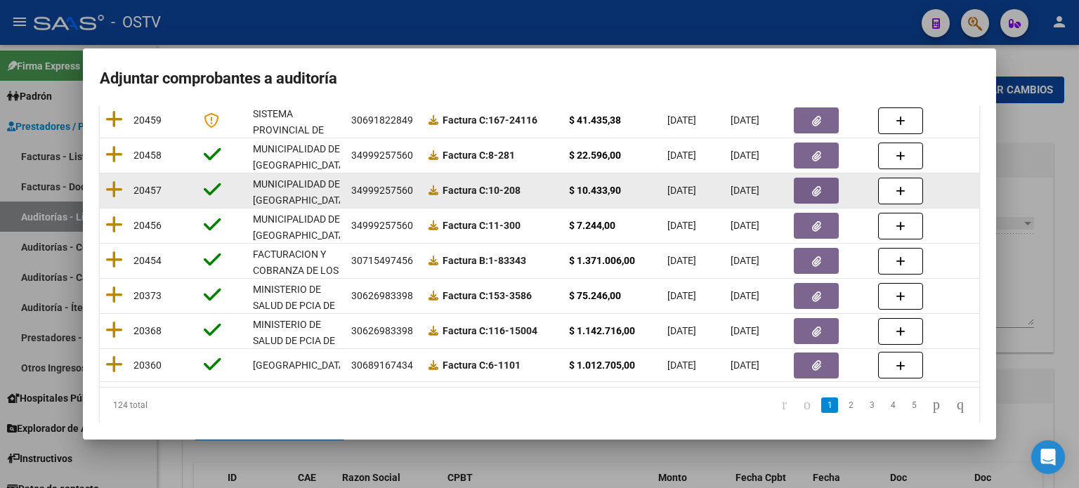
scroll to position [295, 0]
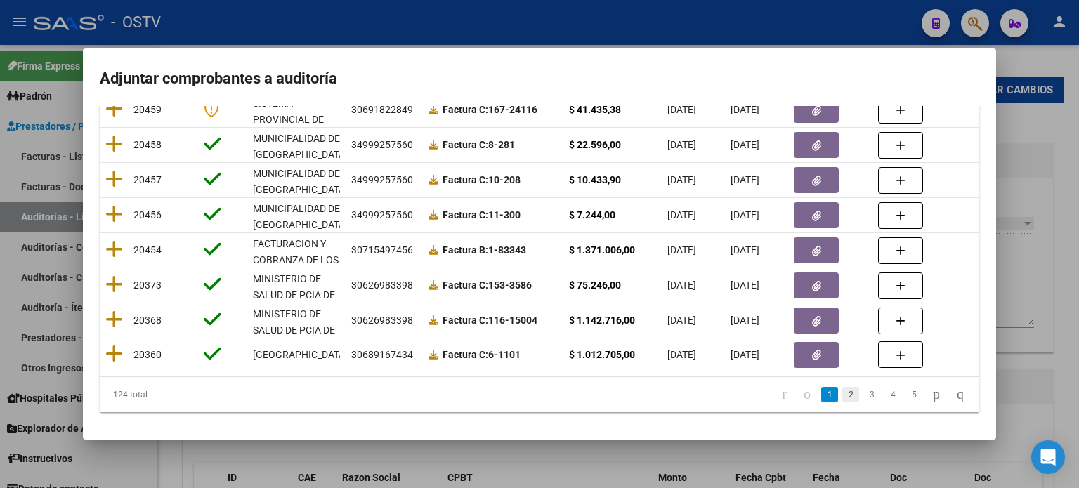
click at [843, 398] on link "2" at bounding box center [851, 394] width 17 height 15
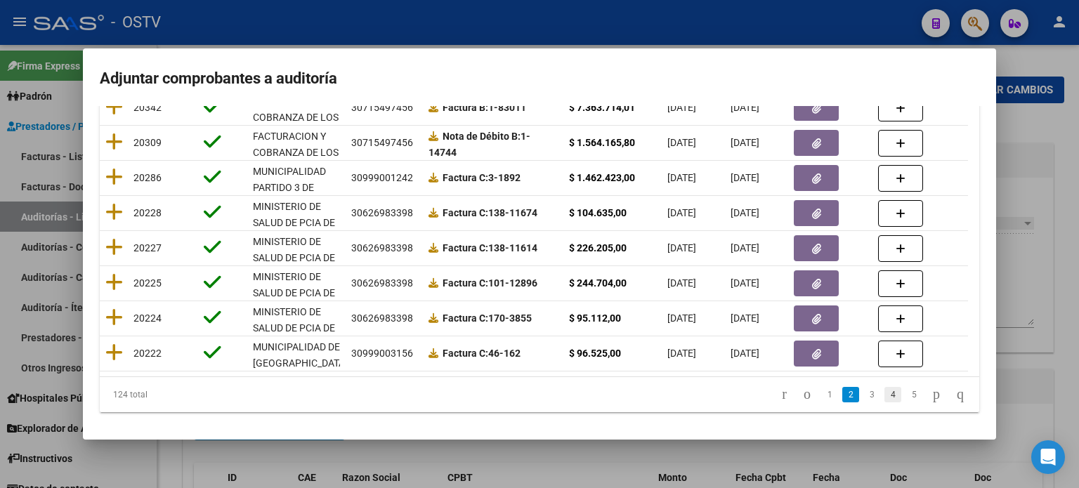
click at [885, 394] on link "4" at bounding box center [893, 394] width 17 height 15
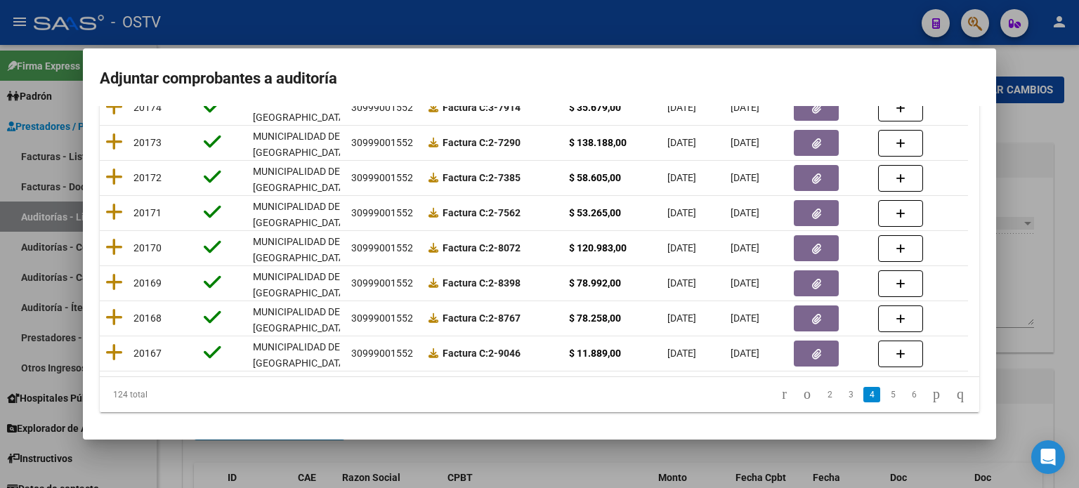
click at [1037, 393] on div at bounding box center [539, 244] width 1079 height 488
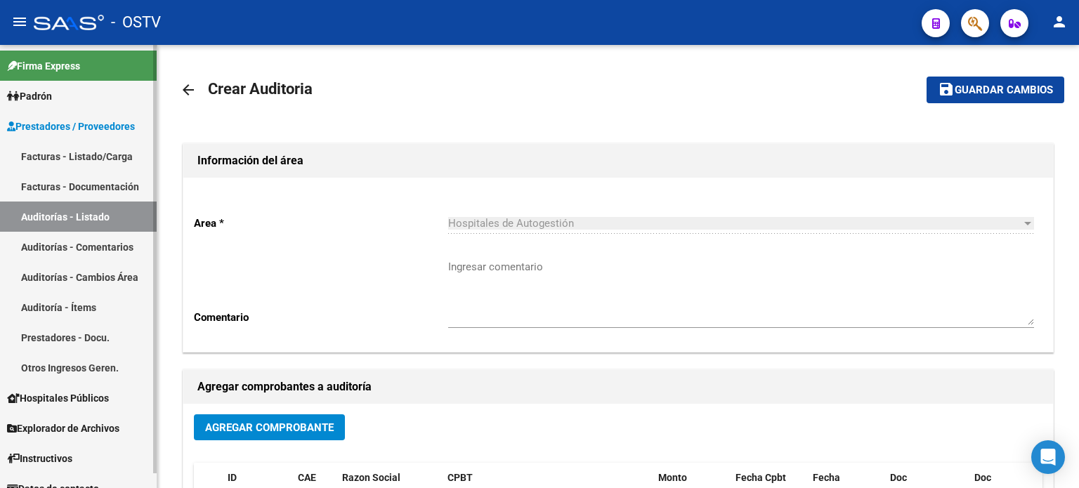
click at [71, 151] on link "Facturas - Listado/Carga" at bounding box center [78, 156] width 157 height 30
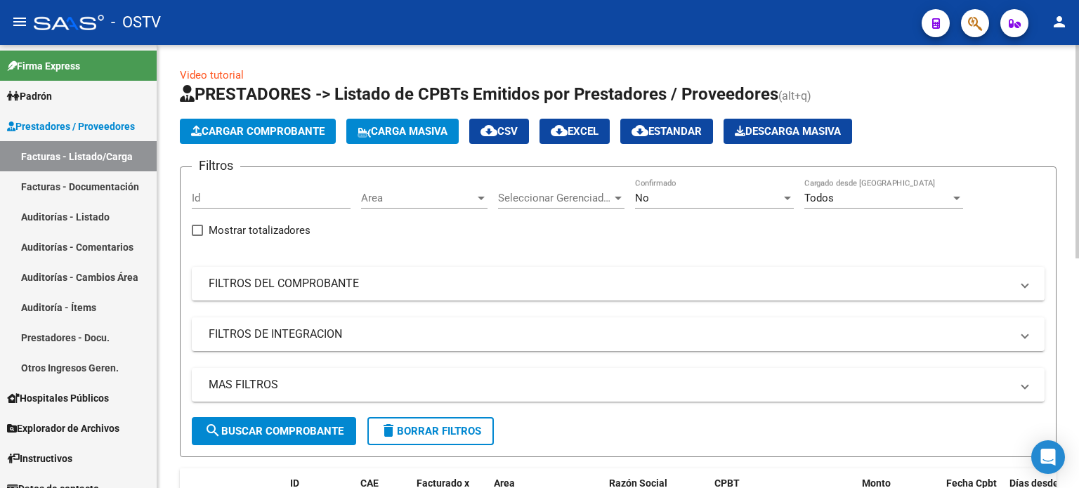
click at [665, 204] on div "No Confirmado" at bounding box center [714, 193] width 159 height 30
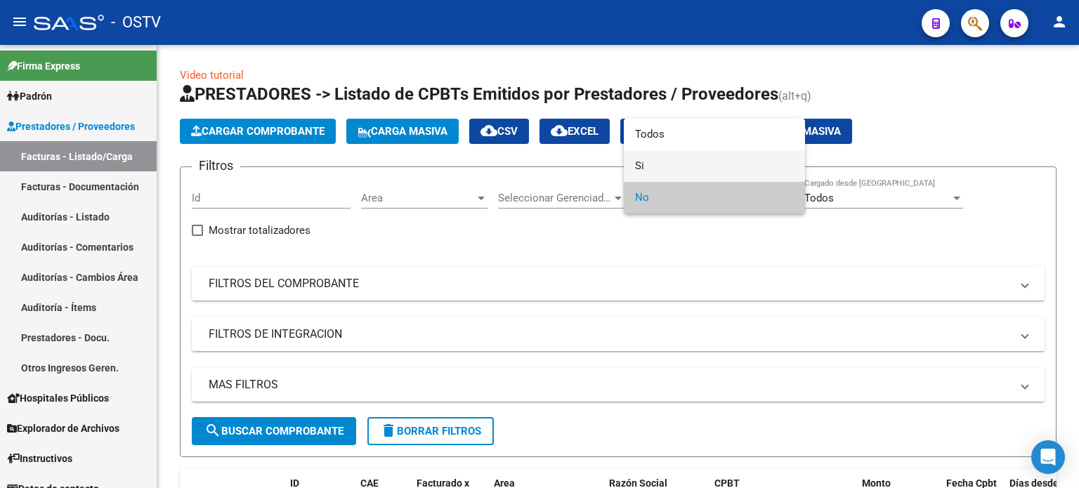
click at [662, 163] on span "Si" at bounding box center [714, 166] width 159 height 32
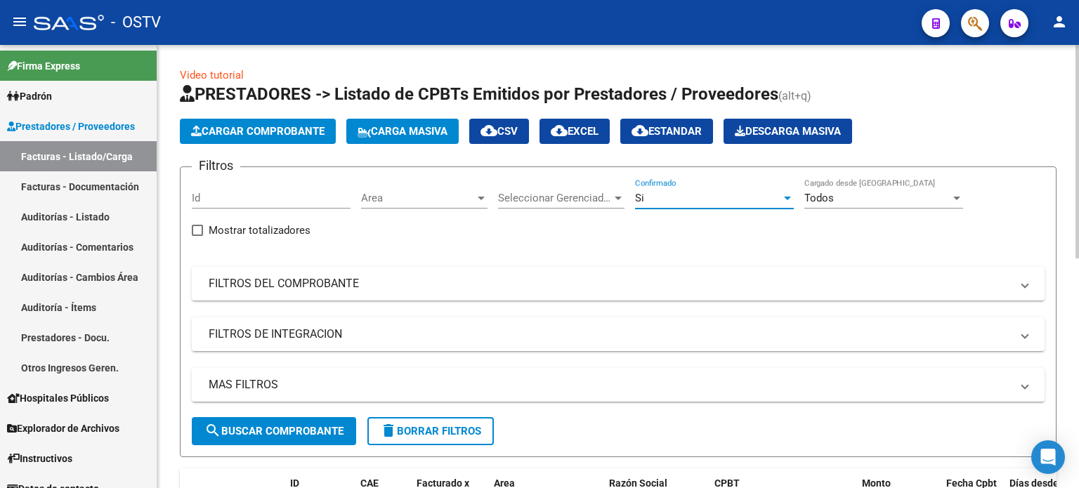
click at [441, 200] on span "Area" at bounding box center [418, 198] width 114 height 13
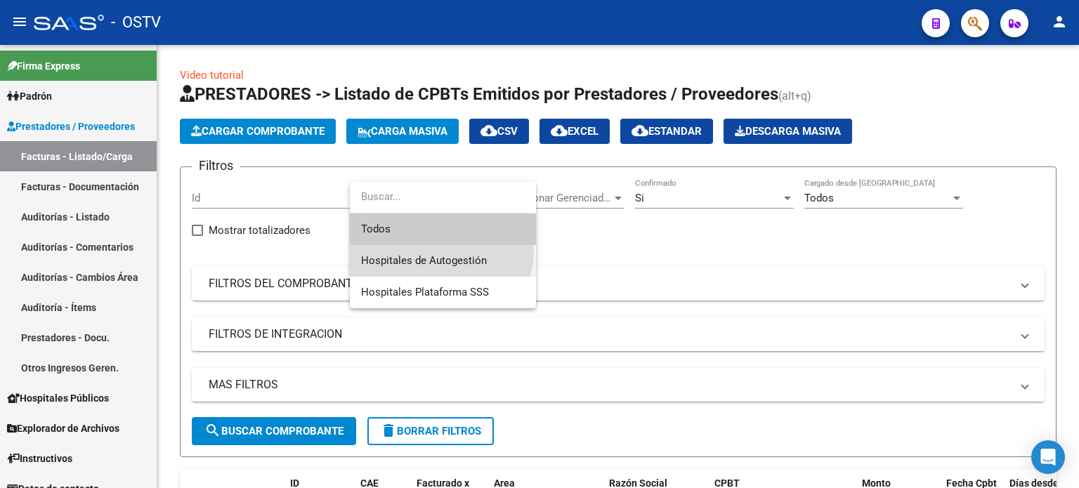
click at [436, 251] on span "Hospitales de Autogestión" at bounding box center [443, 261] width 164 height 32
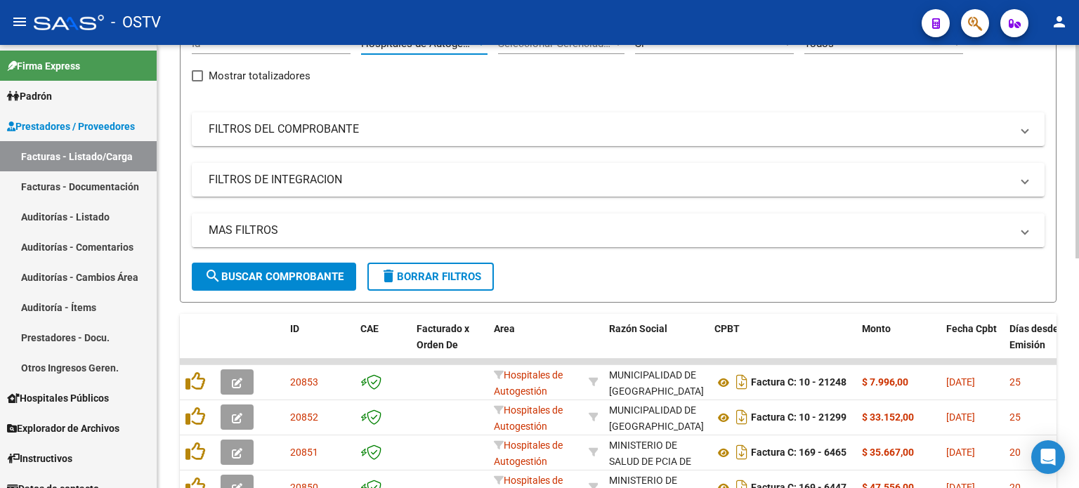
scroll to position [141, 0]
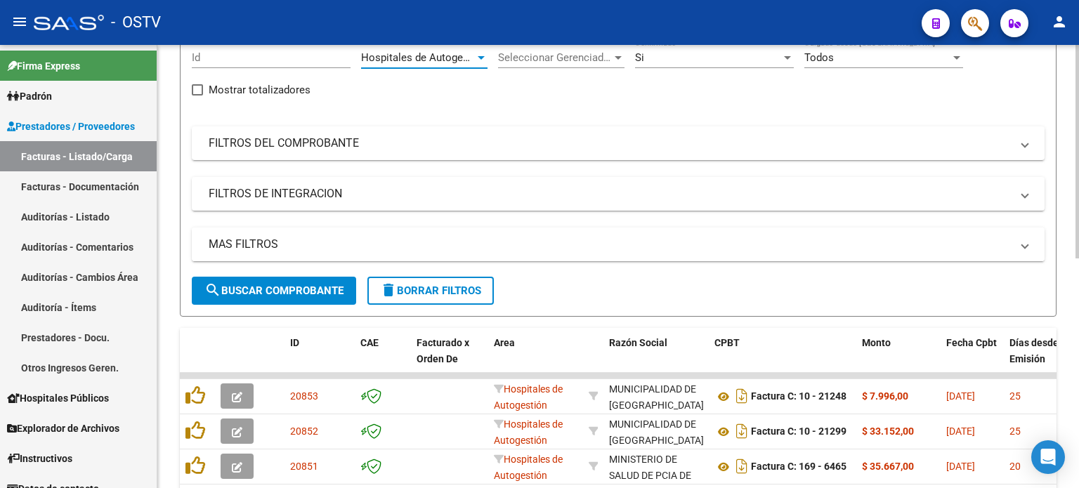
click at [397, 247] on mat-panel-title "MAS FILTROS" at bounding box center [610, 244] width 803 height 15
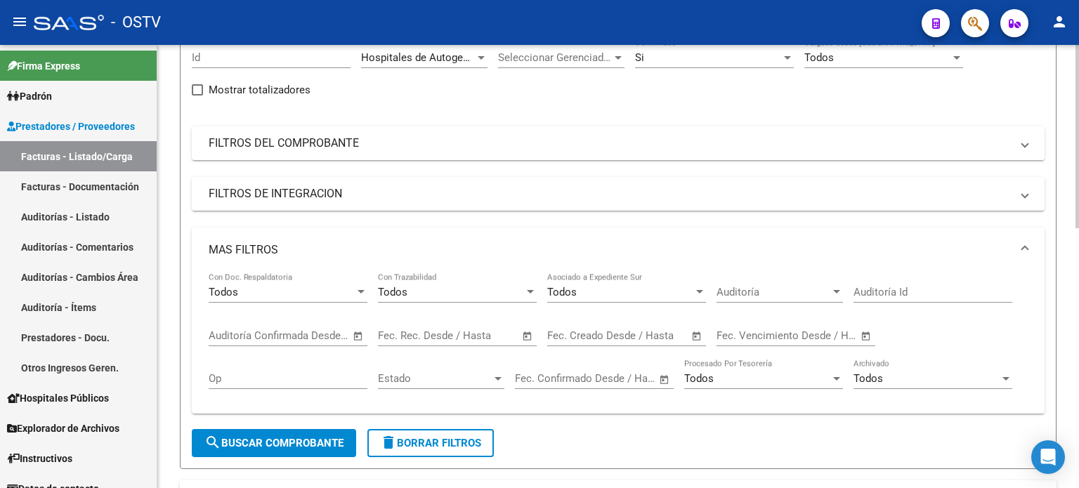
click at [458, 333] on input "text" at bounding box center [470, 336] width 68 height 13
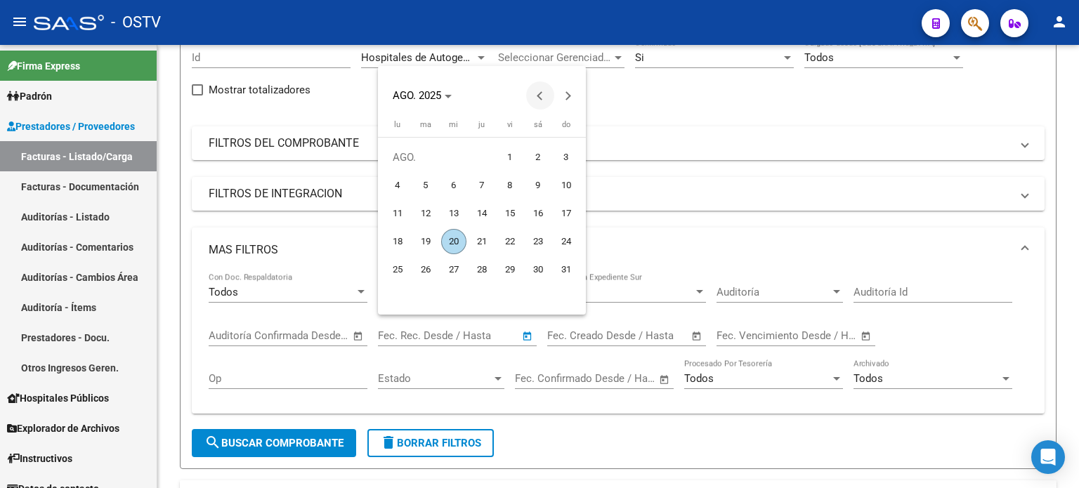
click at [536, 95] on span "Previous month" at bounding box center [540, 96] width 28 height 28
click at [533, 94] on span "Previous month" at bounding box center [540, 96] width 28 height 28
click at [486, 151] on span "1" at bounding box center [481, 157] width 25 height 25
type input "[DATE]"
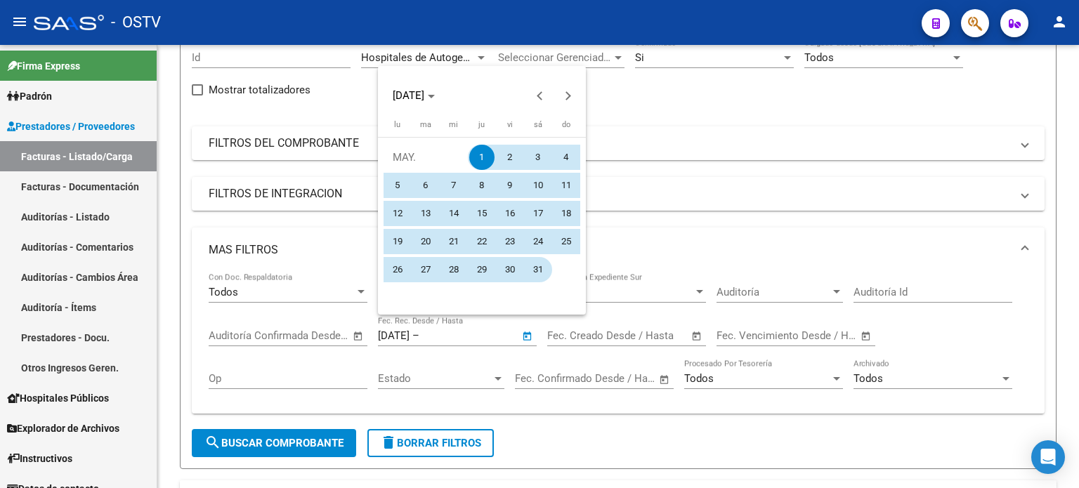
click at [545, 260] on span "31" at bounding box center [538, 269] width 25 height 25
type input "[DATE]"
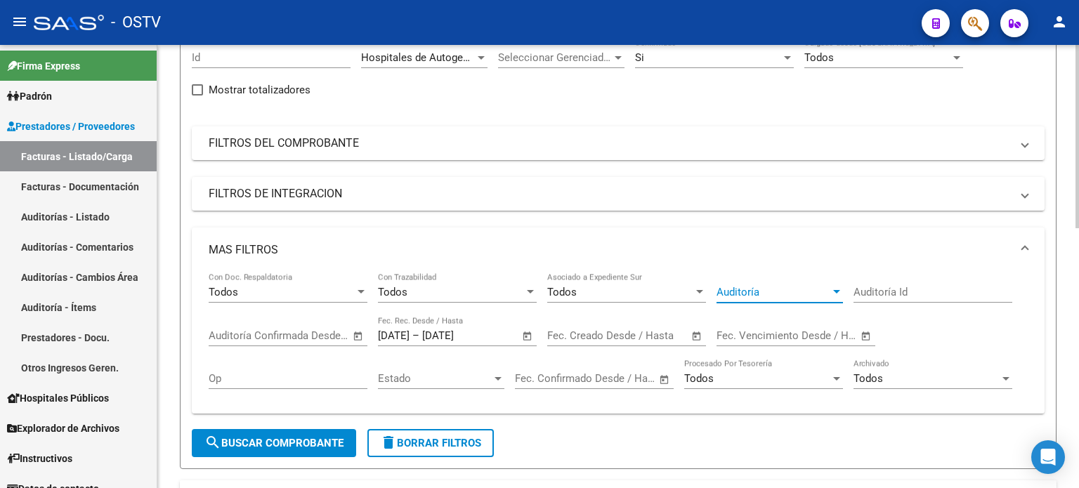
click at [760, 291] on span "Auditoría" at bounding box center [774, 292] width 114 height 13
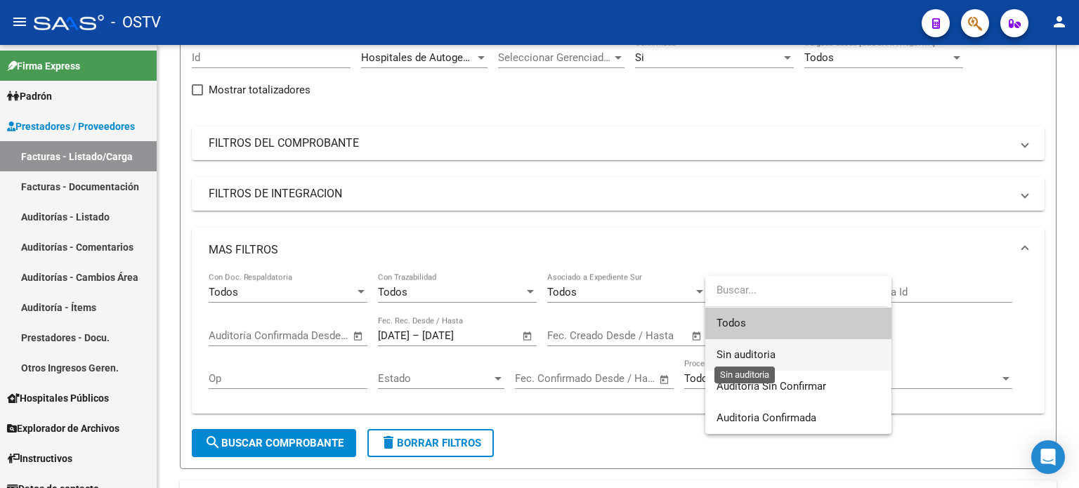
click at [768, 356] on span "Sin auditoria" at bounding box center [746, 355] width 59 height 13
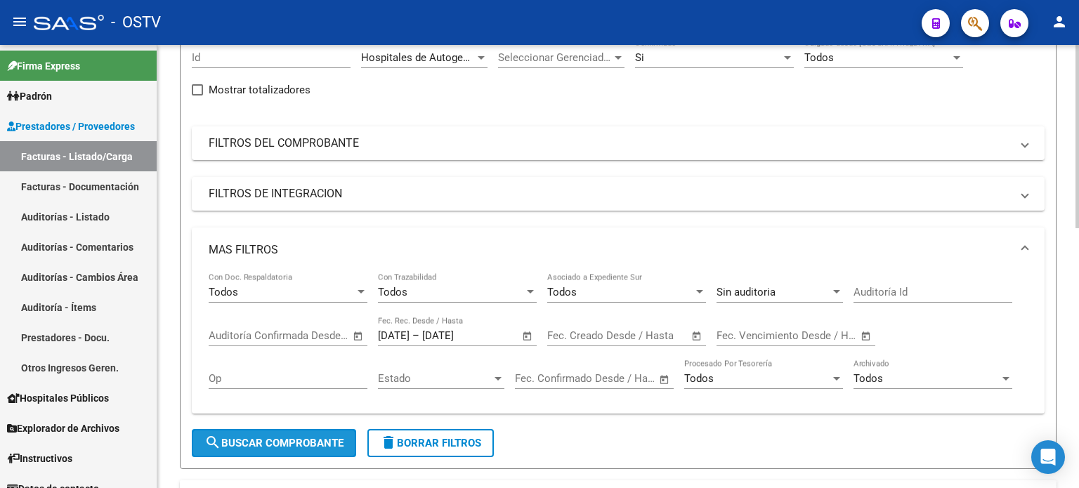
click at [323, 446] on span "search Buscar Comprobante" at bounding box center [273, 443] width 139 height 13
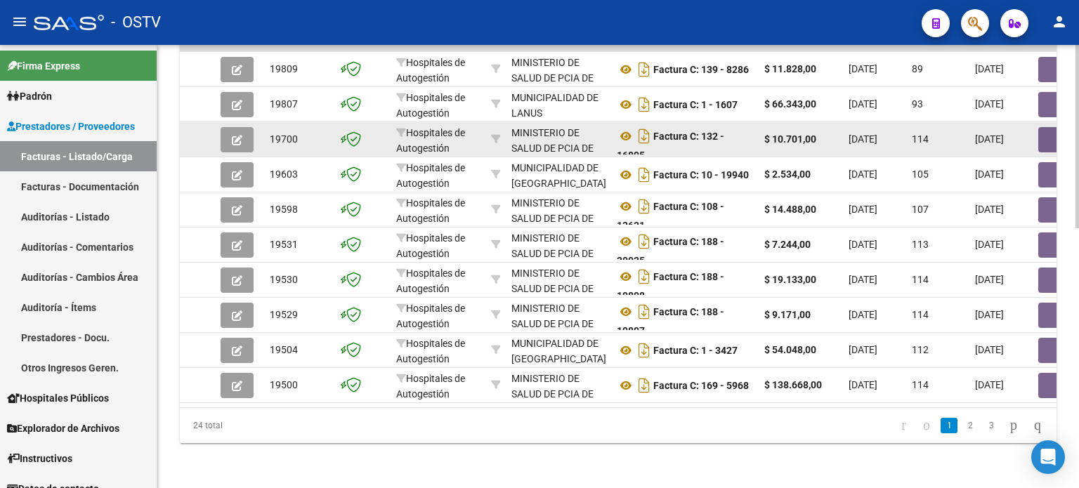
scroll to position [8, 0]
drag, startPoint x: 699, startPoint y: 122, endPoint x: 717, endPoint y: 137, distance: 23.9
click at [717, 137] on div "Factura C: 132 - 16895" at bounding box center [685, 140] width 136 height 30
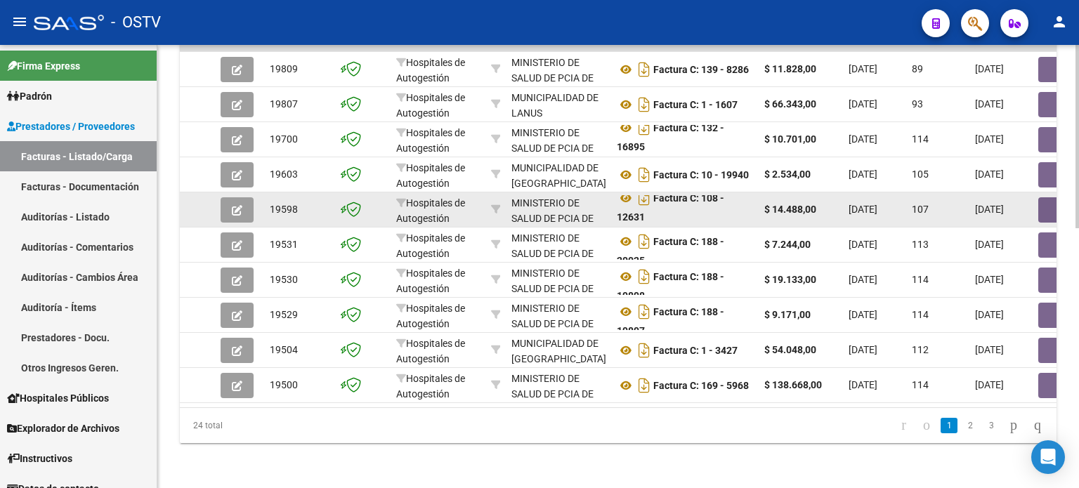
drag, startPoint x: 706, startPoint y: 194, endPoint x: 732, endPoint y: 204, distance: 28.7
click at [732, 204] on div "Factura C: 108 - 12631" at bounding box center [685, 210] width 136 height 30
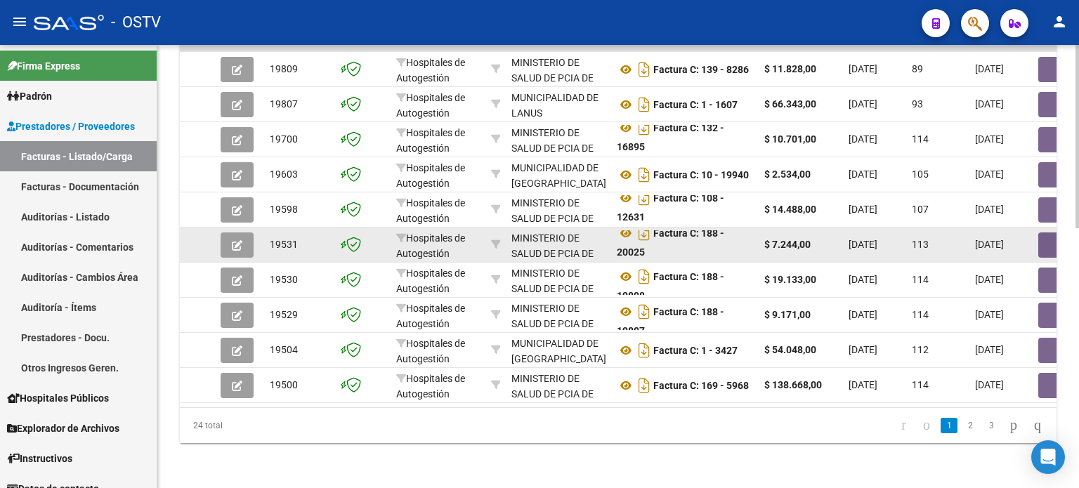
drag, startPoint x: 701, startPoint y: 232, endPoint x: 728, endPoint y: 247, distance: 30.5
click at [728, 247] on div "Factura C: 188 - 20025" at bounding box center [685, 245] width 136 height 30
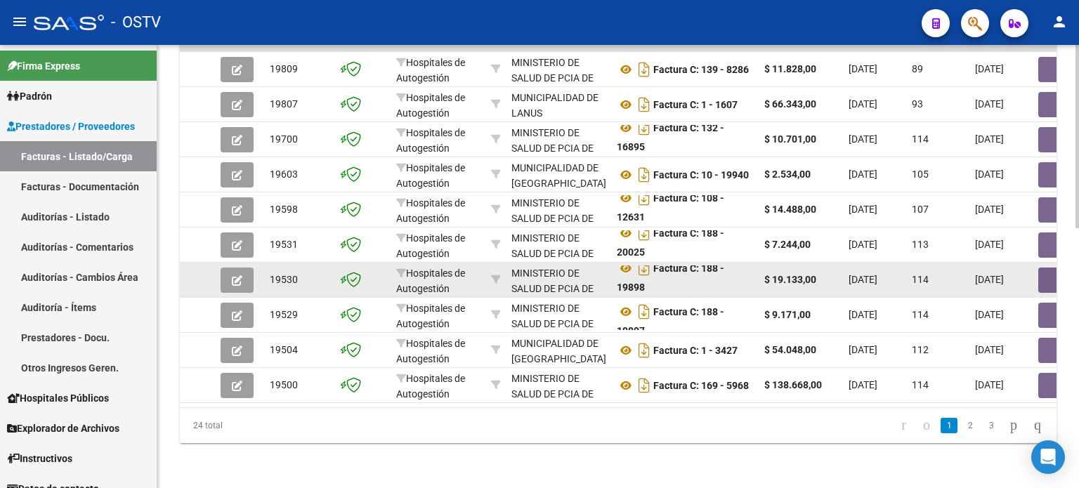
drag, startPoint x: 703, startPoint y: 261, endPoint x: 731, endPoint y: 282, distance: 35.1
click at [731, 282] on div "Factura C: 188 - 19898" at bounding box center [685, 281] width 136 height 30
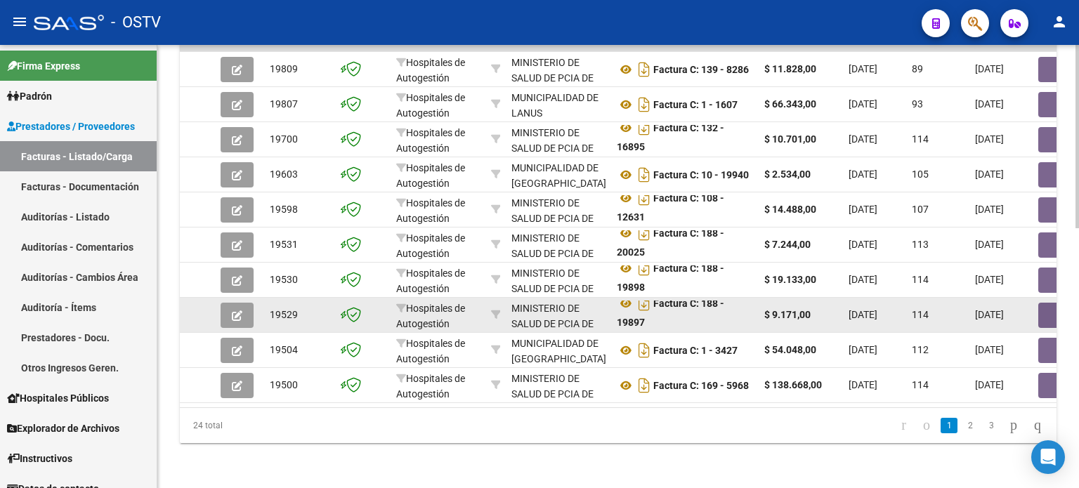
drag, startPoint x: 703, startPoint y: 303, endPoint x: 732, endPoint y: 318, distance: 33.0
click at [732, 318] on div "Factura C: 188 - 19897" at bounding box center [685, 316] width 136 height 30
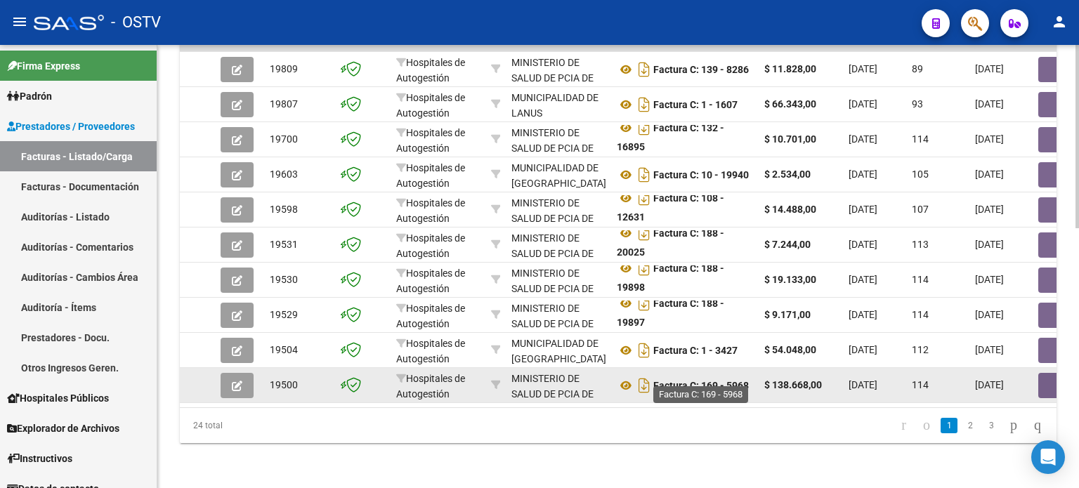
drag, startPoint x: 725, startPoint y: 376, endPoint x: 751, endPoint y: 376, distance: 25.3
click at [749, 380] on strong "Factura C: 169 - 5968" at bounding box center [702, 385] width 96 height 11
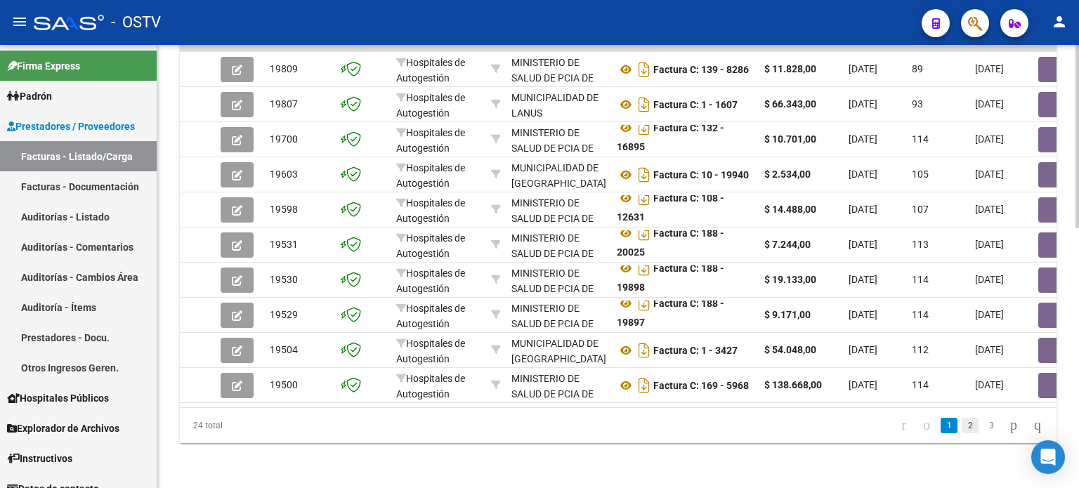
click at [962, 421] on link "2" at bounding box center [970, 425] width 17 height 15
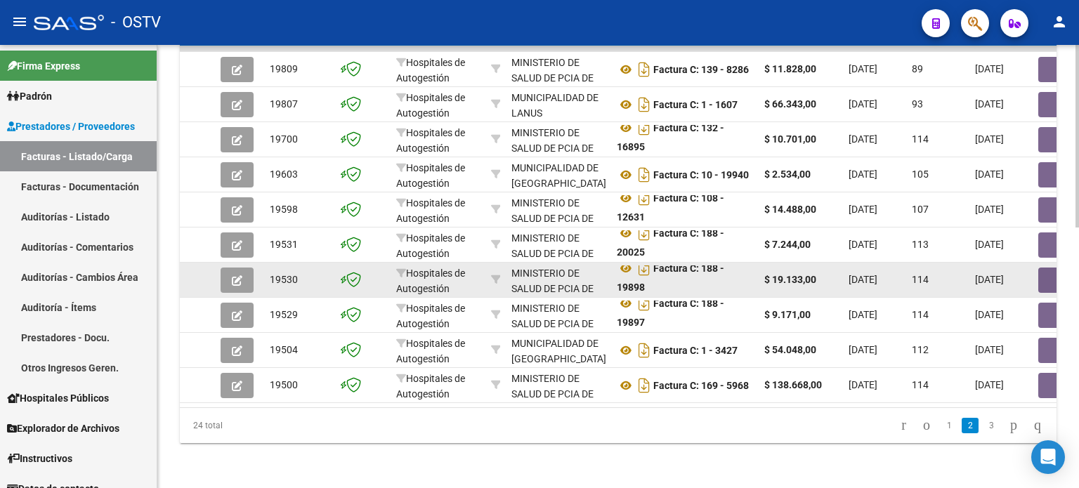
scroll to position [629, 0]
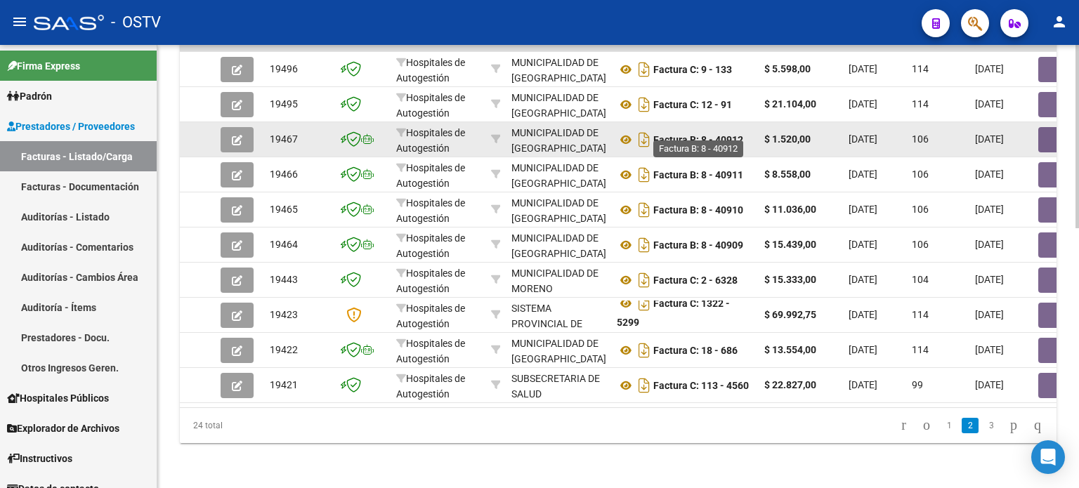
drag, startPoint x: 716, startPoint y: 126, endPoint x: 759, endPoint y: 126, distance: 42.9
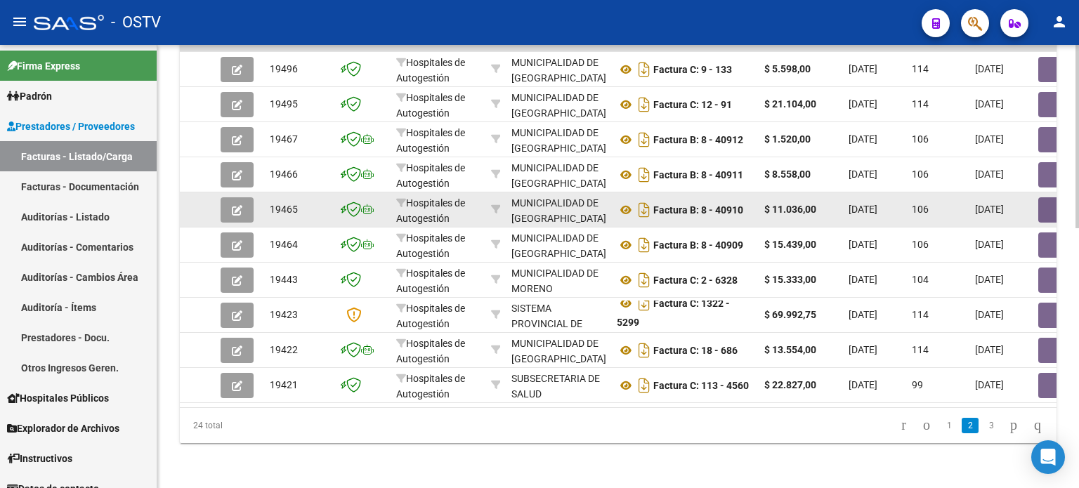
drag, startPoint x: 720, startPoint y: 198, endPoint x: 748, endPoint y: 216, distance: 33.5
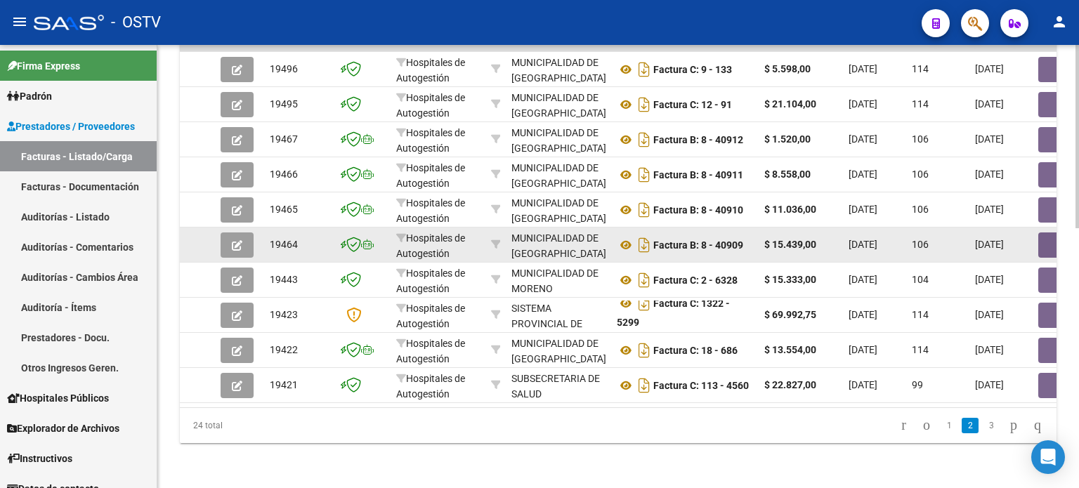
click at [748, 199] on div "Factura B: 8 - 40910" at bounding box center [685, 210] width 136 height 22
drag, startPoint x: 724, startPoint y: 231, endPoint x: 756, endPoint y: 231, distance: 32.3
click at [756, 231] on datatable-body-cell "Factura B: 8 - 40909" at bounding box center [685, 245] width 148 height 34
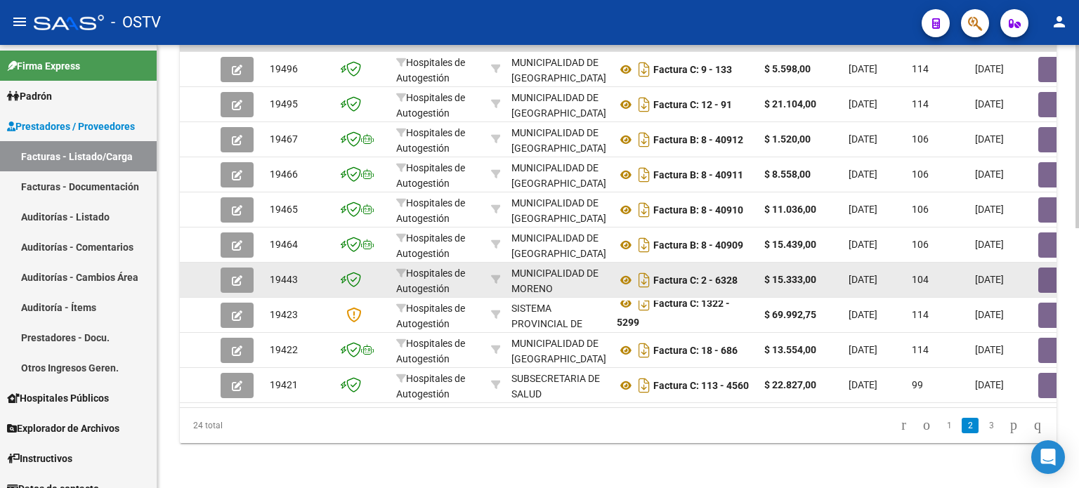
drag, startPoint x: 717, startPoint y: 273, endPoint x: 744, endPoint y: 272, distance: 26.7
click at [744, 272] on div "Factura C: 2 - 6328" at bounding box center [685, 280] width 136 height 22
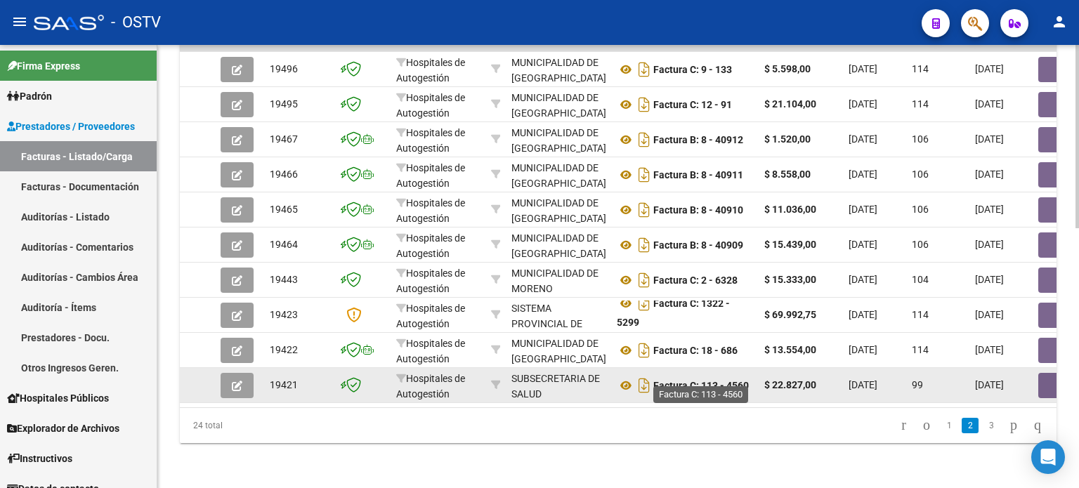
drag, startPoint x: 730, startPoint y: 374, endPoint x: 750, endPoint y: 371, distance: 19.9
click at [749, 380] on strong "Factura C: 113 - 4560" at bounding box center [702, 385] width 96 height 11
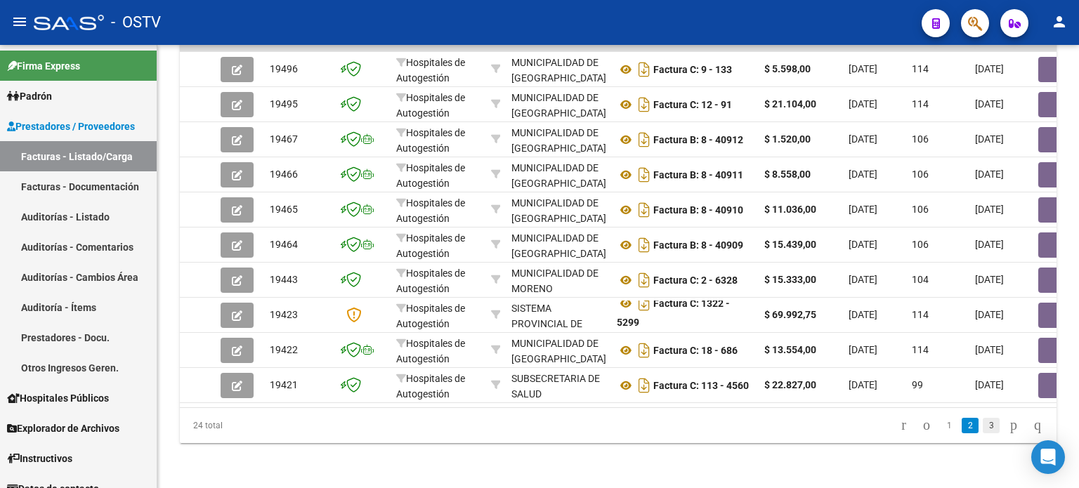
click at [983, 428] on link "3" at bounding box center [991, 425] width 17 height 15
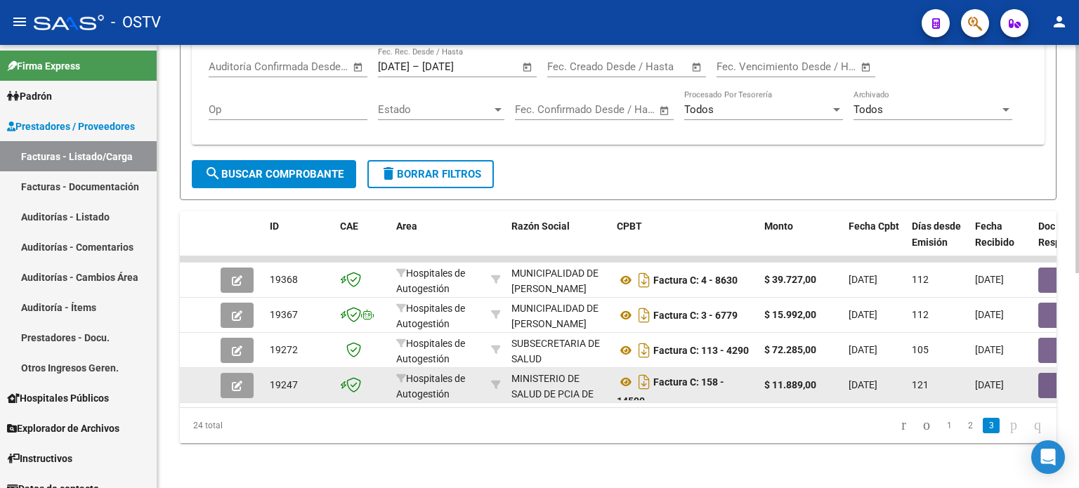
scroll to position [8, 0]
drag, startPoint x: 704, startPoint y: 373, endPoint x: 740, endPoint y: 387, distance: 38.5
click at [740, 387] on div "Factura C: 158 - 14590" at bounding box center [685, 386] width 136 height 30
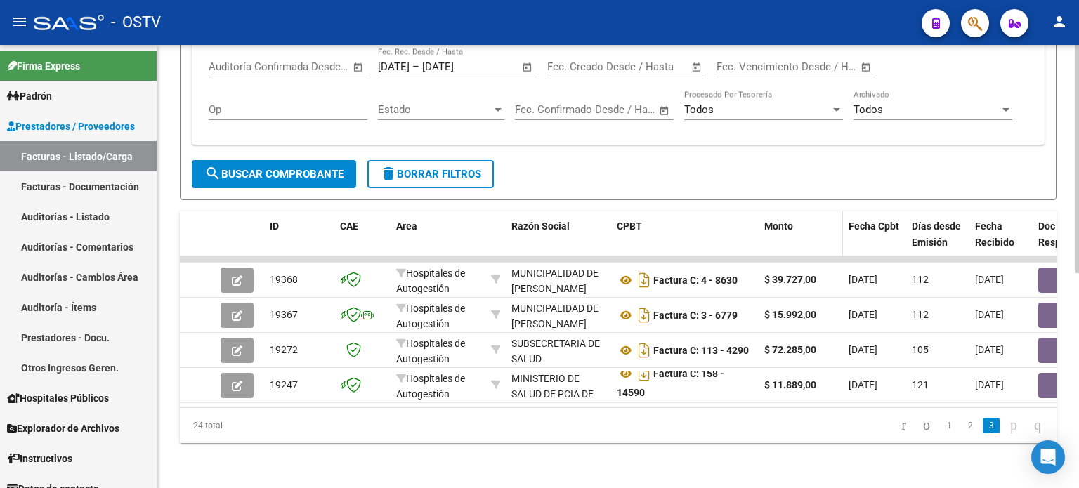
scroll to position [207, 0]
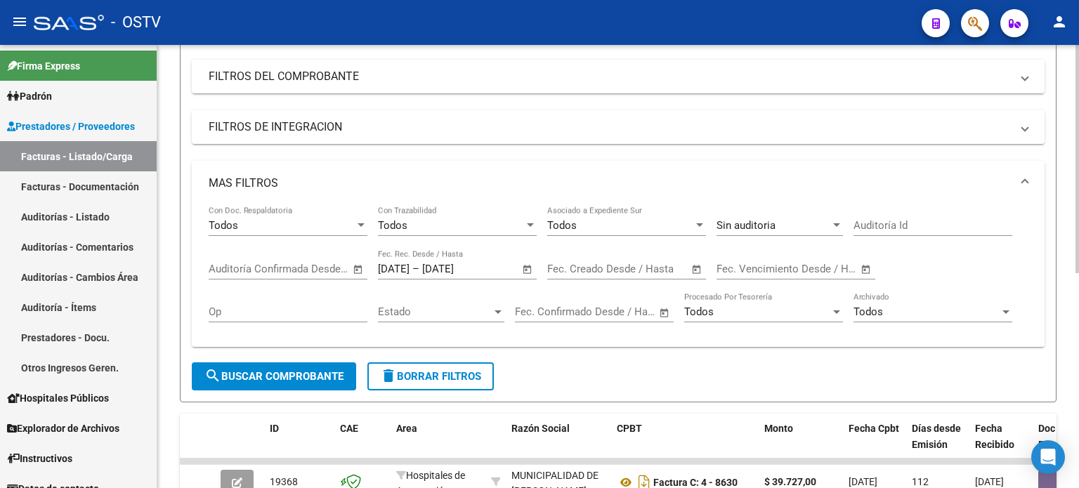
click at [524, 268] on span "Open calendar" at bounding box center [528, 270] width 34 height 34
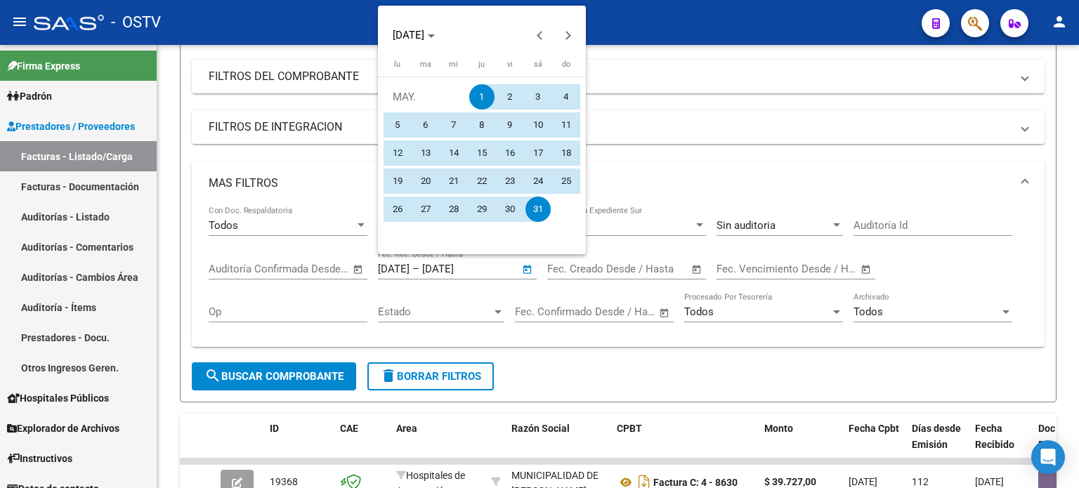
click at [705, 165] on div at bounding box center [539, 244] width 1079 height 488
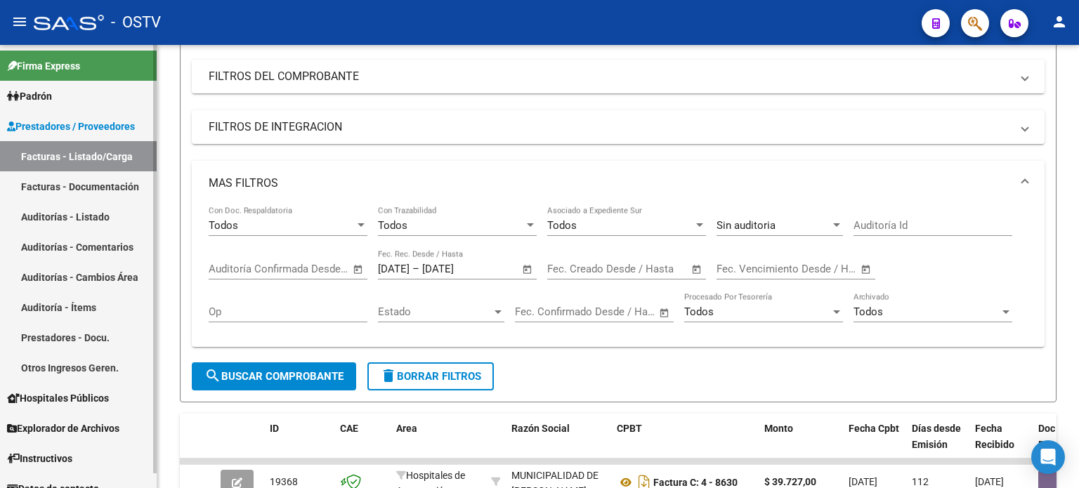
click at [124, 223] on link "Auditorías - Listado" at bounding box center [78, 217] width 157 height 30
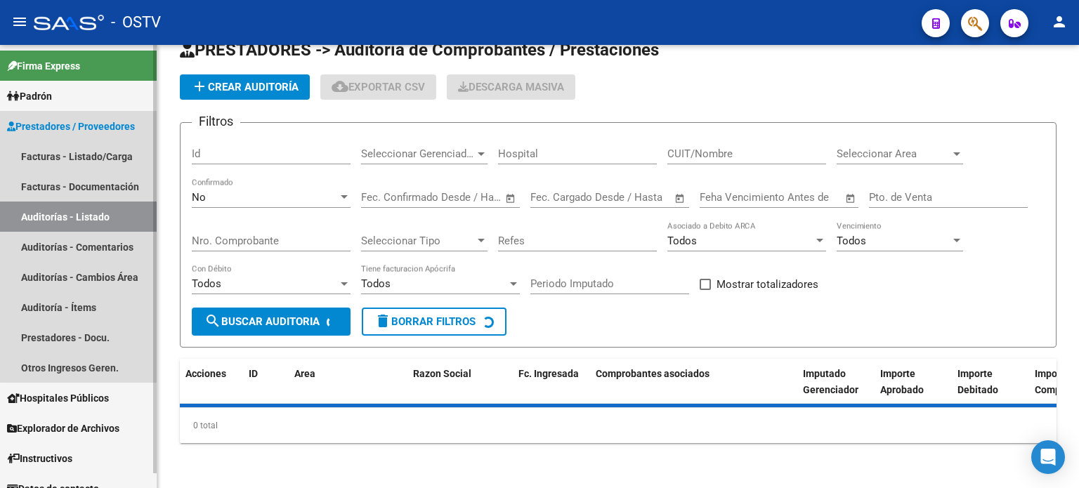
scroll to position [27, 0]
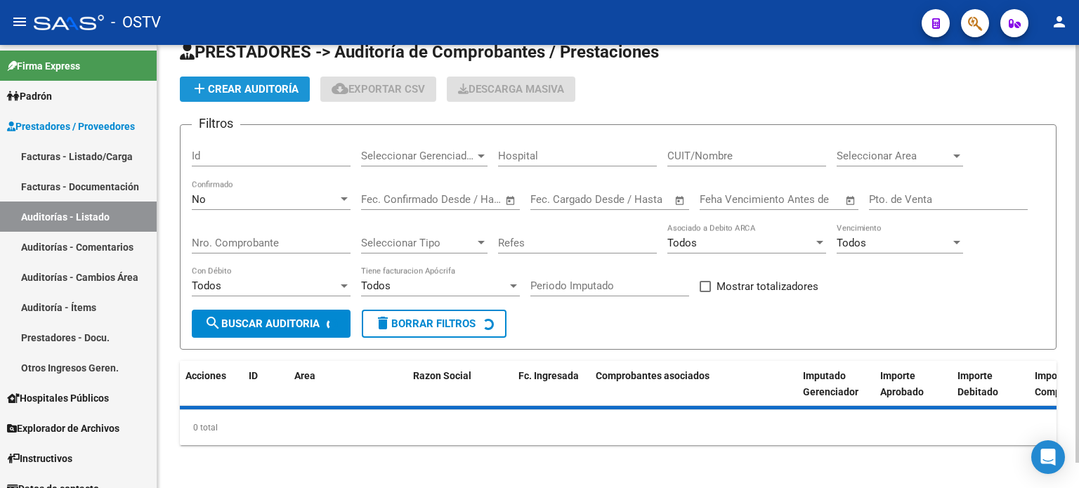
click at [258, 89] on span "add Crear Auditoría" at bounding box center [245, 89] width 108 height 13
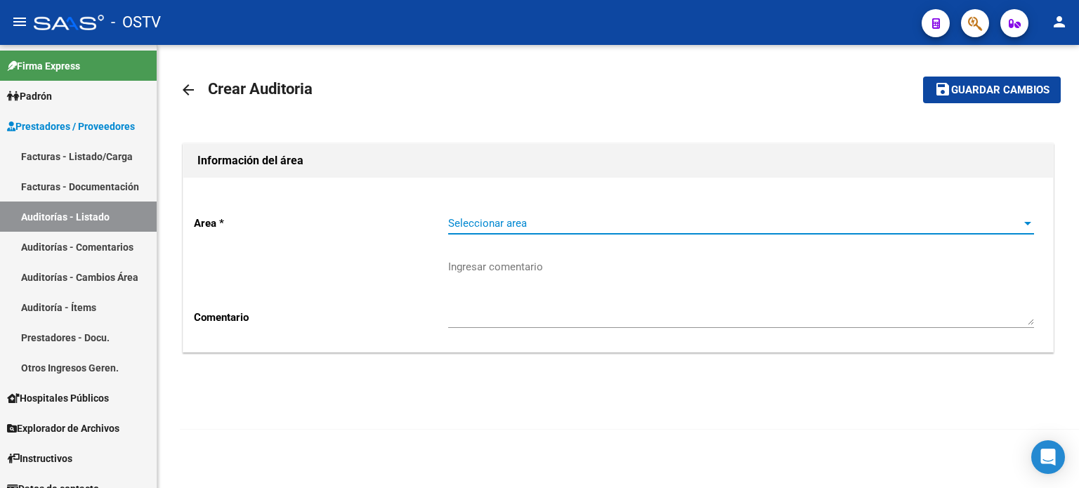
click at [548, 225] on span "Seleccionar area" at bounding box center [734, 223] width 573 height 13
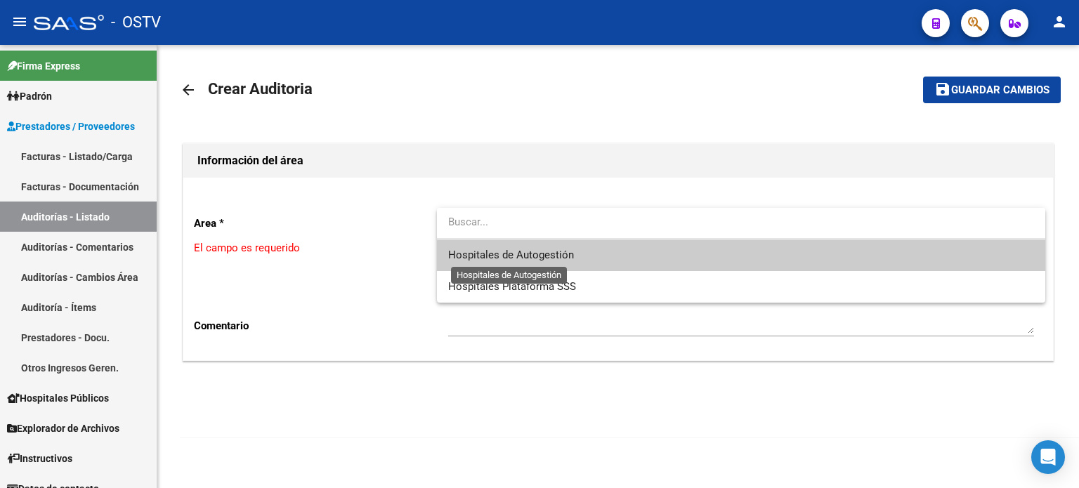
click at [556, 252] on span "Hospitales de Autogestión" at bounding box center [511, 255] width 126 height 13
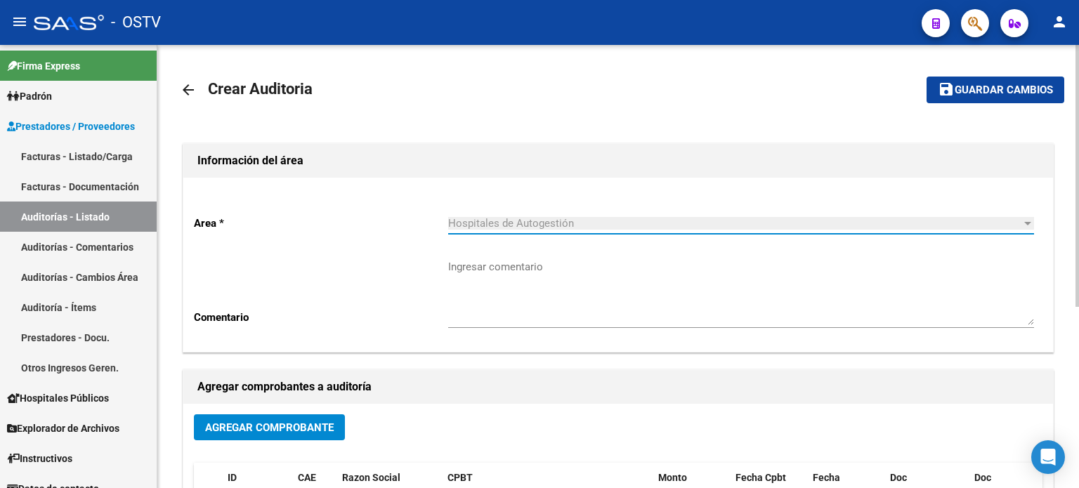
click at [316, 424] on span "Agregar Comprobante" at bounding box center [269, 428] width 129 height 13
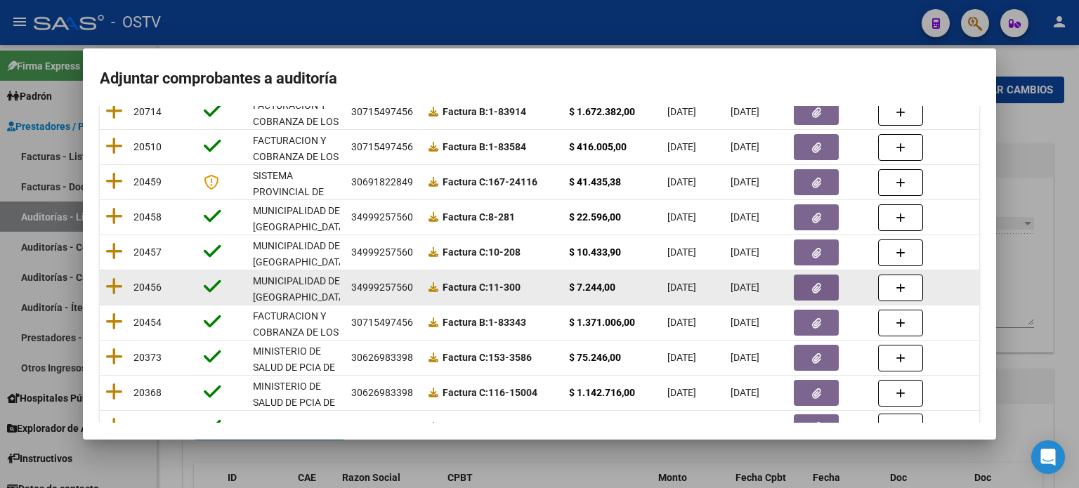
scroll to position [70, 0]
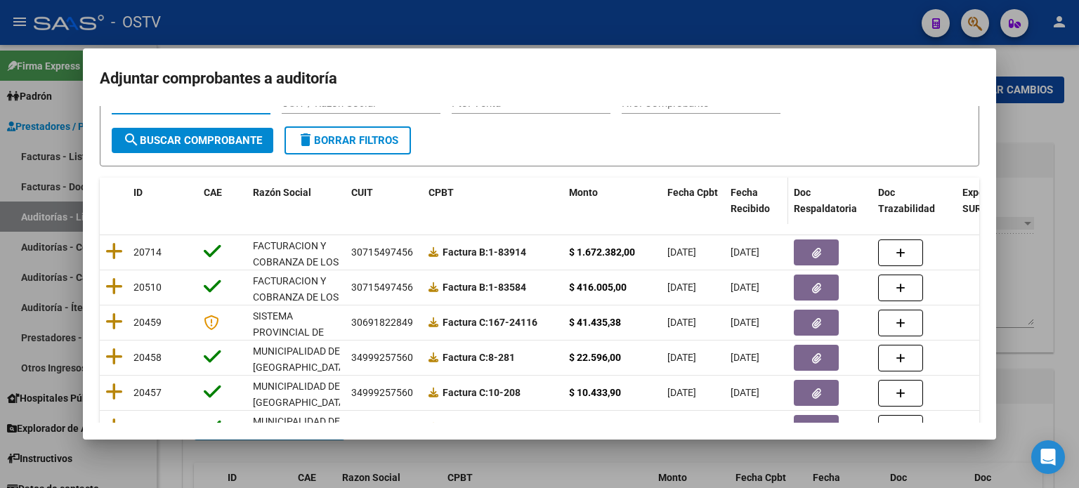
click at [747, 204] on span "Fecha Recibido" at bounding box center [750, 200] width 39 height 27
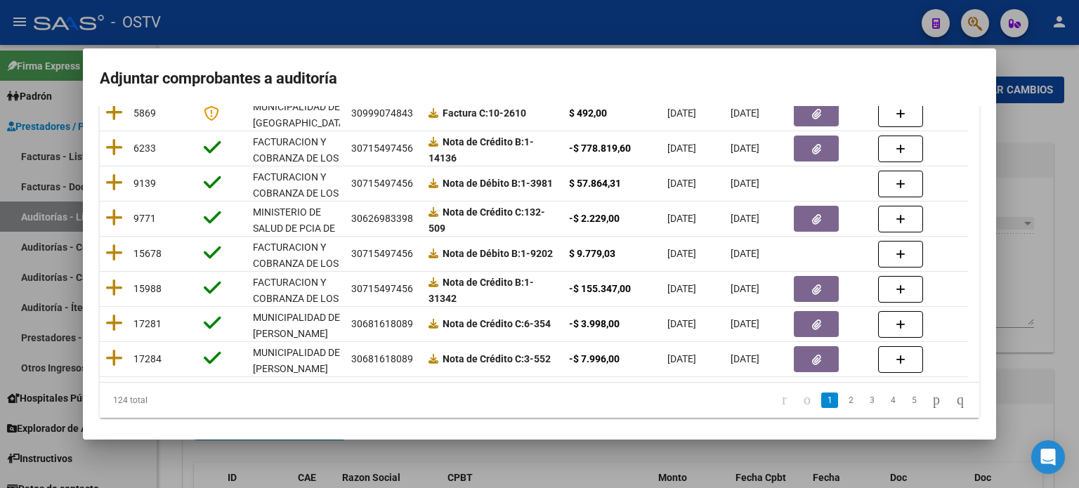
scroll to position [281, 0]
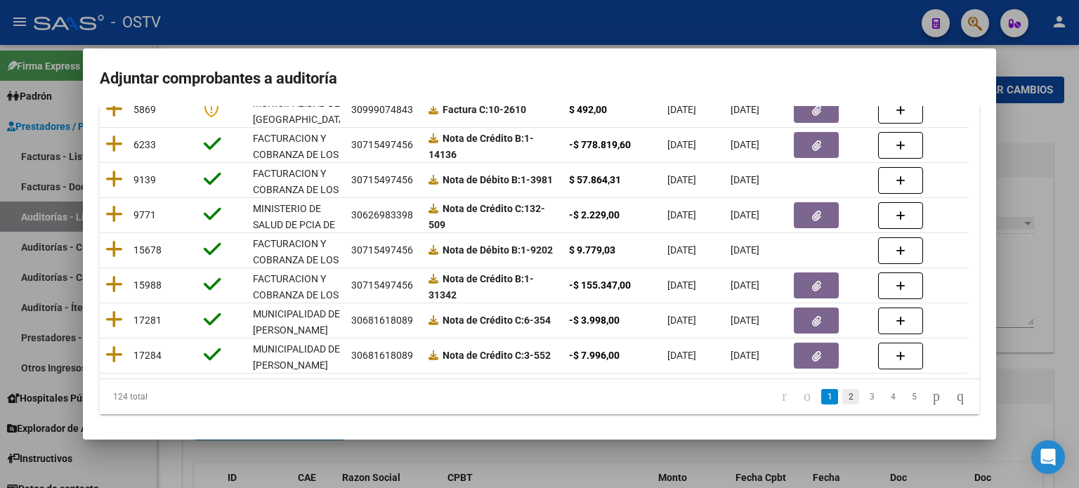
click at [843, 405] on link "2" at bounding box center [851, 396] width 17 height 15
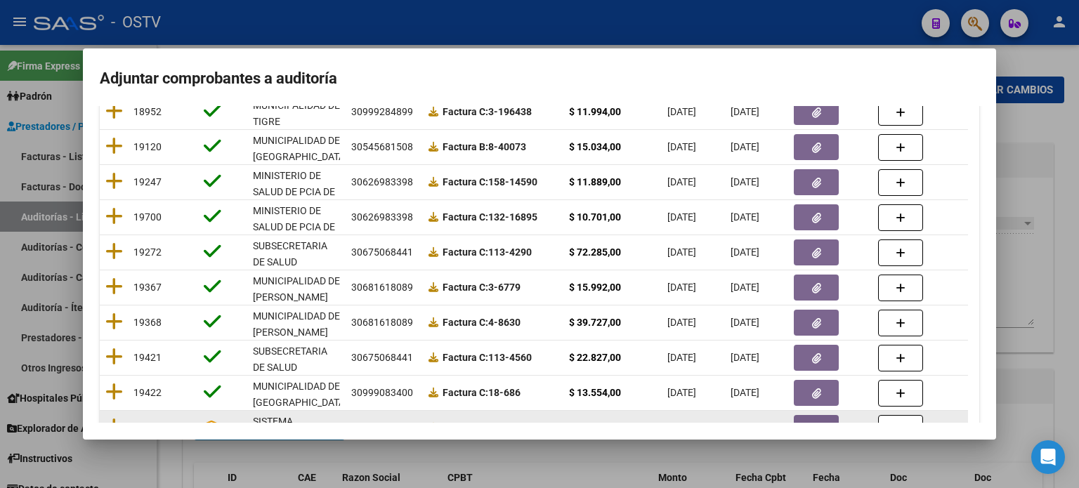
scroll to position [141, 0]
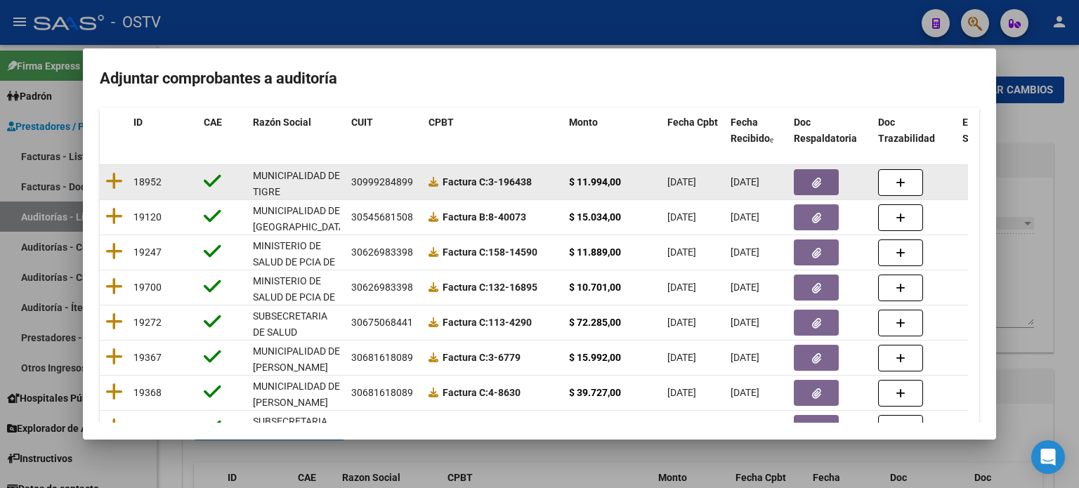
drag, startPoint x: 503, startPoint y: 181, endPoint x: 521, endPoint y: 174, distance: 18.7
click at [521, 174] on div "Factura C: 3-196438" at bounding box center [493, 182] width 129 height 16
drag, startPoint x: 501, startPoint y: 179, endPoint x: 534, endPoint y: 181, distance: 33.1
click at [534, 181] on div "Factura C: 3-196438" at bounding box center [493, 182] width 129 height 16
copy strong "196438"
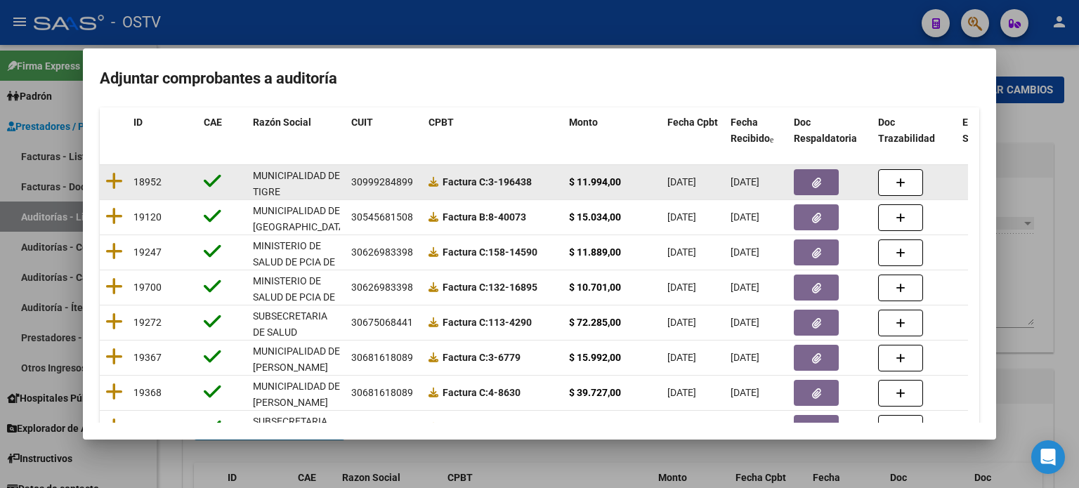
copy strong "196438"
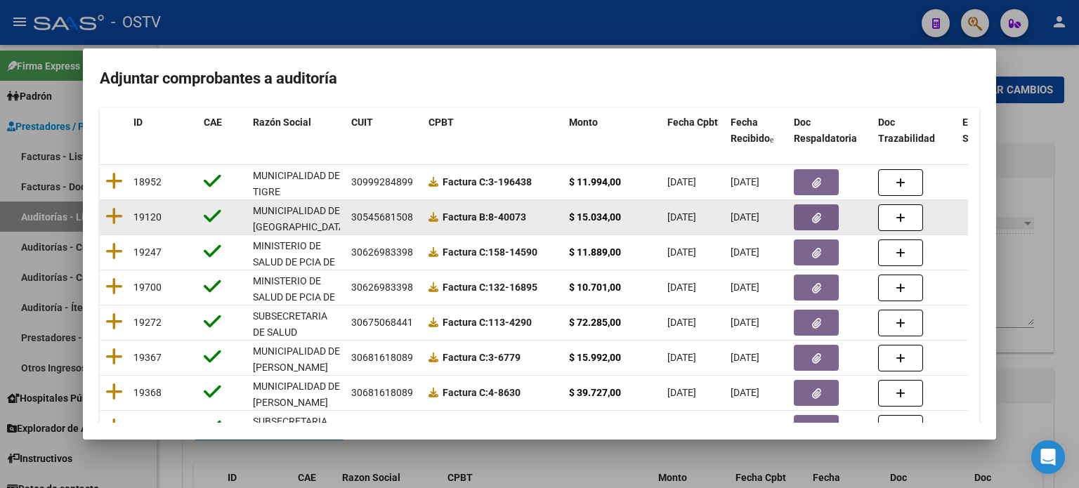
drag, startPoint x: 500, startPoint y: 215, endPoint x: 528, endPoint y: 215, distance: 27.4
click at [526, 215] on strong "Factura B: 8-40073" at bounding box center [485, 217] width 84 height 11
copy strong "40073"
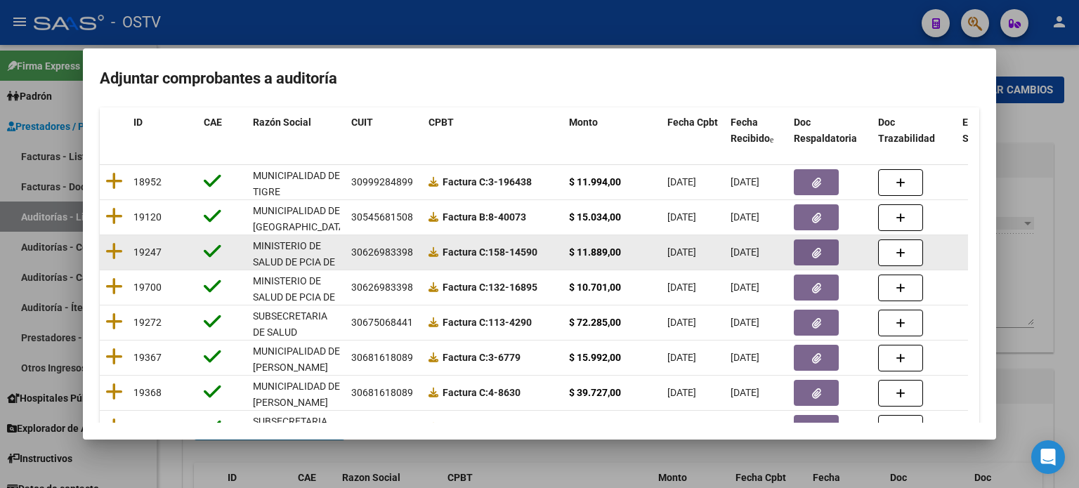
drag, startPoint x: 514, startPoint y: 253, endPoint x: 541, endPoint y: 252, distance: 26.7
click at [541, 252] on div "Factura C: 158-14590" at bounding box center [493, 253] width 129 height 16
copy strong "14590"
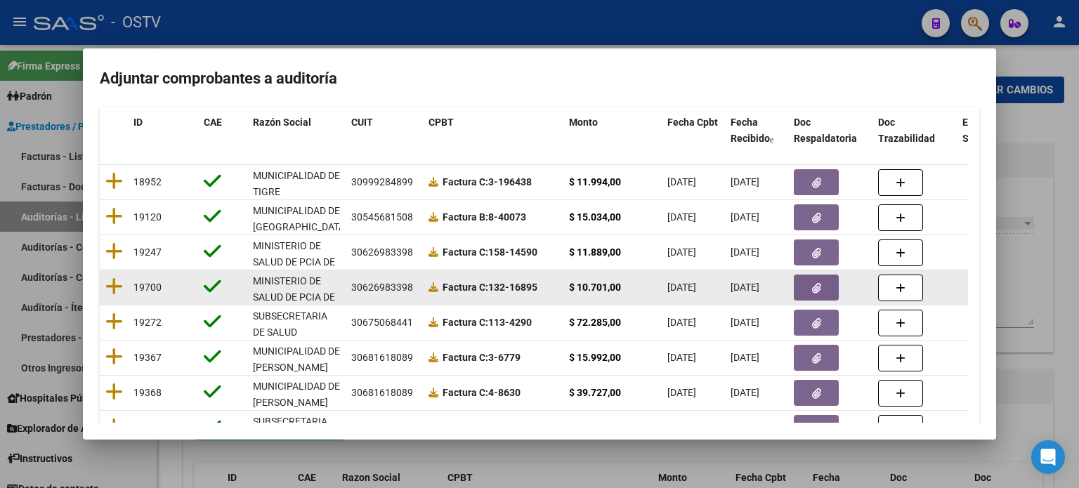
drag, startPoint x: 512, startPoint y: 287, endPoint x: 540, endPoint y: 287, distance: 28.1
click at [538, 287] on strong "Factura C: 132-16895" at bounding box center [490, 287] width 95 height 11
copy strong "16895"
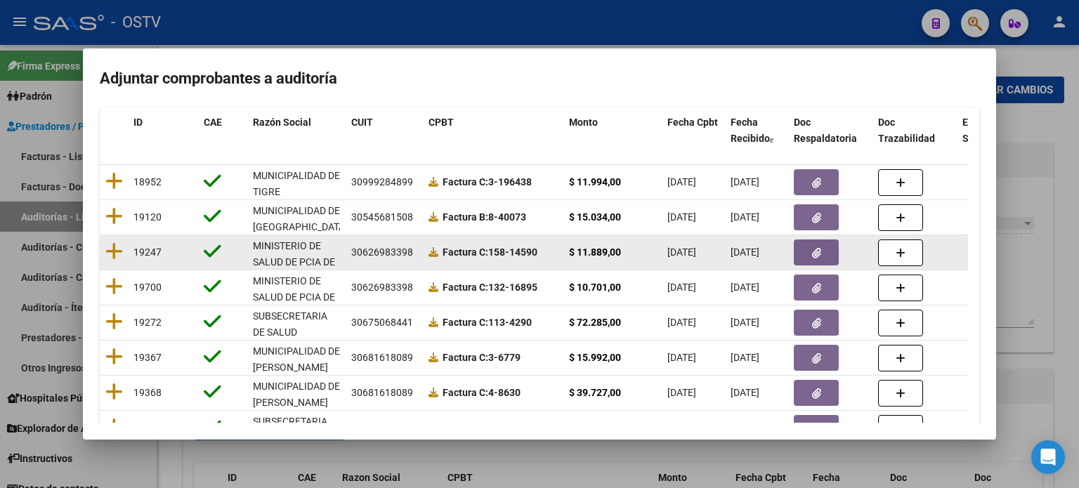
click at [828, 246] on button "button" at bounding box center [816, 253] width 45 height 26
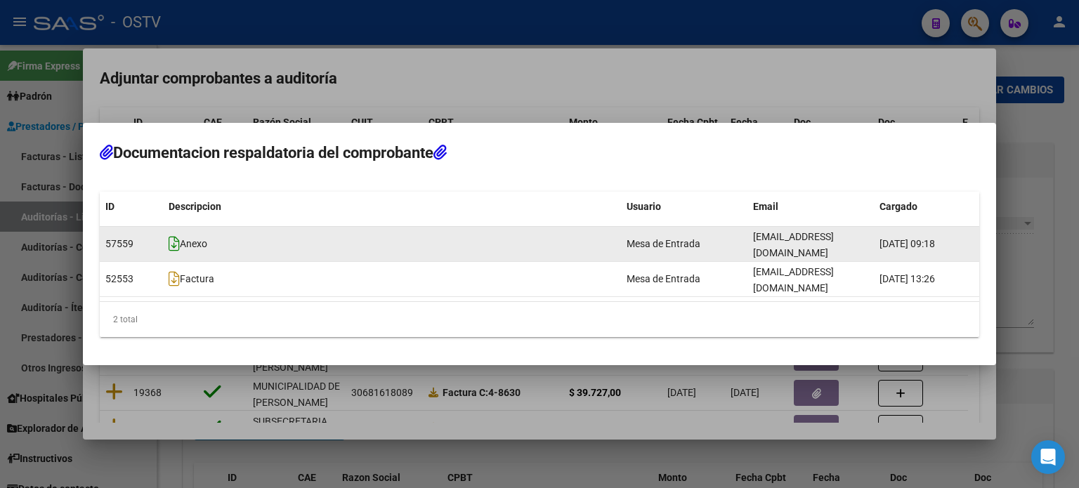
click at [174, 252] on icon at bounding box center [174, 243] width 11 height 15
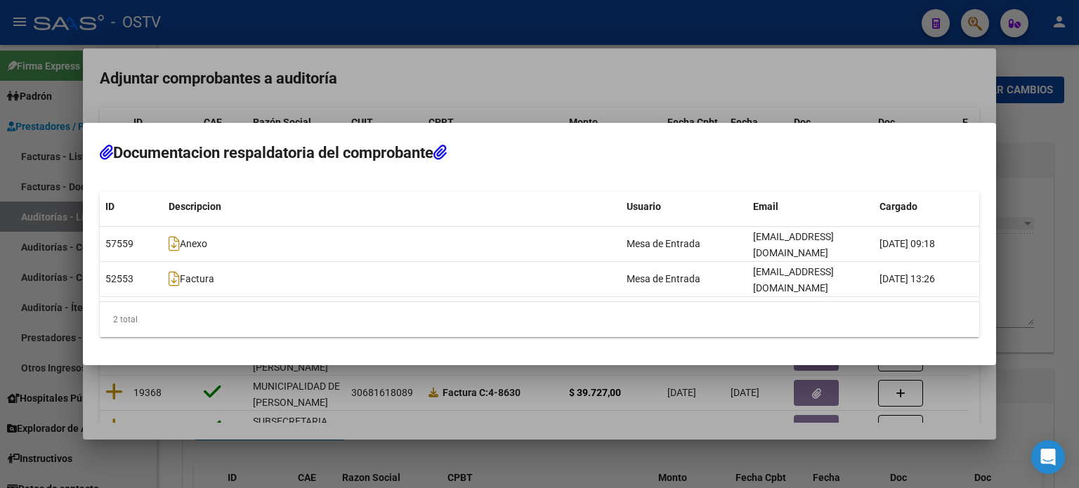
click at [534, 415] on div at bounding box center [539, 244] width 1079 height 488
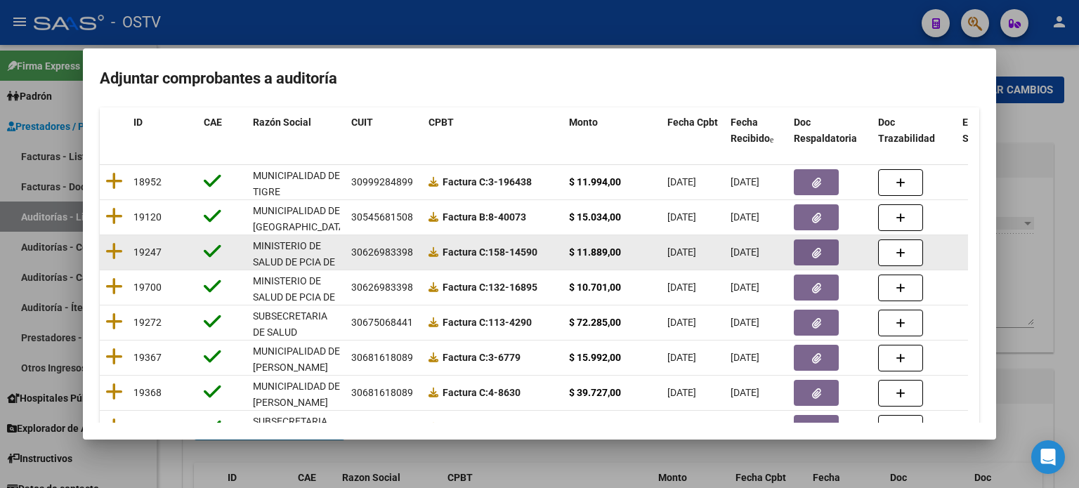
drag, startPoint x: 516, startPoint y: 252, endPoint x: 540, endPoint y: 252, distance: 23.9
click at [540, 252] on div "Factura C: 158-14590" at bounding box center [493, 253] width 129 height 16
copy strong "14590"
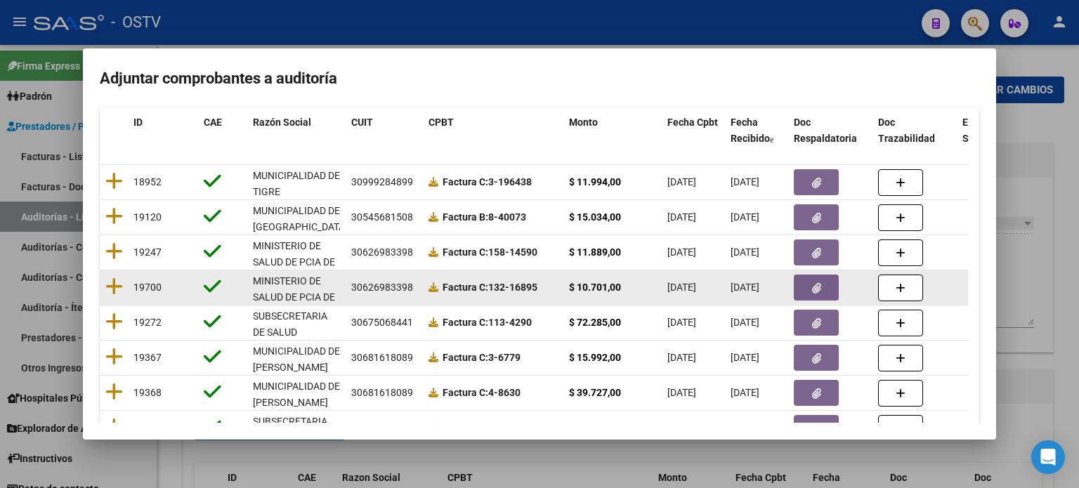
drag, startPoint x: 512, startPoint y: 286, endPoint x: 538, endPoint y: 285, distance: 26.0
click at [538, 285] on strong "Factura C: 132-16895" at bounding box center [490, 287] width 95 height 11
copy strong "16895"
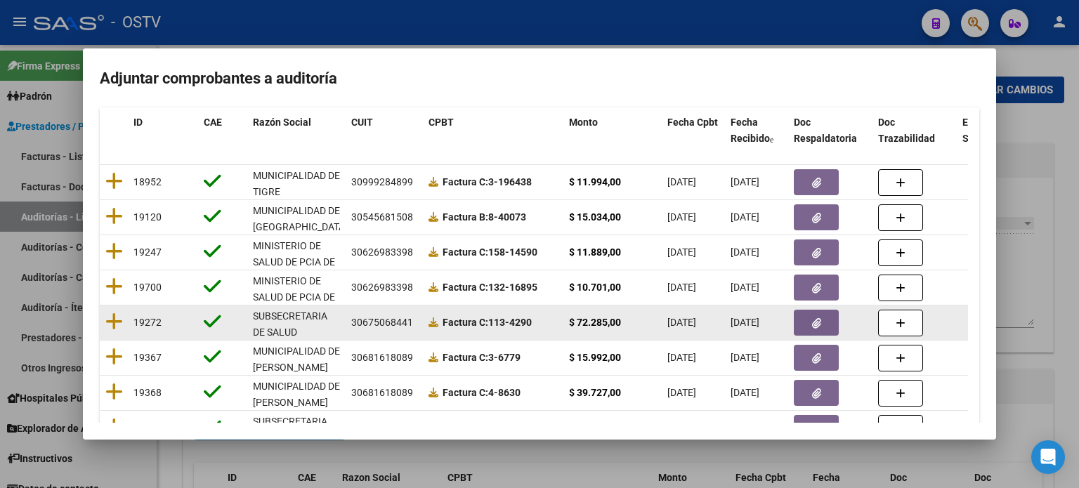
drag, startPoint x: 514, startPoint y: 320, endPoint x: 531, endPoint y: 320, distance: 16.2
click at [531, 320] on strong "Factura C: 113-4290" at bounding box center [487, 322] width 89 height 11
drag, startPoint x: 512, startPoint y: 324, endPoint x: 535, endPoint y: 320, distance: 24.1
click at [535, 320] on div "Factura C: 113-4290" at bounding box center [493, 323] width 129 height 16
copy strong "4290"
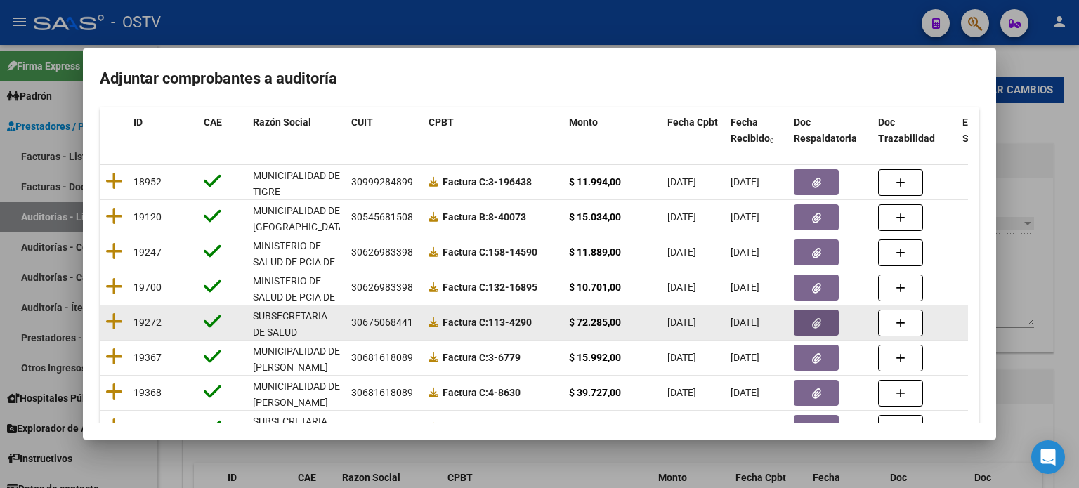
click at [810, 320] on button "button" at bounding box center [816, 323] width 45 height 26
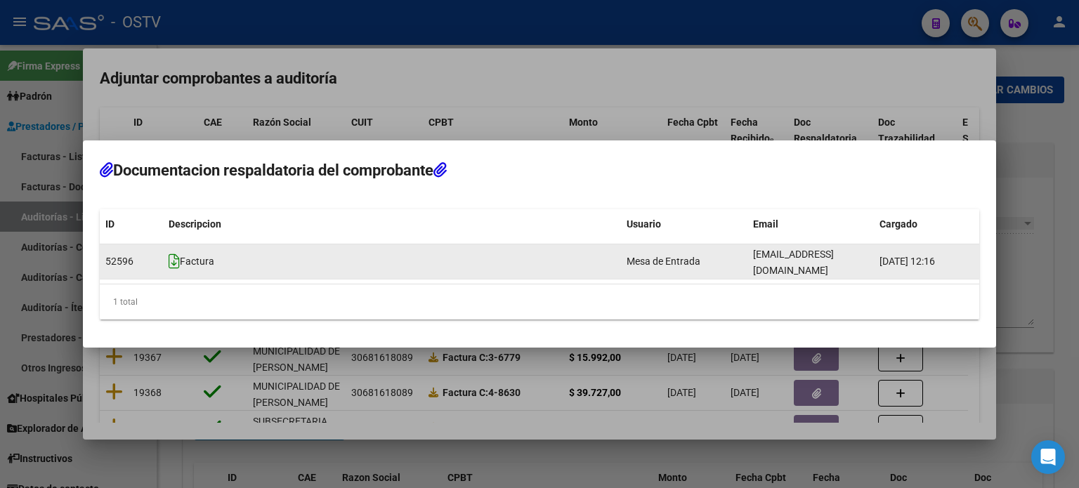
click at [173, 265] on icon at bounding box center [174, 261] width 11 height 15
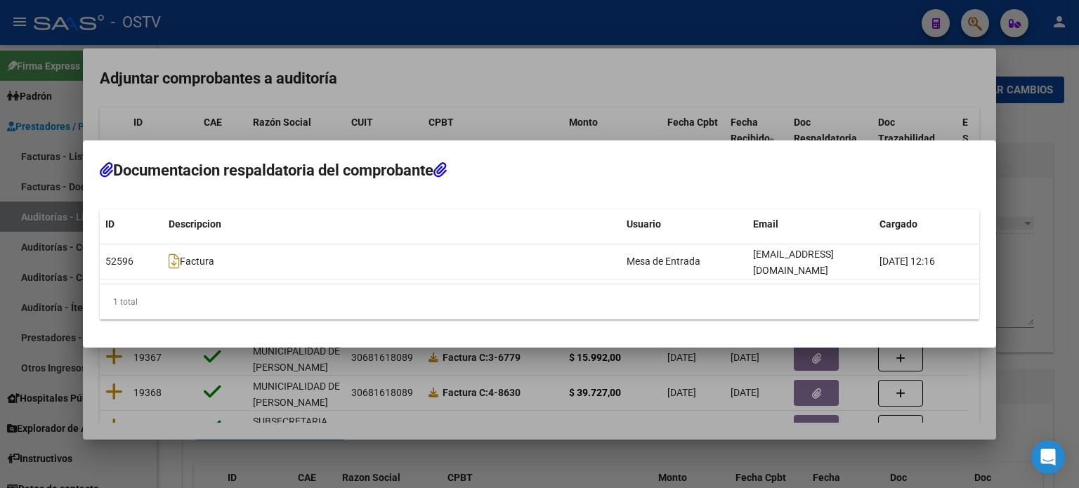
click at [543, 414] on div at bounding box center [539, 244] width 1079 height 488
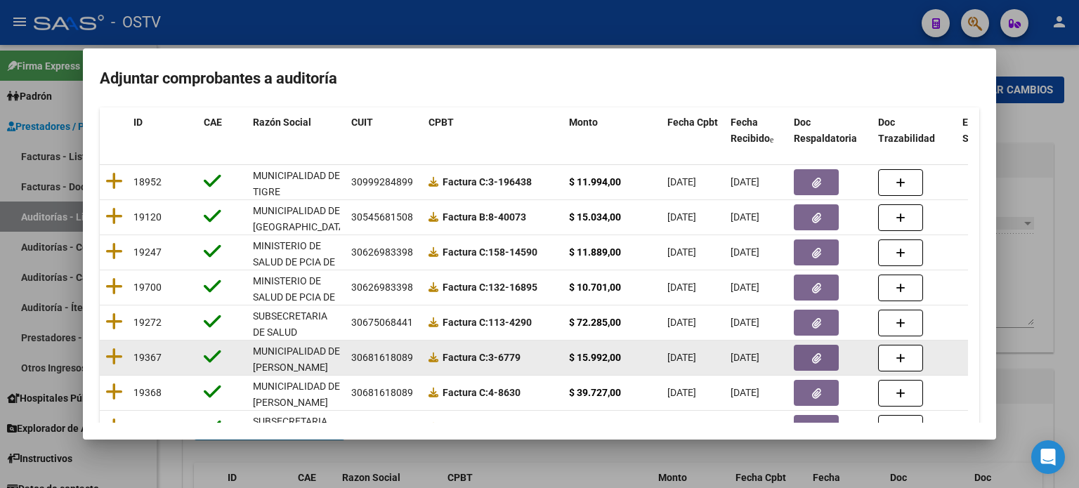
drag, startPoint x: 502, startPoint y: 355, endPoint x: 528, endPoint y: 353, distance: 26.7
click at [528, 353] on div "Factura C: 3-6779" at bounding box center [493, 358] width 129 height 16
copy strong "6779"
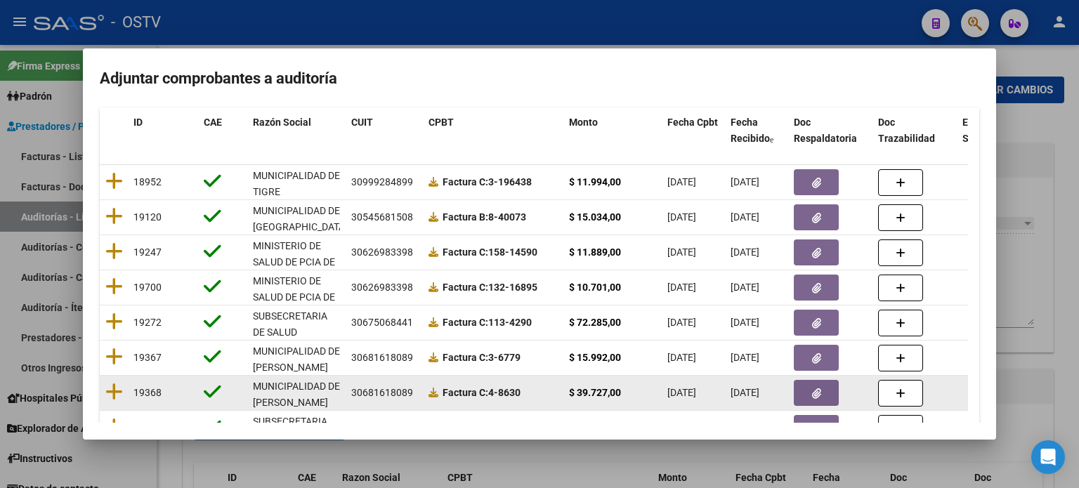
drag, startPoint x: 501, startPoint y: 393, endPoint x: 523, endPoint y: 391, distance: 21.9
click at [523, 391] on div "Factura C: 4-8630" at bounding box center [493, 393] width 129 height 16
copy strong "8630"
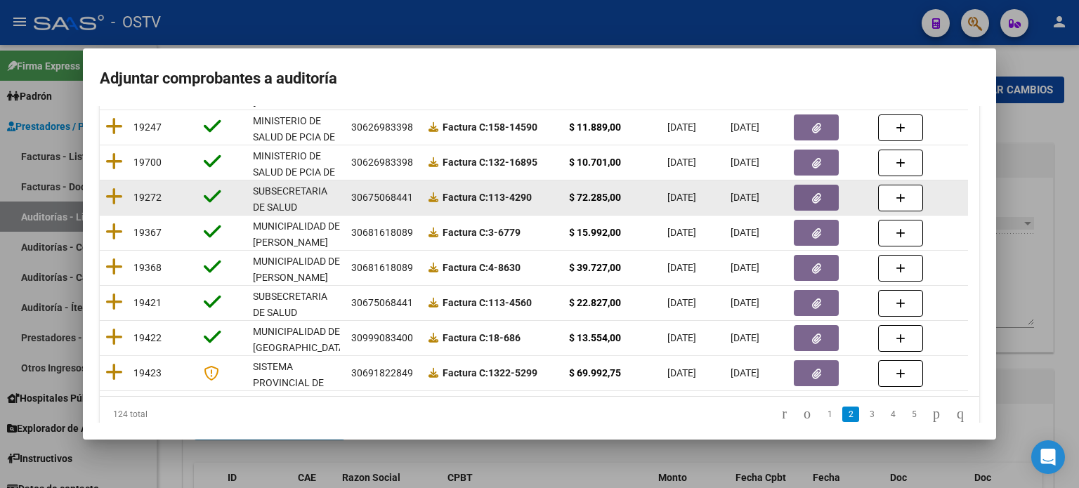
scroll to position [281, 0]
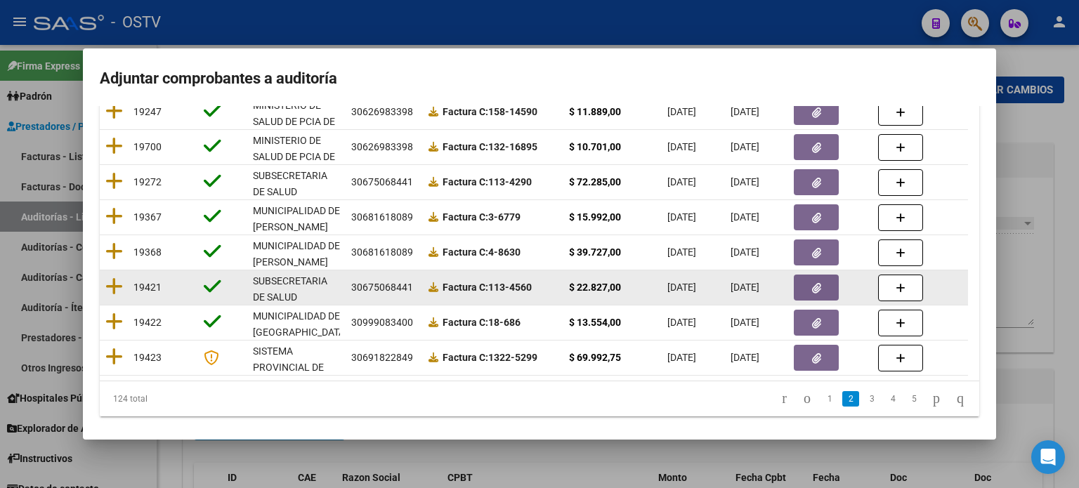
drag, startPoint x: 512, startPoint y: 288, endPoint x: 538, endPoint y: 287, distance: 26.0
click at [538, 287] on div "Factura C: 113-4560" at bounding box center [493, 288] width 129 height 16
click at [818, 285] on icon "button" at bounding box center [816, 288] width 9 height 11
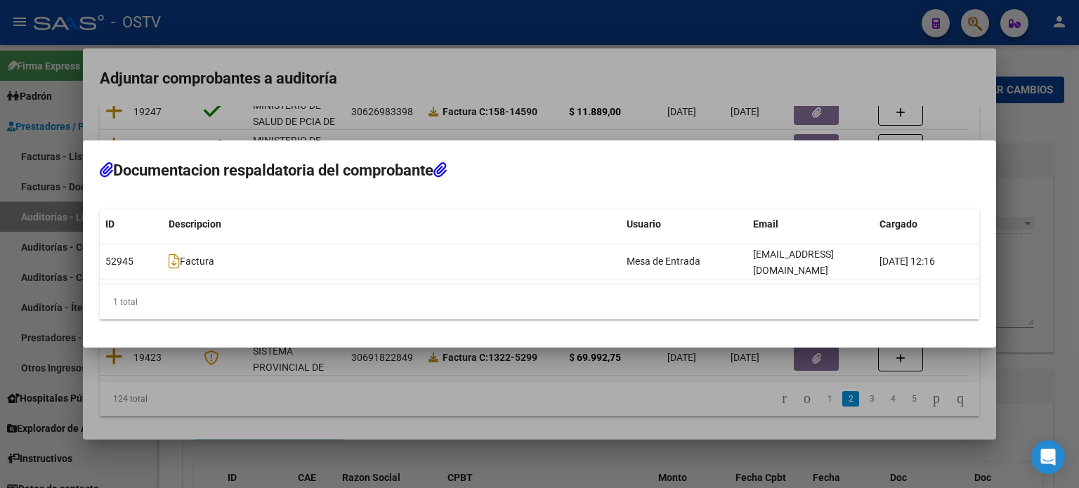
click at [450, 414] on div at bounding box center [539, 244] width 1079 height 488
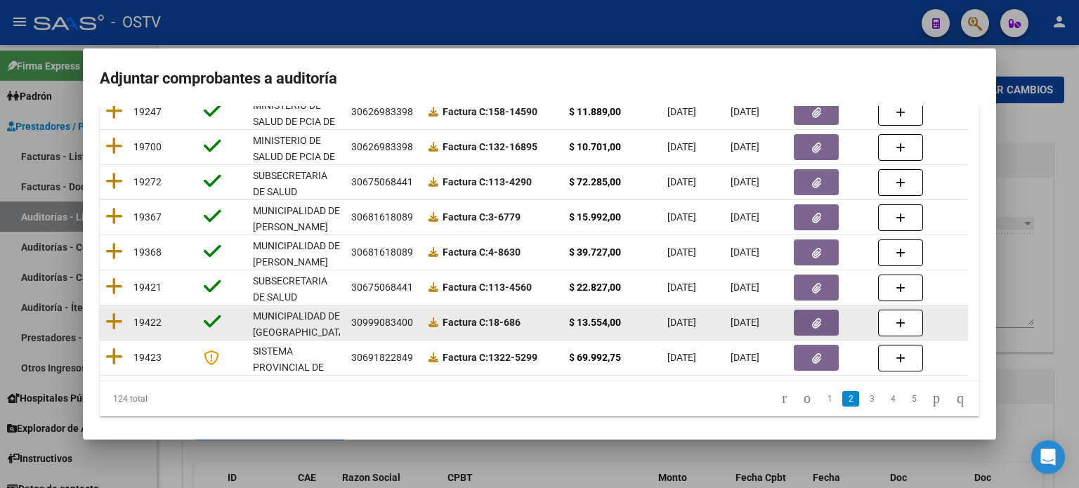
drag, startPoint x: 506, startPoint y: 320, endPoint x: 526, endPoint y: 319, distance: 19.7
click at [526, 319] on div "Factura C: 18-686" at bounding box center [493, 323] width 129 height 16
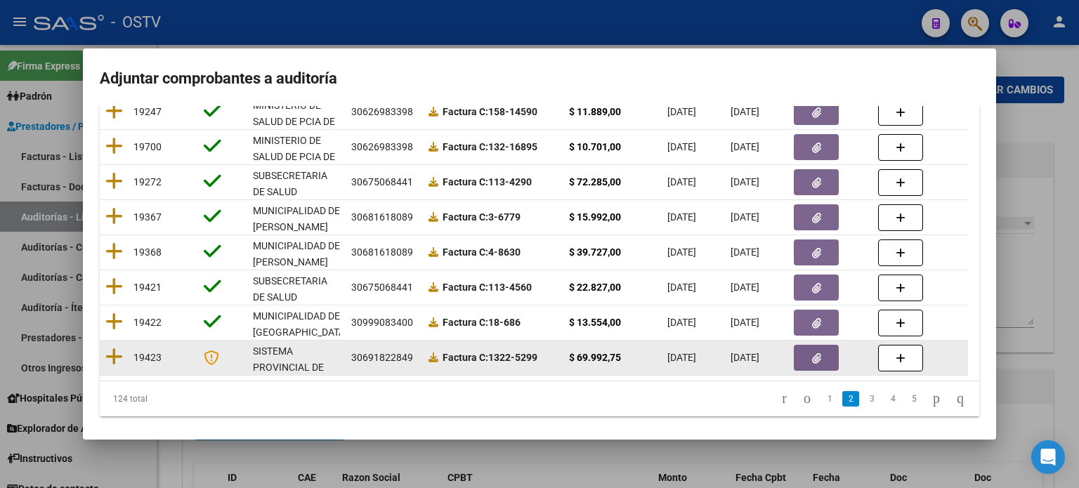
drag, startPoint x: 517, startPoint y: 356, endPoint x: 542, endPoint y: 358, distance: 24.7
click at [542, 358] on div "Factura C: 1322-5299" at bounding box center [493, 358] width 129 height 16
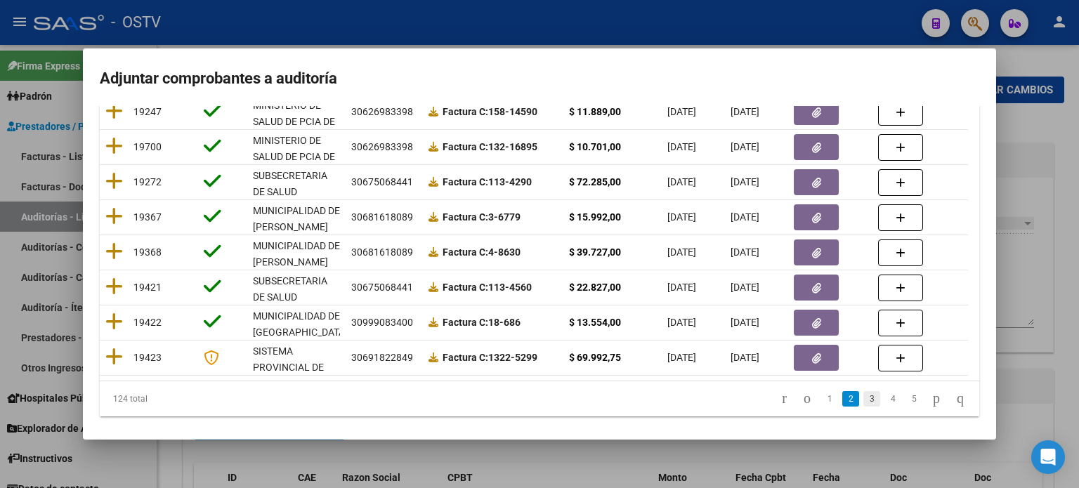
click at [864, 405] on link "3" at bounding box center [872, 398] width 17 height 15
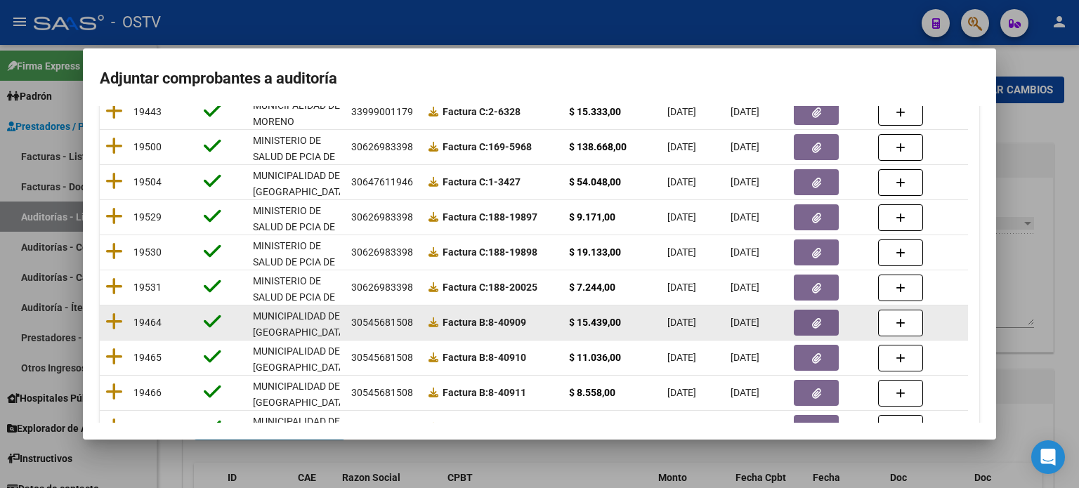
scroll to position [141, 0]
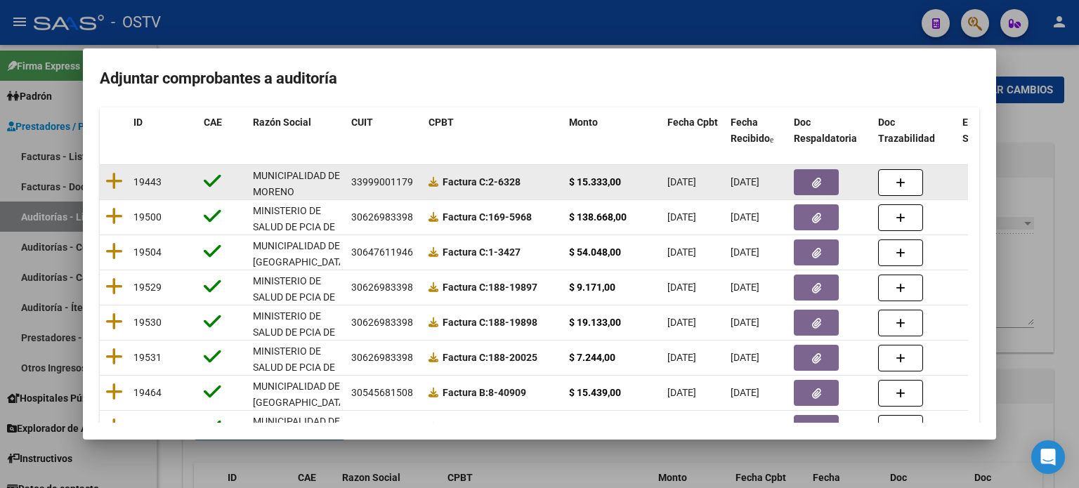
drag, startPoint x: 502, startPoint y: 180, endPoint x: 521, endPoint y: 180, distance: 19.7
click at [521, 180] on strong "Factura C: 2-6328" at bounding box center [482, 181] width 78 height 11
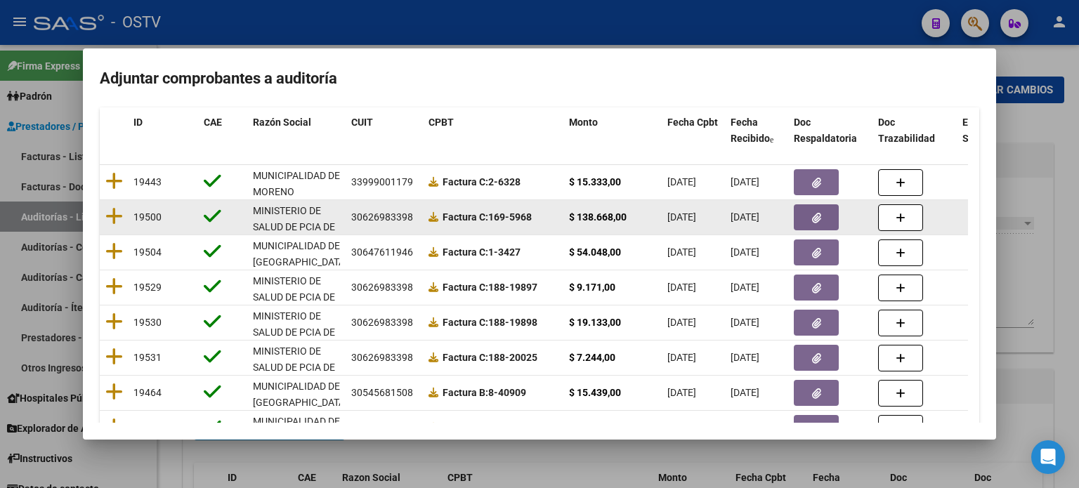
drag, startPoint x: 512, startPoint y: 213, endPoint x: 533, endPoint y: 214, distance: 20.4
click at [532, 214] on strong "Factura C: 169-5968" at bounding box center [487, 217] width 89 height 11
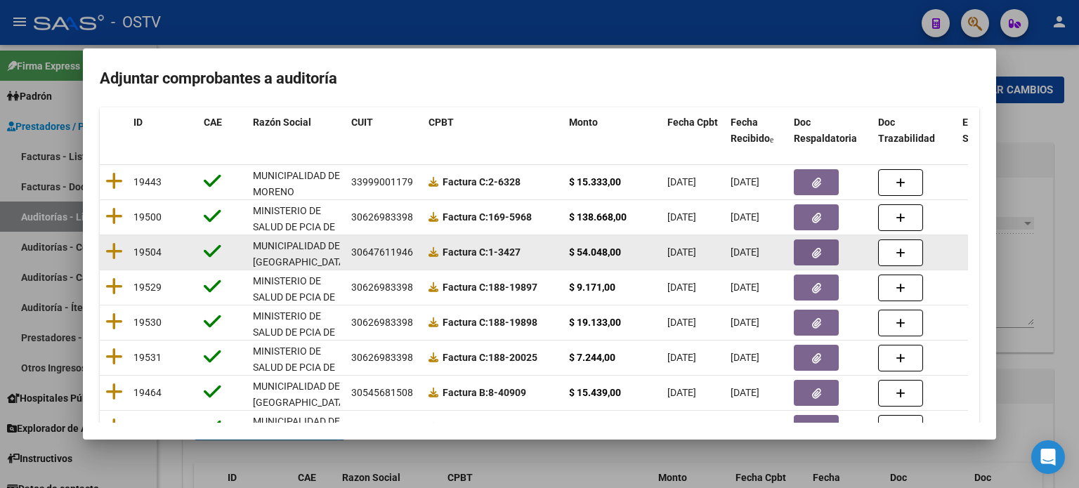
drag, startPoint x: 501, startPoint y: 251, endPoint x: 521, endPoint y: 251, distance: 19.7
click at [521, 251] on strong "Factura C: 1-3427" at bounding box center [482, 252] width 78 height 11
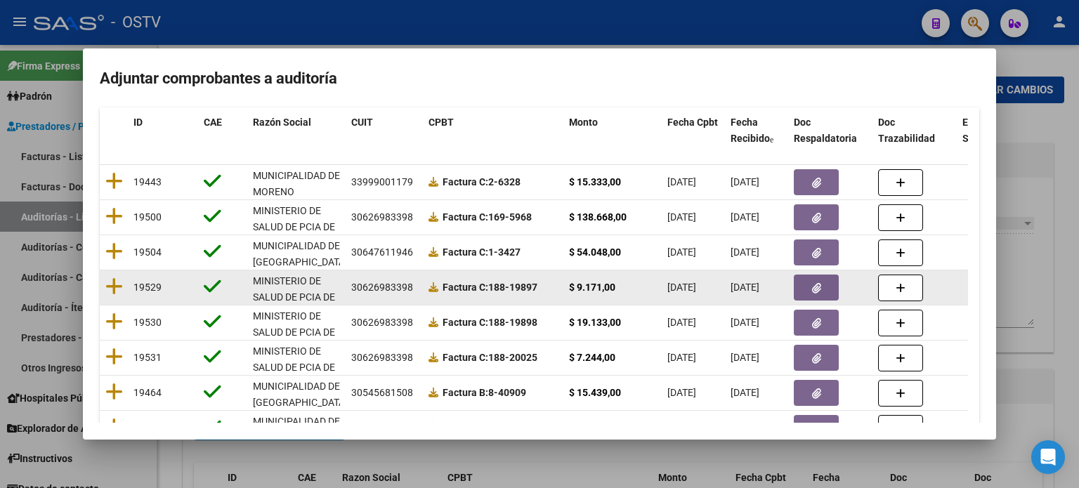
drag, startPoint x: 513, startPoint y: 286, endPoint x: 544, endPoint y: 286, distance: 30.9
click at [544, 286] on div "Factura C: 188-19897" at bounding box center [493, 288] width 129 height 16
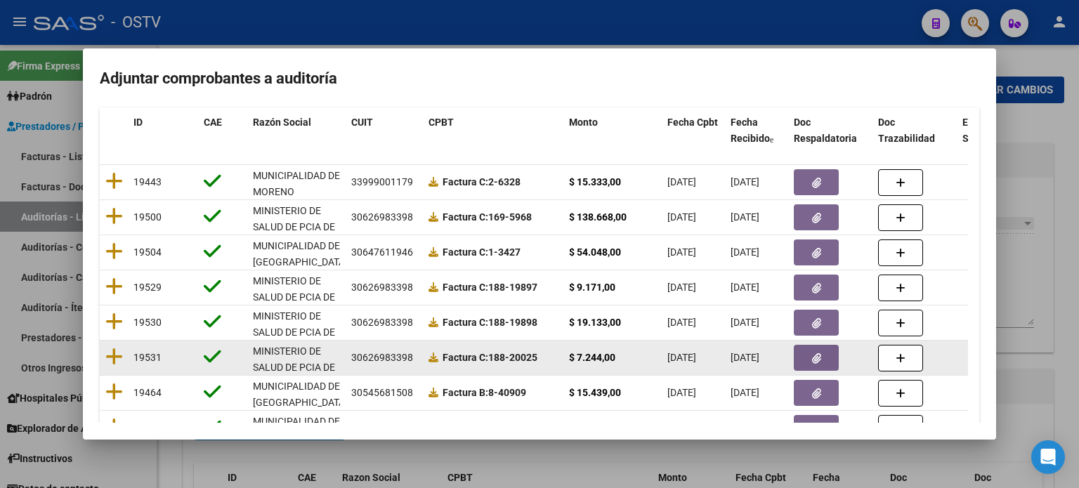
drag, startPoint x: 512, startPoint y: 354, endPoint x: 537, endPoint y: 356, distance: 24.6
click at [537, 356] on strong "Factura C: 188-20025" at bounding box center [490, 357] width 95 height 11
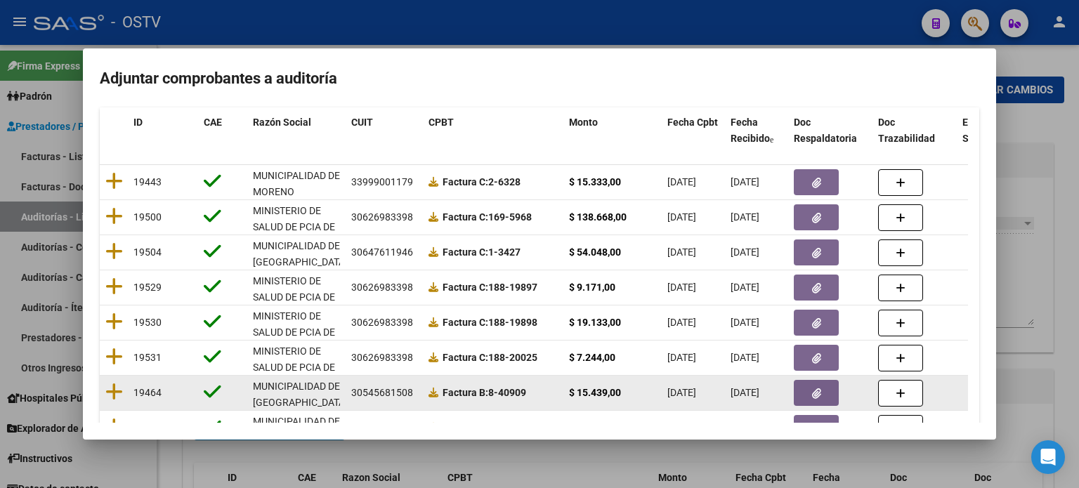
drag, startPoint x: 502, startPoint y: 393, endPoint x: 526, endPoint y: 393, distance: 23.9
click at [526, 393] on strong "Factura B: 8-40909" at bounding box center [485, 392] width 84 height 11
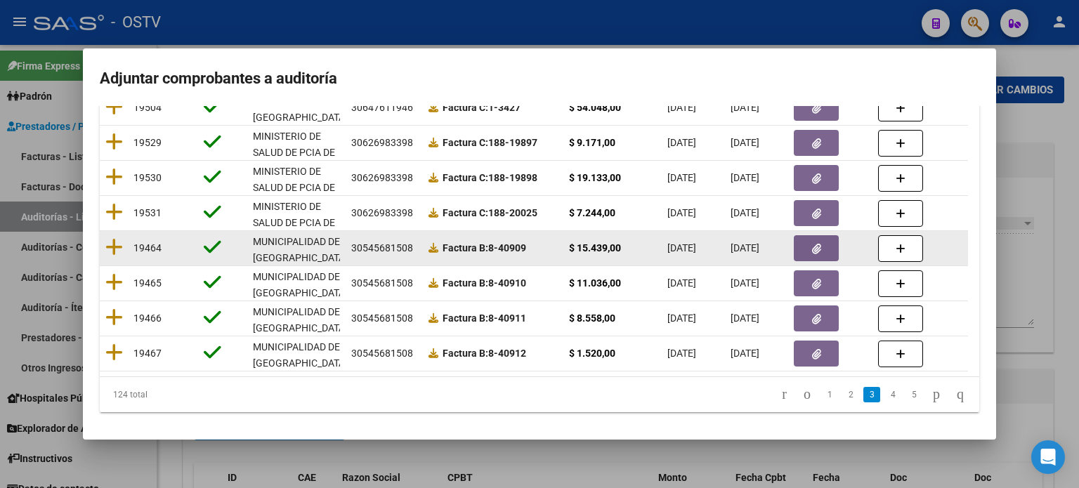
scroll to position [295, 0]
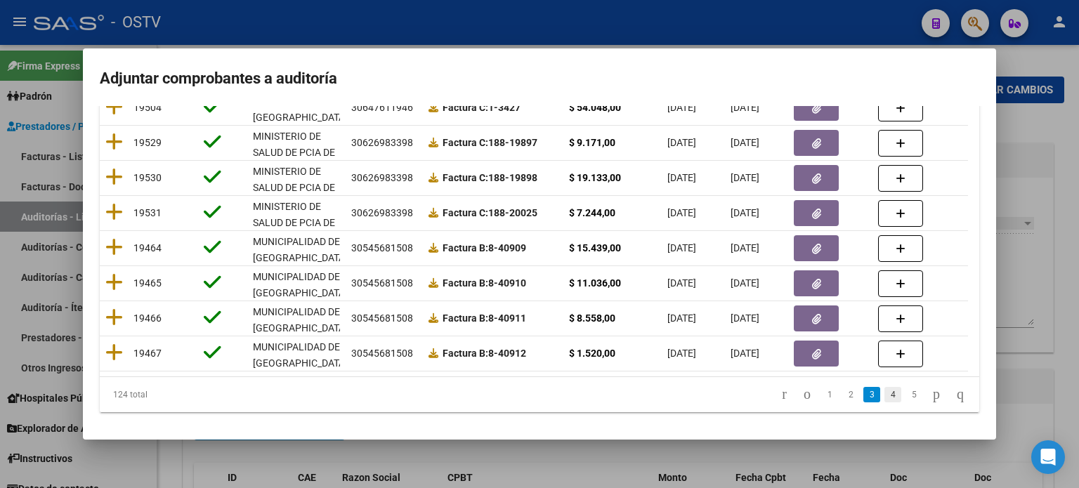
click at [885, 387] on link "4" at bounding box center [893, 394] width 17 height 15
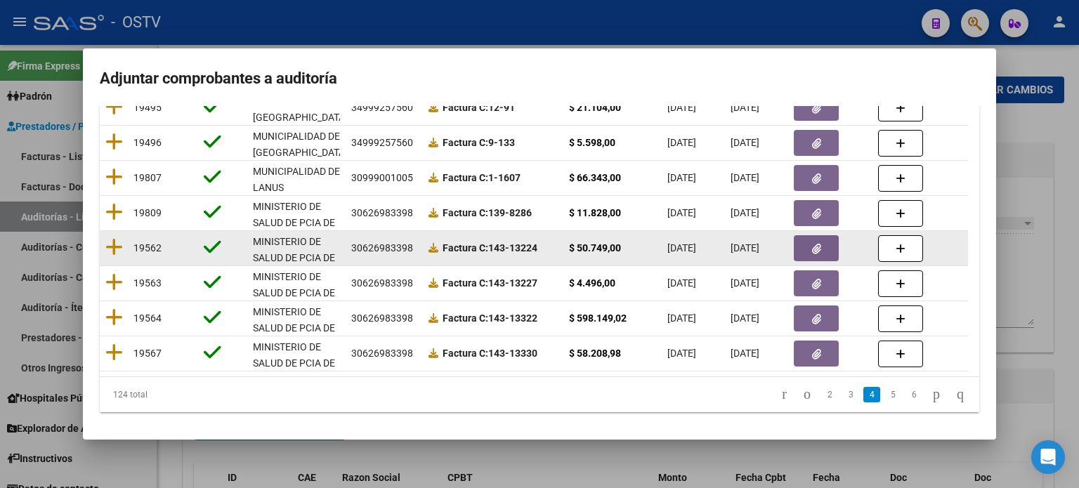
scroll to position [155, 0]
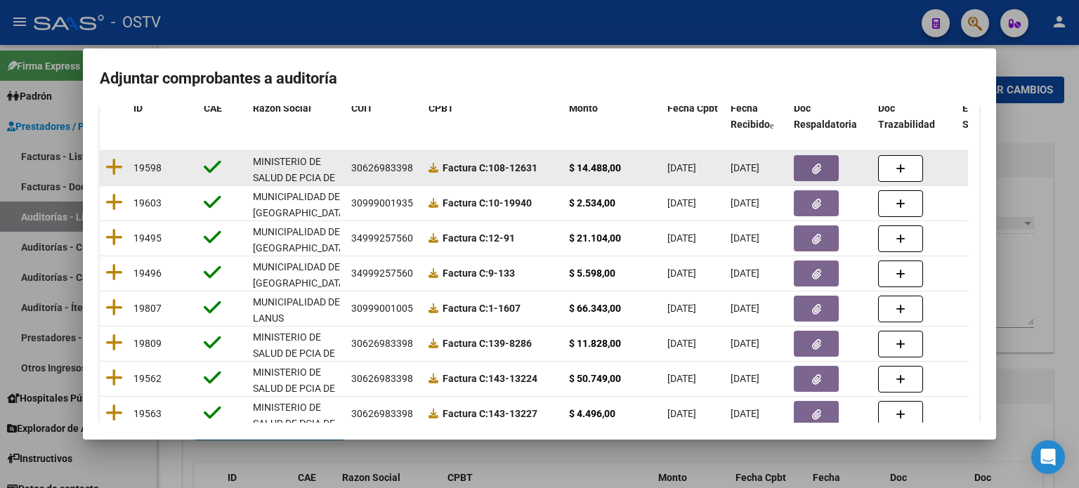
drag, startPoint x: 510, startPoint y: 166, endPoint x: 545, endPoint y: 166, distance: 35.1
click at [545, 166] on div "Factura C: 108-12631" at bounding box center [493, 168] width 129 height 16
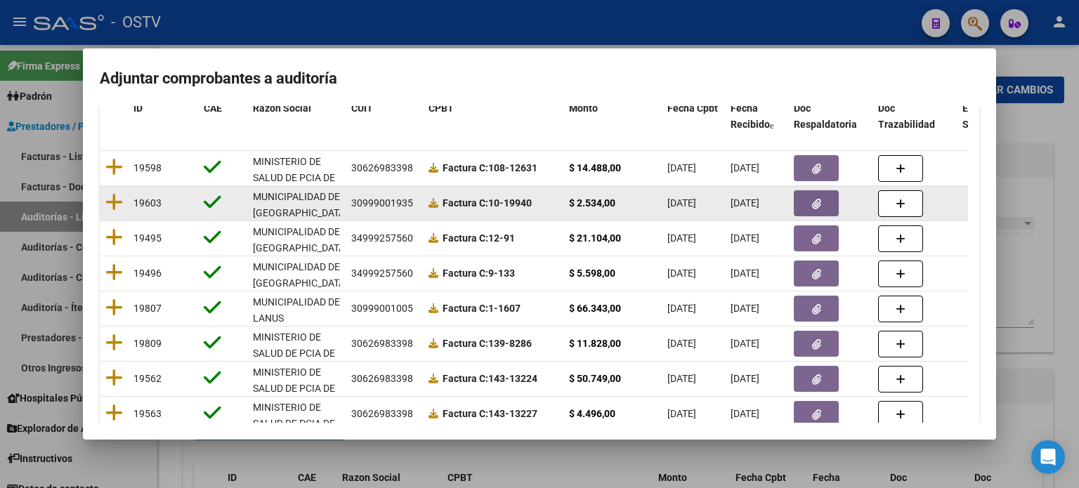
drag, startPoint x: 508, startPoint y: 203, endPoint x: 542, endPoint y: 204, distance: 33.7
click at [542, 204] on div "Factura C: 10-19940" at bounding box center [493, 203] width 129 height 16
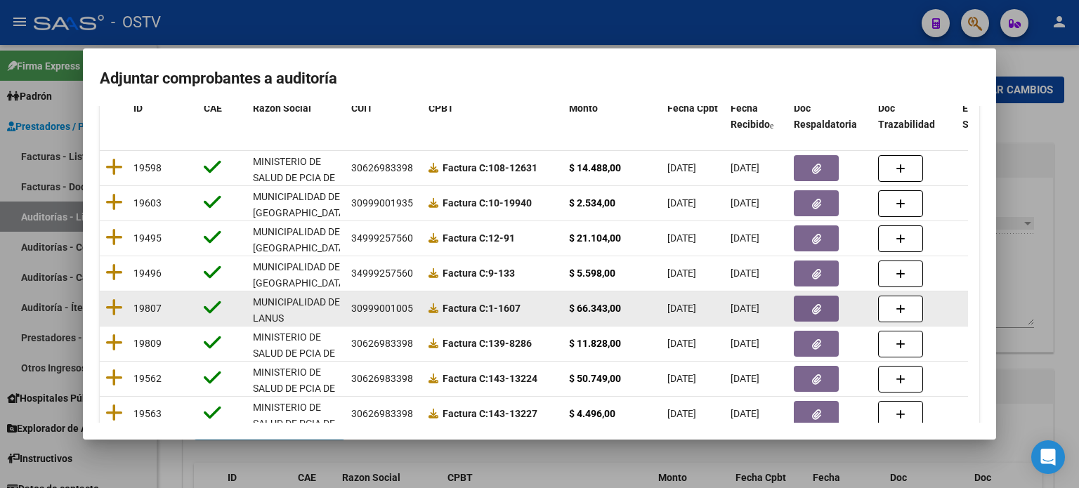
drag, startPoint x: 500, startPoint y: 308, endPoint x: 524, endPoint y: 306, distance: 24.6
click at [524, 306] on div "Factura C: 1-1607" at bounding box center [493, 309] width 129 height 16
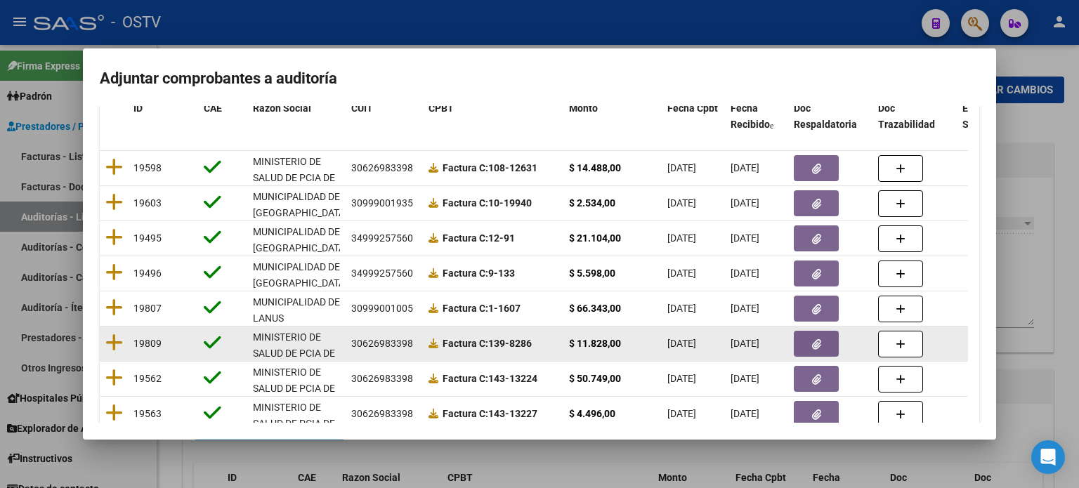
drag, startPoint x: 512, startPoint y: 342, endPoint x: 543, endPoint y: 344, distance: 30.2
click at [543, 344] on div "Factura C: 139-8286" at bounding box center [493, 344] width 129 height 16
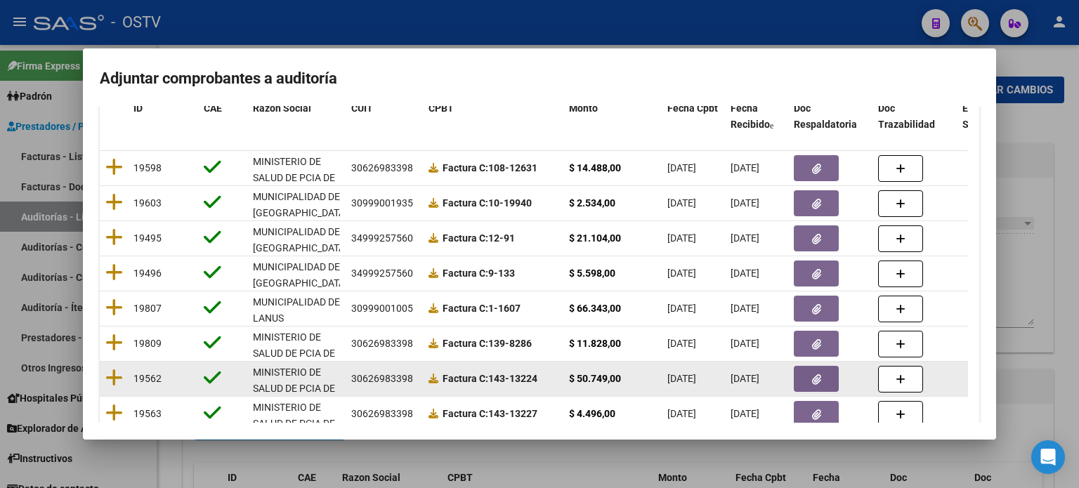
drag, startPoint x: 512, startPoint y: 379, endPoint x: 548, endPoint y: 378, distance: 36.5
click at [548, 378] on div "Factura C: 143-13224" at bounding box center [493, 379] width 129 height 16
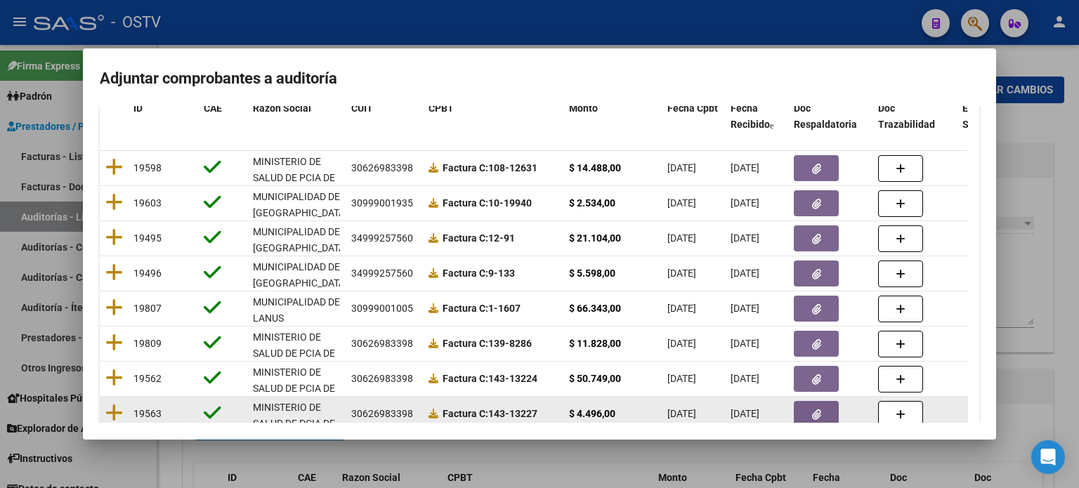
scroll to position [295, 0]
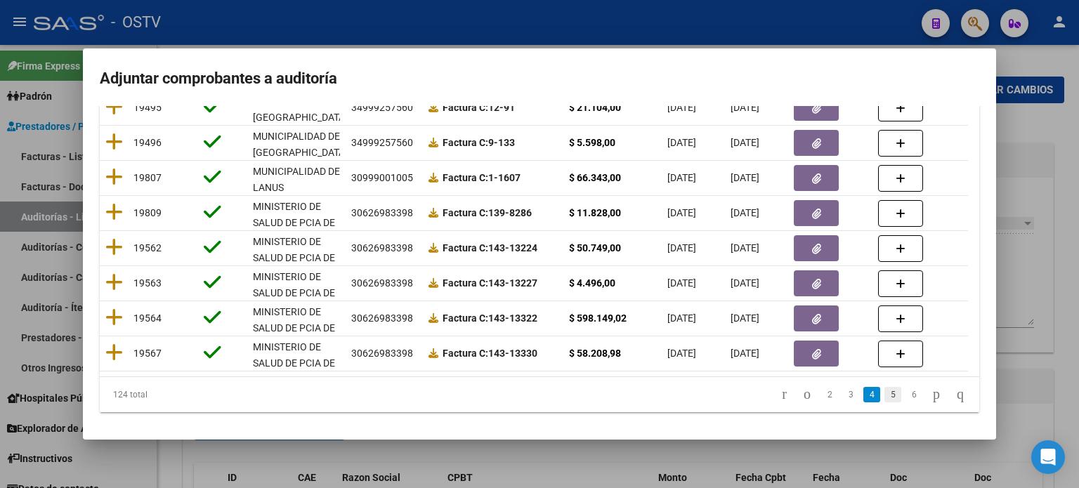
click at [885, 395] on link "5" at bounding box center [893, 394] width 17 height 15
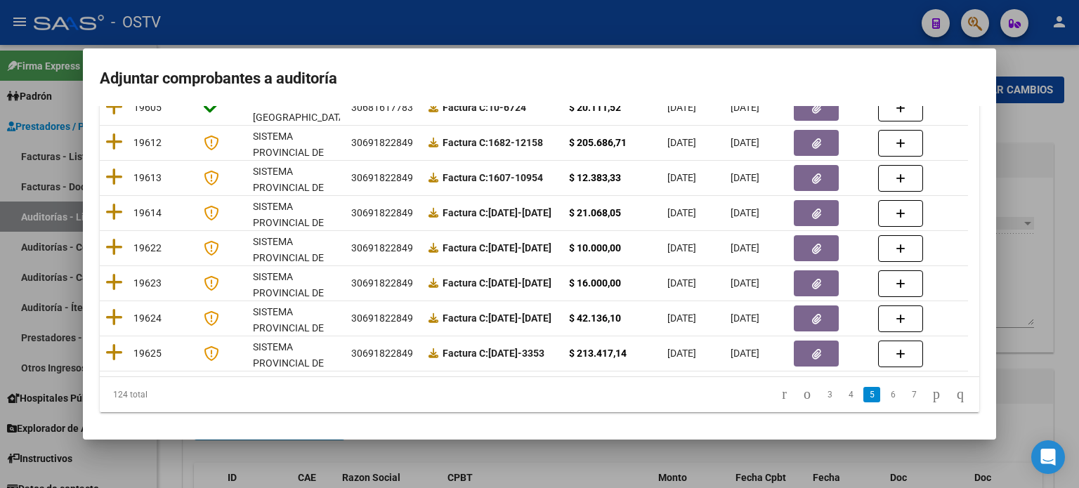
click at [1006, 449] on div at bounding box center [539, 244] width 1079 height 488
